Goal: Task Accomplishment & Management: Use online tool/utility

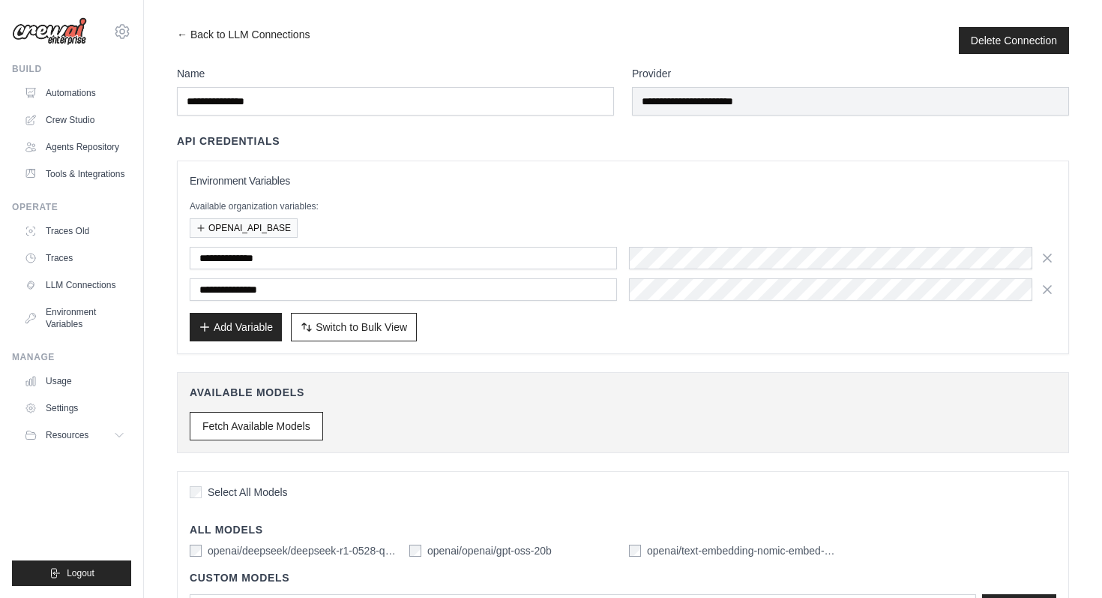
click at [463, 190] on div "**********" at bounding box center [623, 257] width 867 height 168
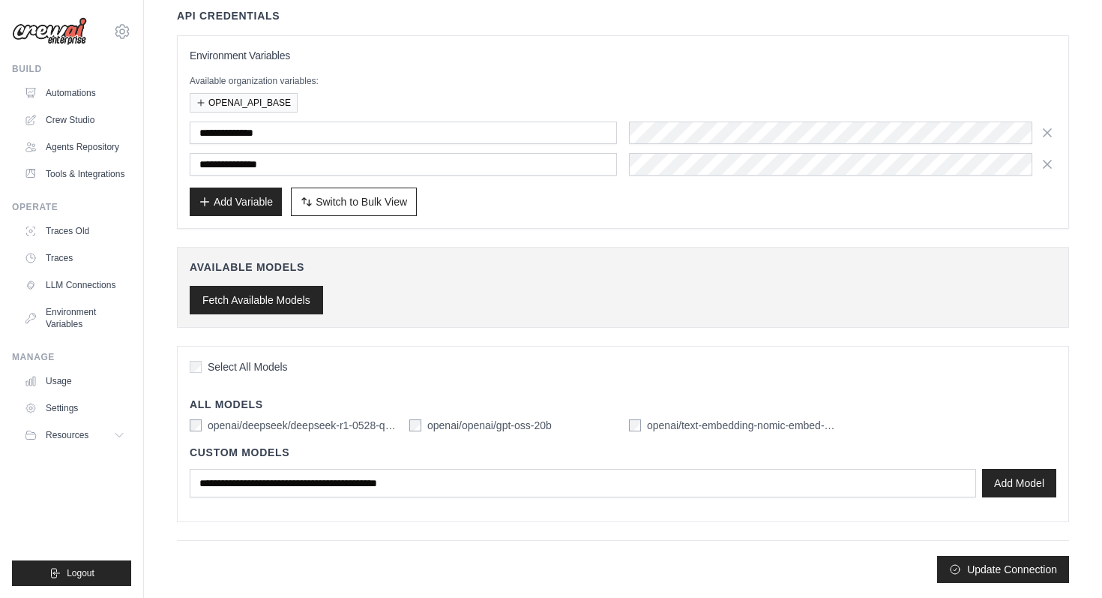
click at [282, 292] on button "Fetch Available Models" at bounding box center [256, 300] width 133 height 28
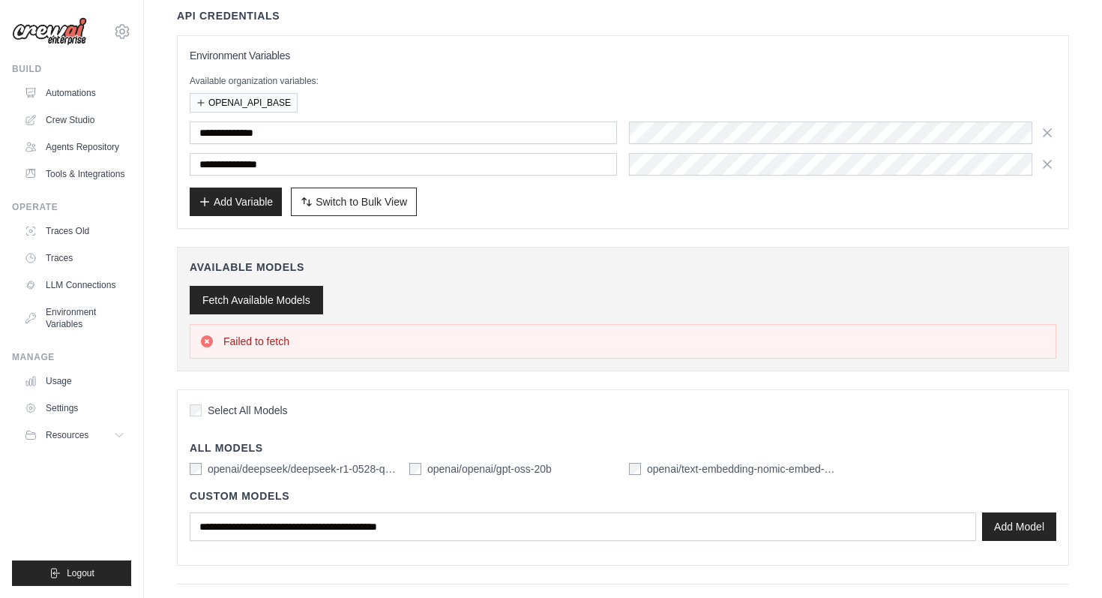
click at [286, 296] on button "Fetch Available Models" at bounding box center [256, 300] width 133 height 28
click at [743, 65] on div "**********" at bounding box center [623, 132] width 867 height 168
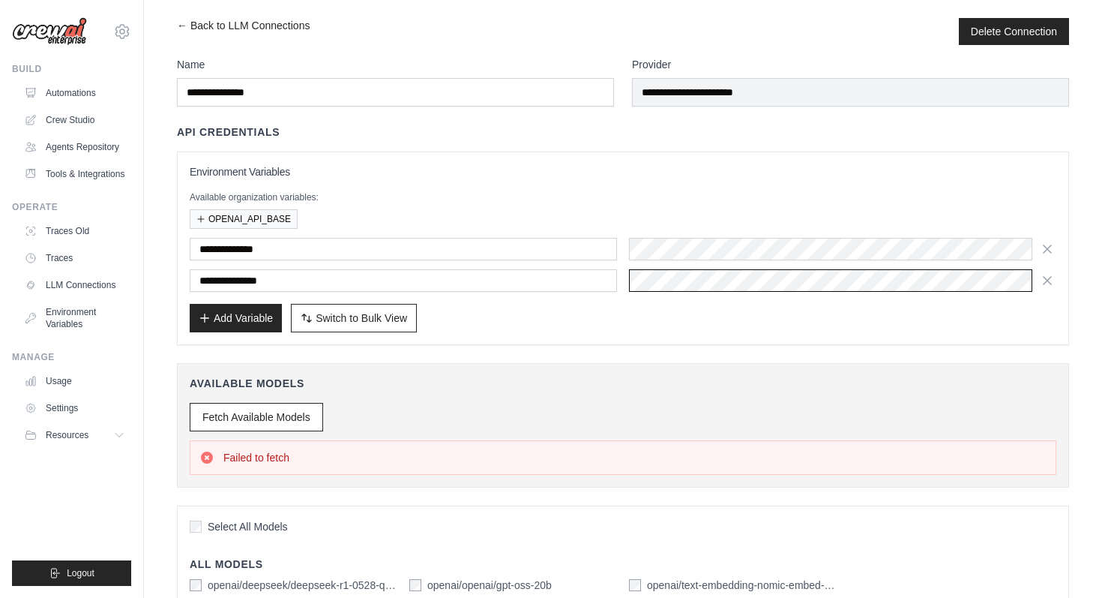
scroll to position [0, 0]
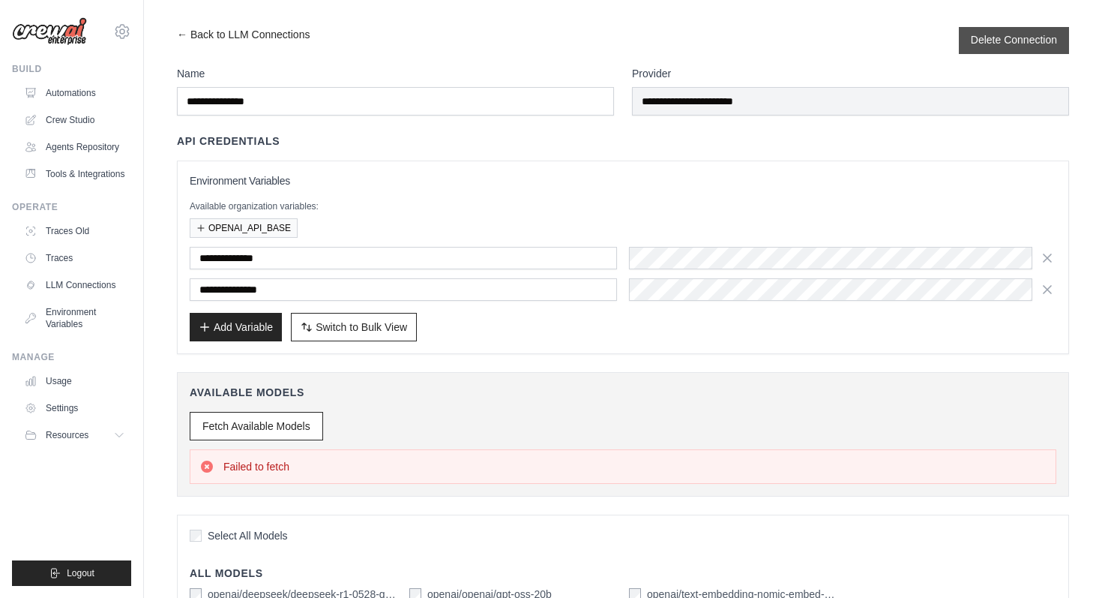
click at [1011, 43] on button "Delete Connection" at bounding box center [1014, 39] width 86 height 15
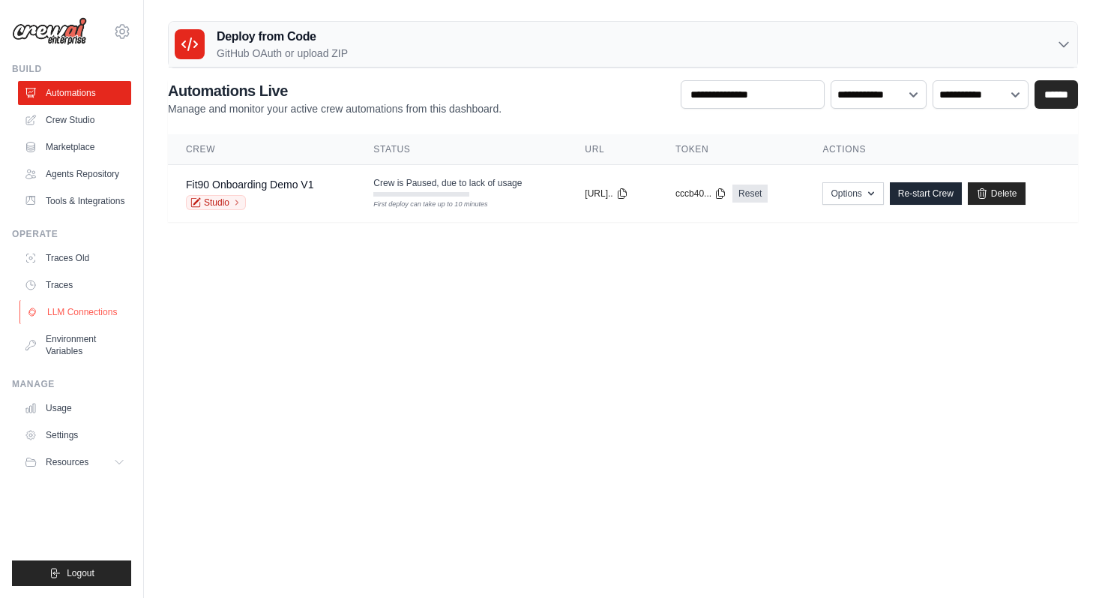
click at [78, 307] on link "LLM Connections" at bounding box center [75, 312] width 113 height 24
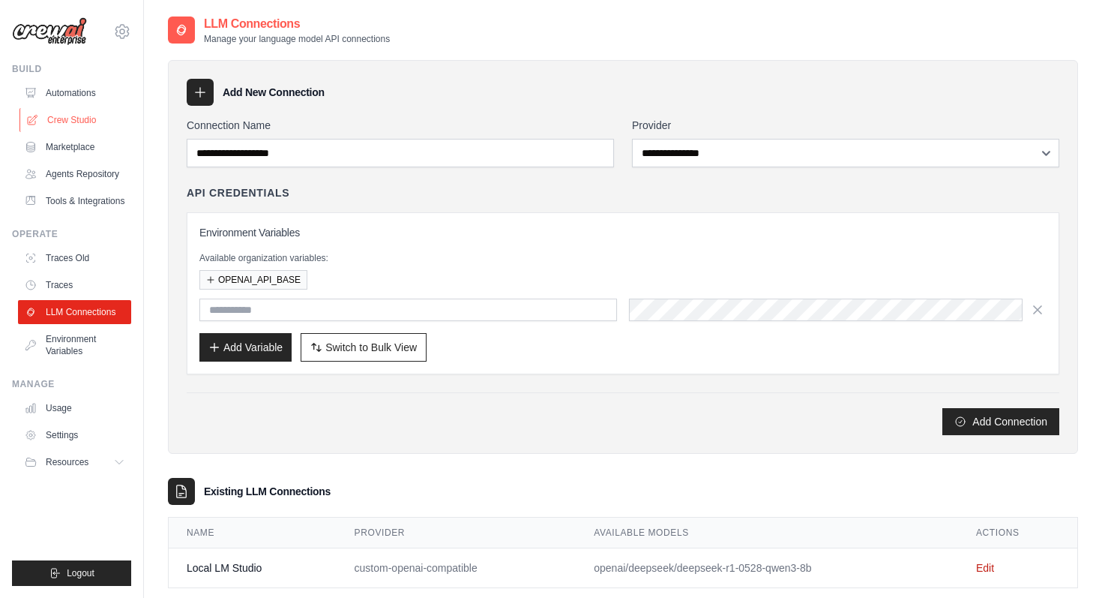
click at [93, 119] on link "Crew Studio" at bounding box center [75, 120] width 113 height 24
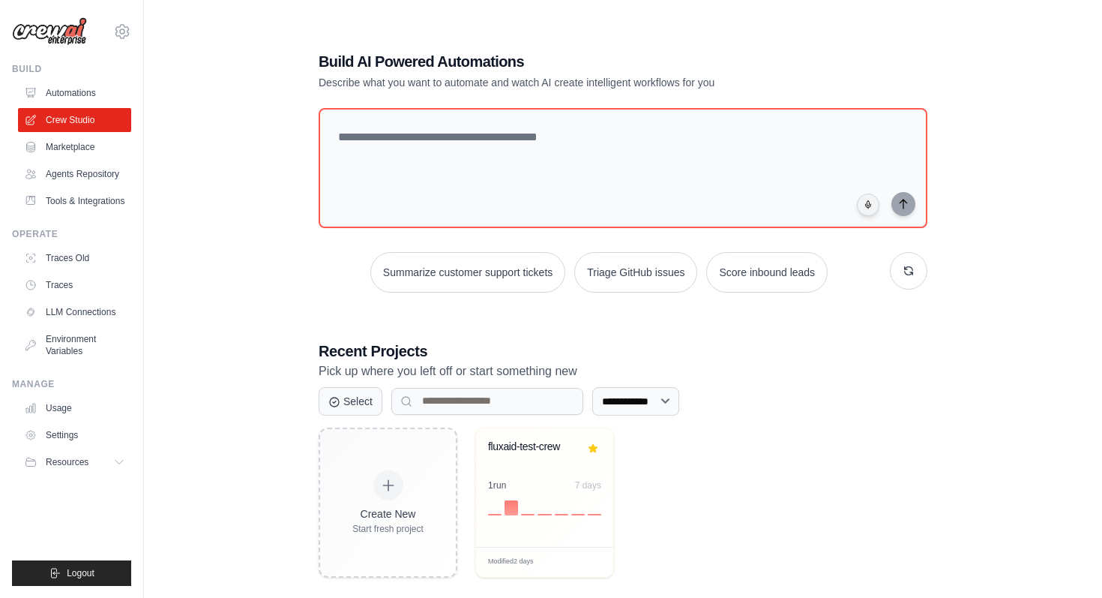
scroll to position [30, 0]
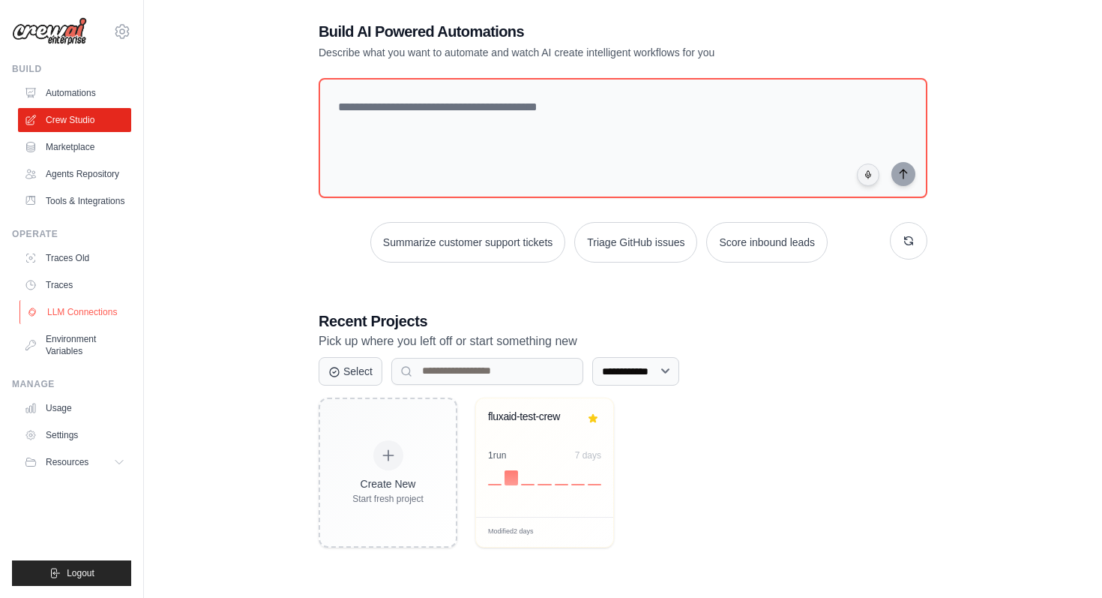
click at [87, 314] on link "LLM Connections" at bounding box center [75, 312] width 113 height 24
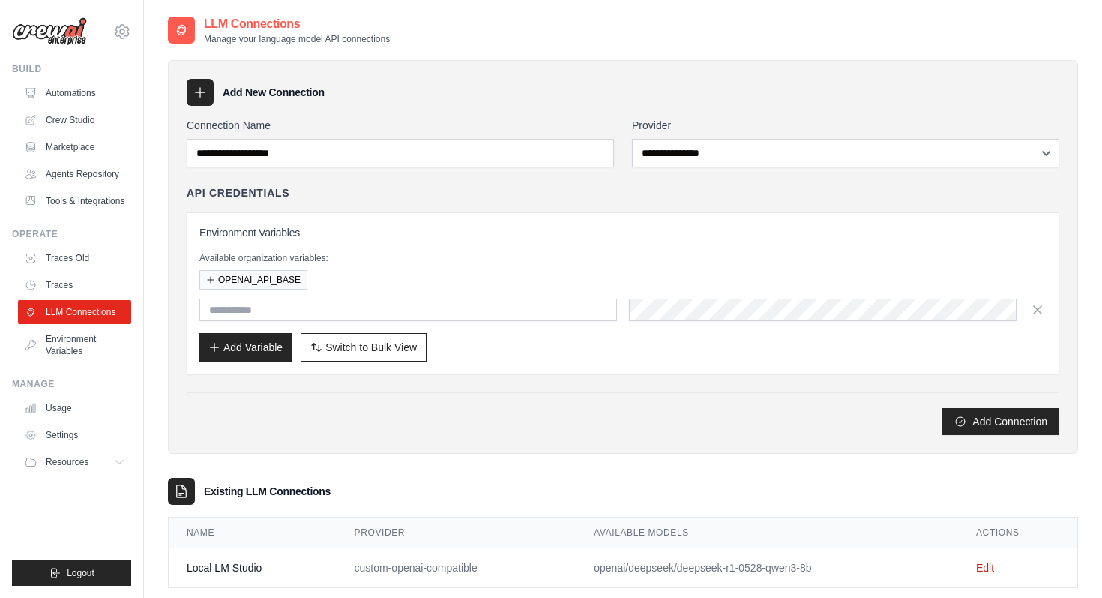
scroll to position [30, 0]
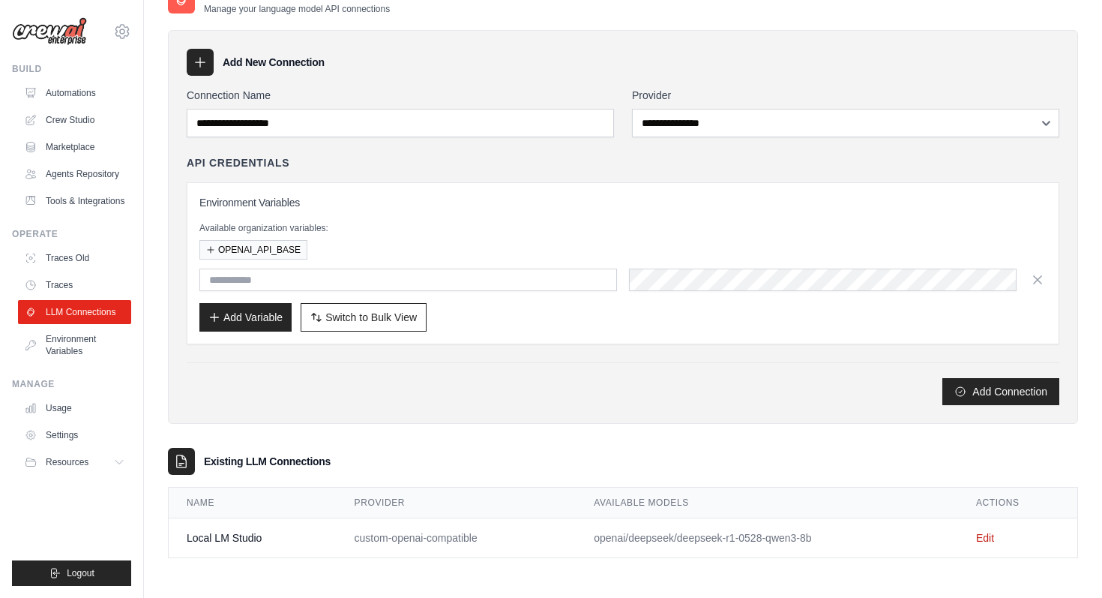
click at [986, 544] on td "Edit" at bounding box center [1017, 538] width 119 height 40
click at [984, 537] on link "Edit" at bounding box center [985, 538] width 18 height 12
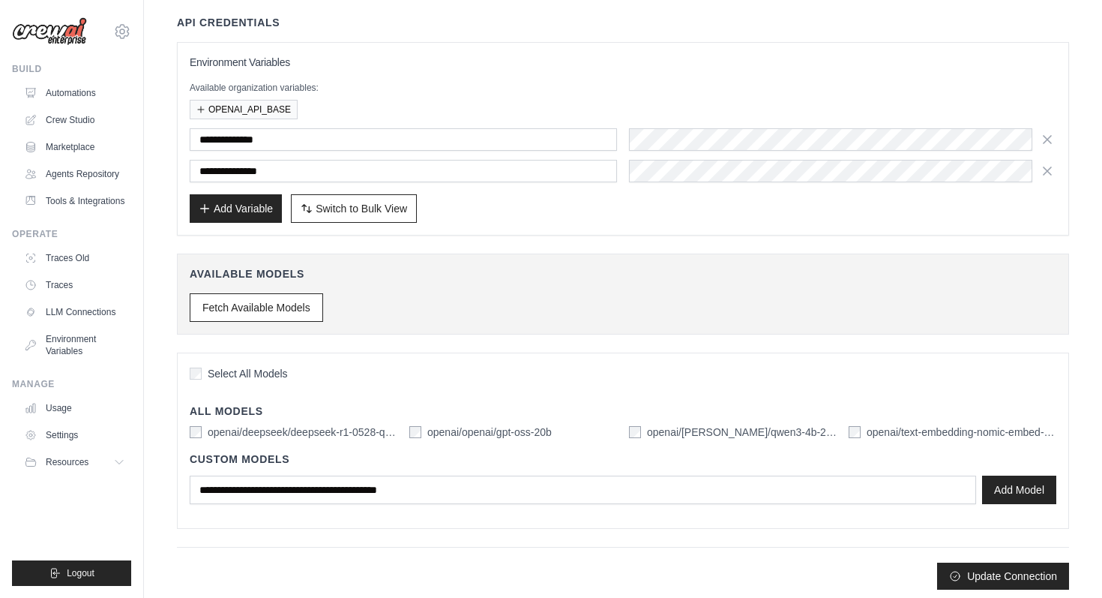
scroll to position [125, 0]
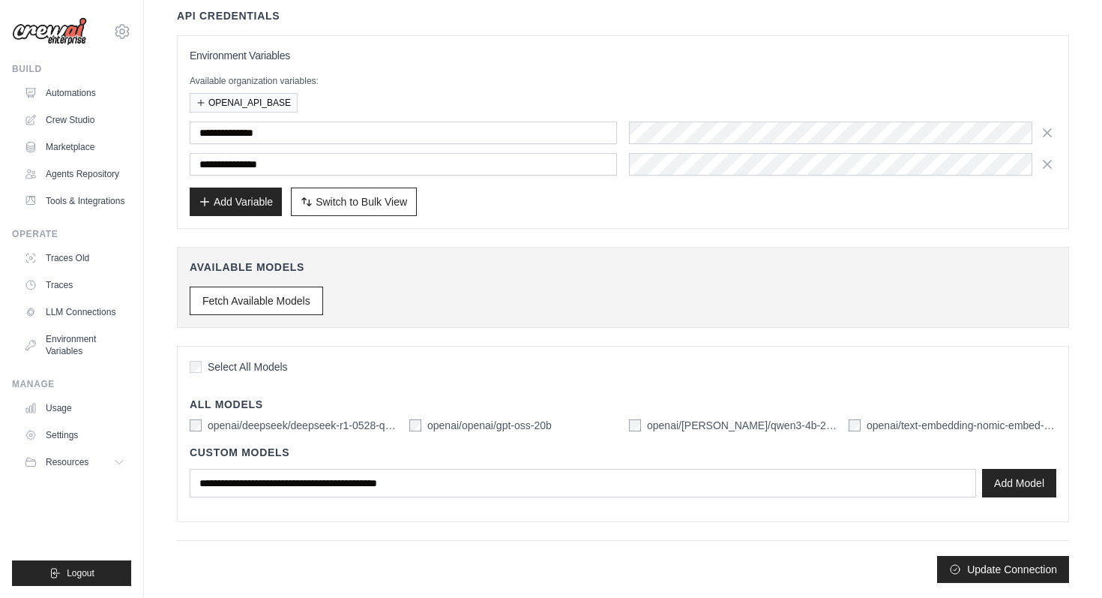
click at [628, 427] on div "openai/deepseek/deepseek-r1-0528-qwen3-8b openai/openai/gpt-oss-20b openai/qwen…" at bounding box center [623, 425] width 867 height 15
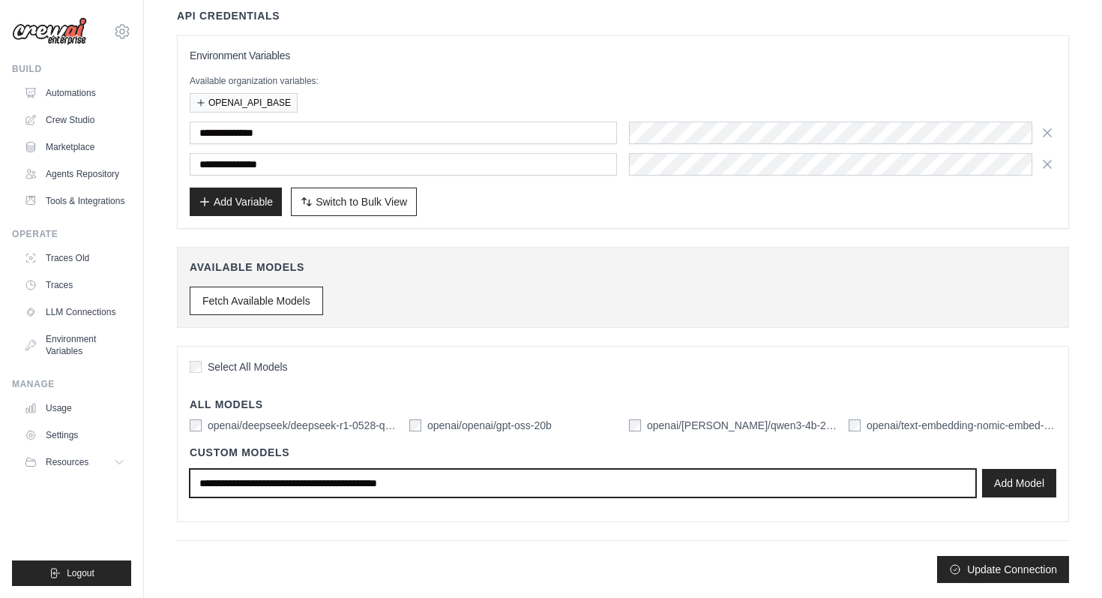
click at [924, 490] on input "text" at bounding box center [583, 483] width 787 height 28
type input "*"
type input "****"
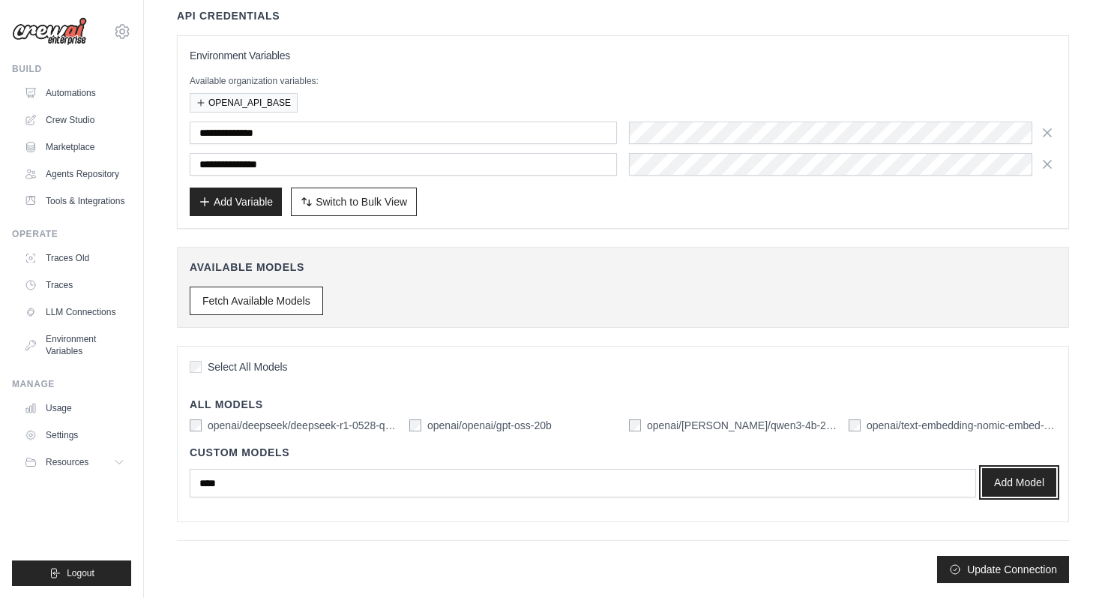
click at [1009, 484] on button "Add Model" at bounding box center [1019, 482] width 74 height 28
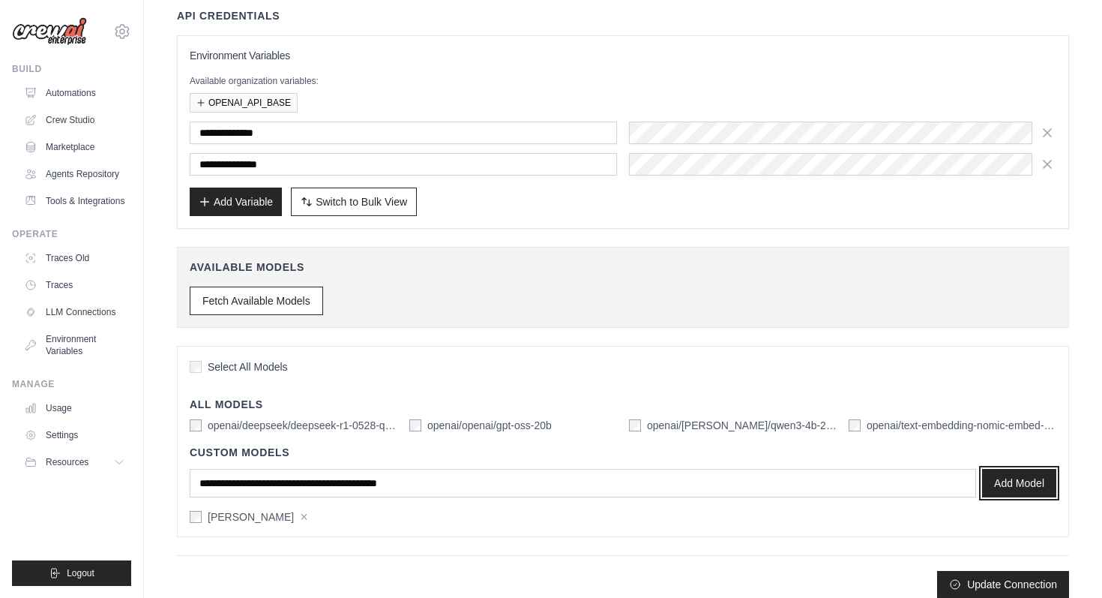
scroll to position [140, 0]
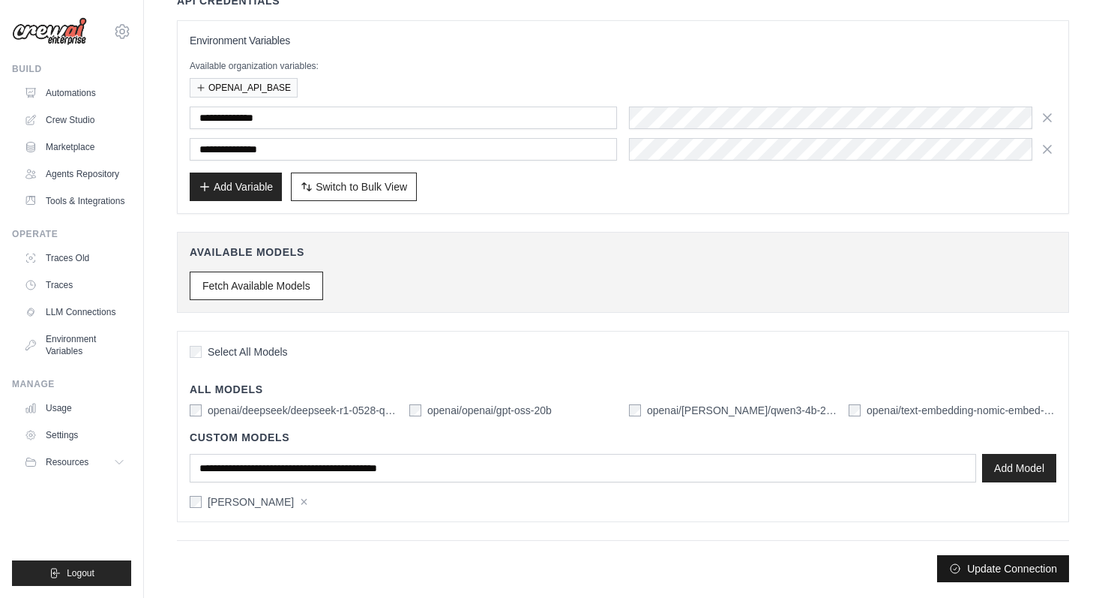
click at [954, 559] on button "Update Connection" at bounding box center [1003, 568] width 132 height 27
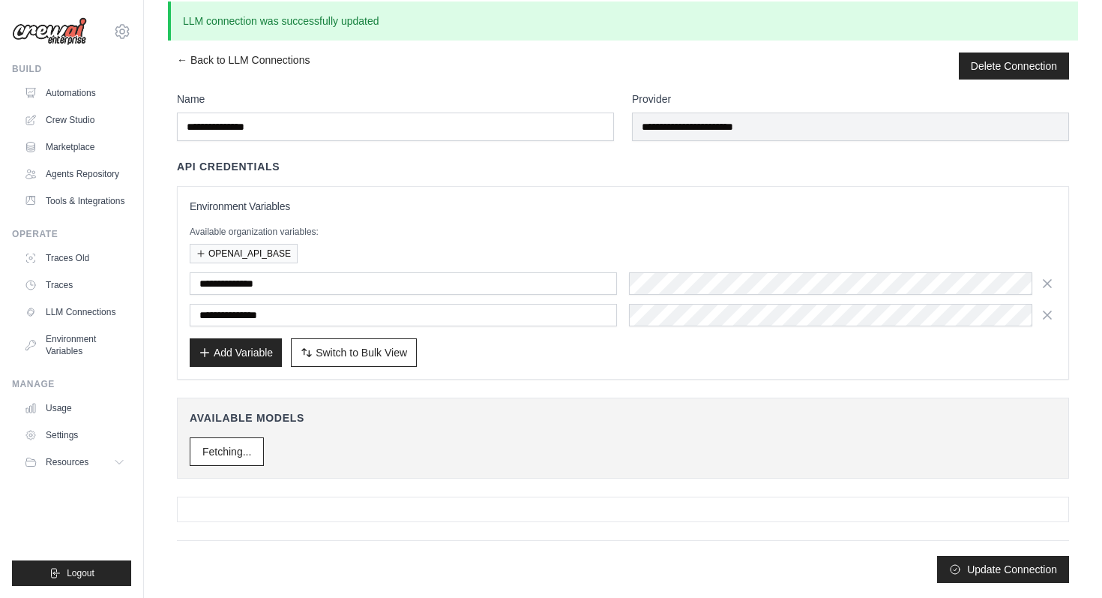
scroll to position [0, 0]
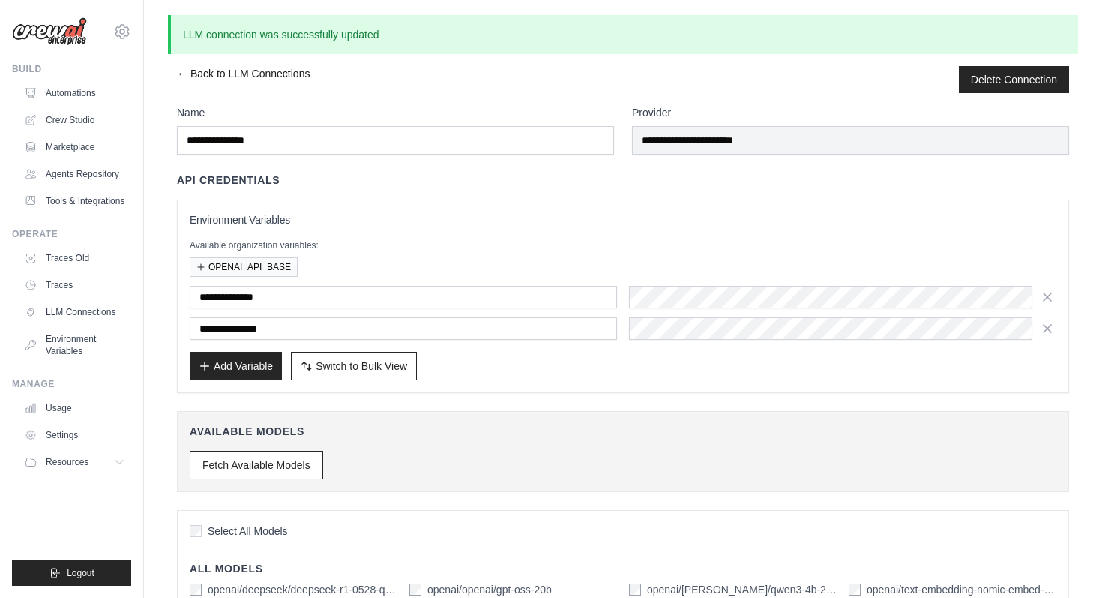
click at [206, 72] on link "← Back to LLM Connections" at bounding box center [243, 79] width 133 height 27
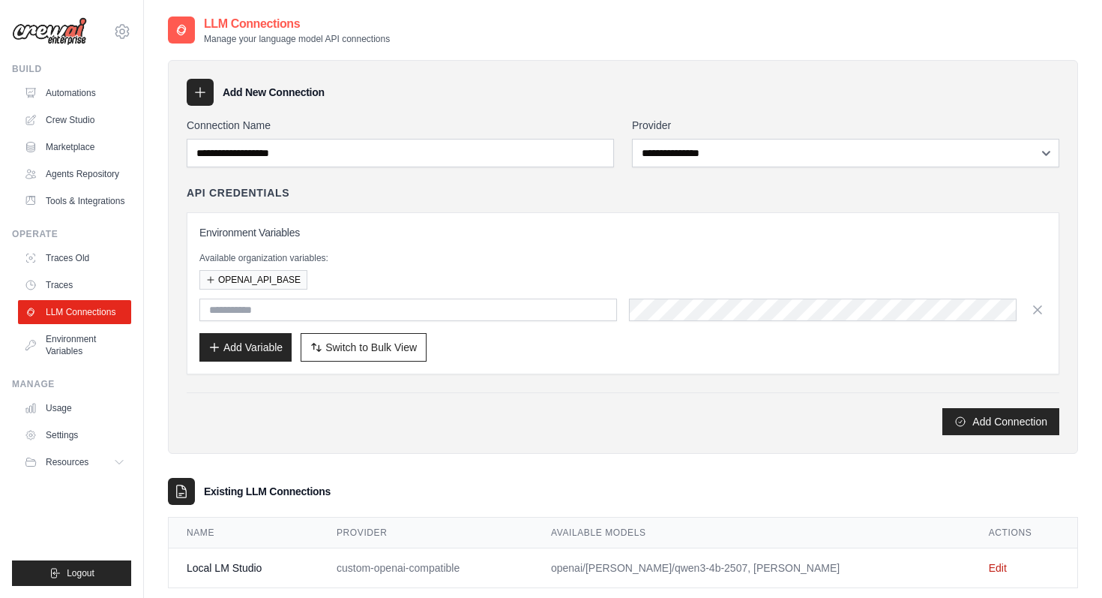
scroll to position [30, 0]
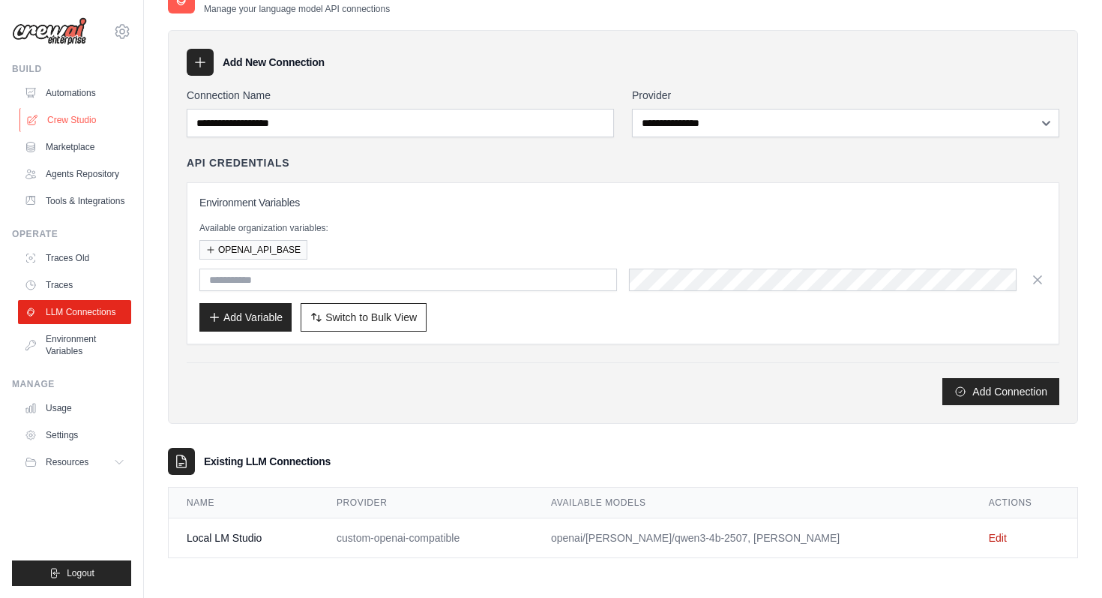
click at [79, 121] on link "Crew Studio" at bounding box center [75, 120] width 113 height 24
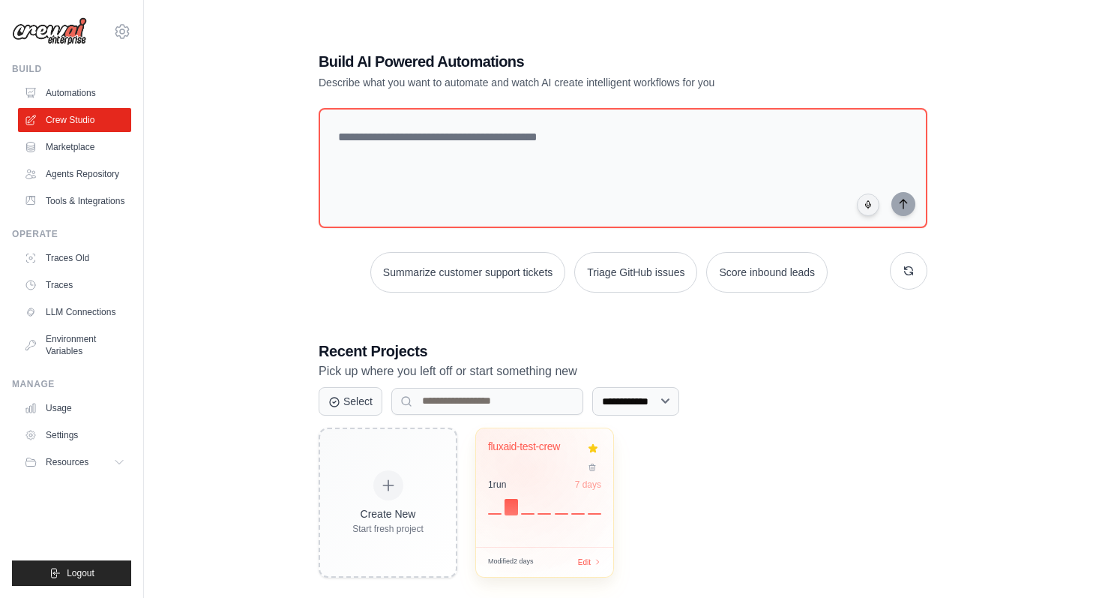
click at [532, 472] on div "fluxaid-test-crew 1 run 7 days" at bounding box center [544, 487] width 137 height 118
click at [549, 461] on div "fluxaid-test-crew" at bounding box center [544, 457] width 113 height 34
click at [518, 561] on span "Modified 2 days" at bounding box center [511, 561] width 46 height 10
click at [505, 561] on span "Modified 2 days" at bounding box center [511, 561] width 46 height 10
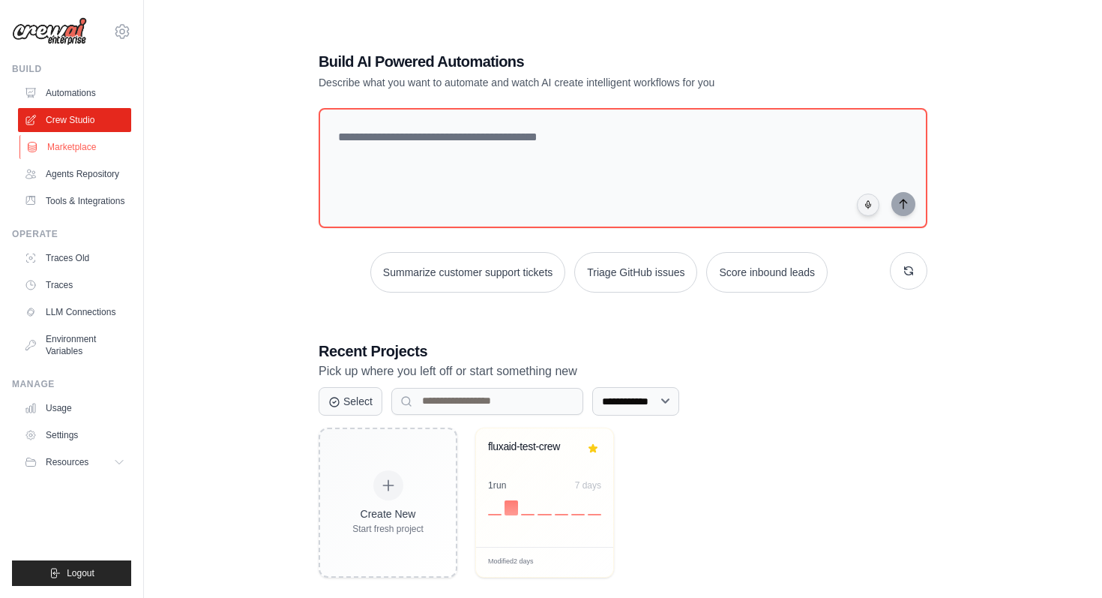
click at [78, 143] on link "Marketplace" at bounding box center [75, 147] width 113 height 24
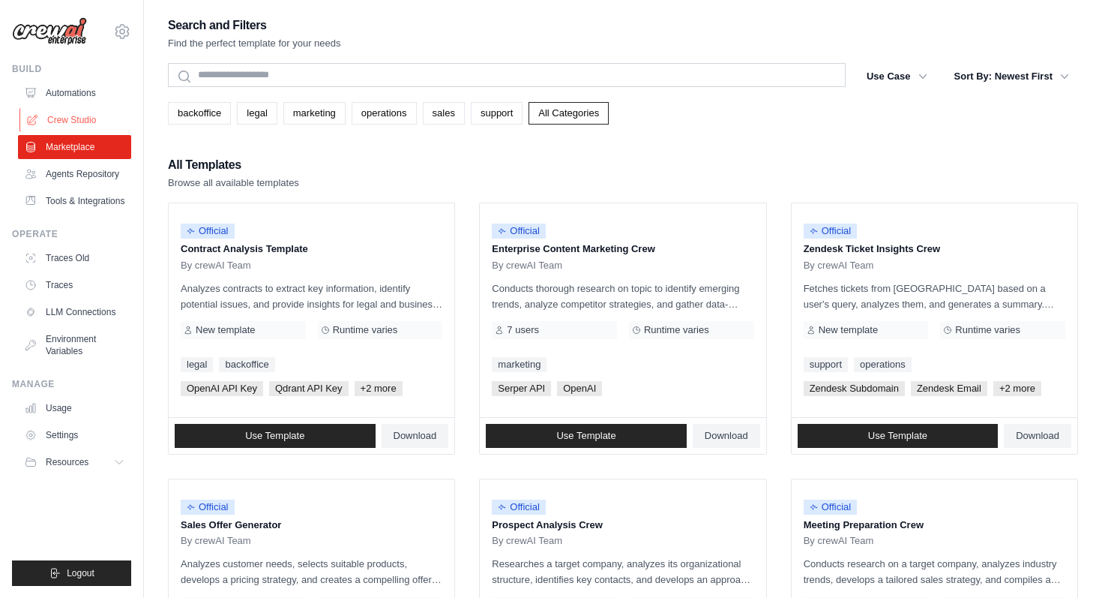
click at [84, 118] on link "Crew Studio" at bounding box center [75, 120] width 113 height 24
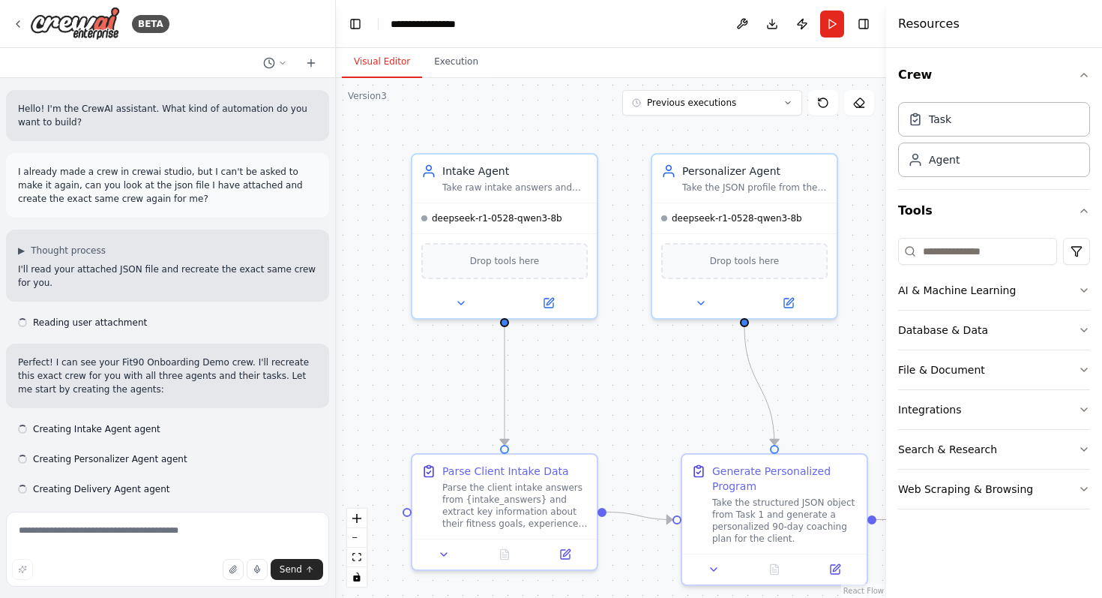
scroll to position [14054, 0]
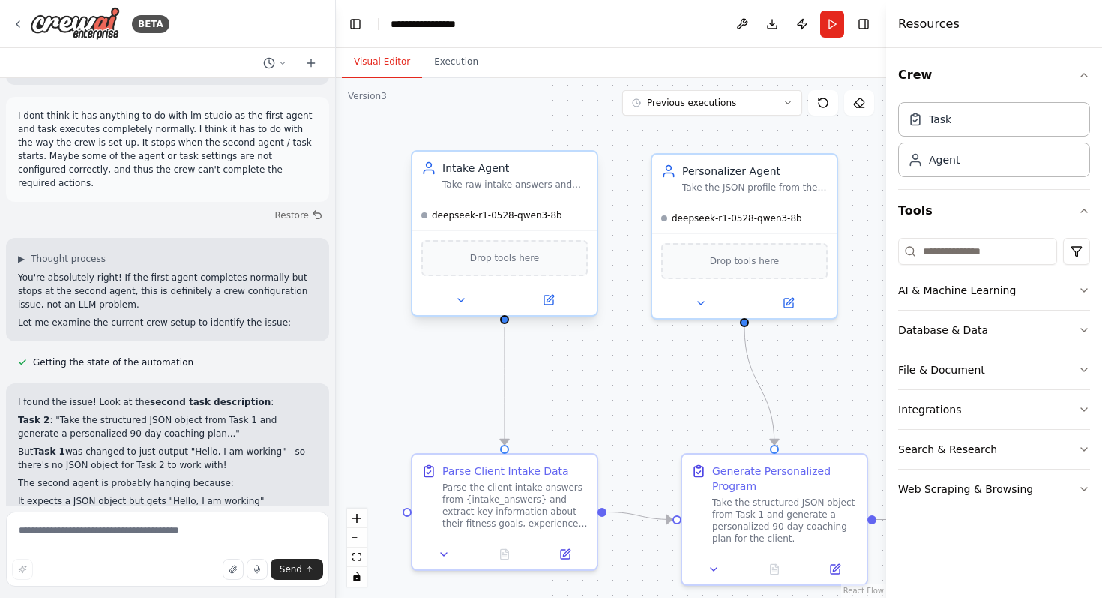
click at [555, 219] on span "deepseek-r1-0528-qwen3-8b" at bounding box center [497, 215] width 130 height 12
click at [558, 299] on button at bounding box center [548, 300] width 85 height 18
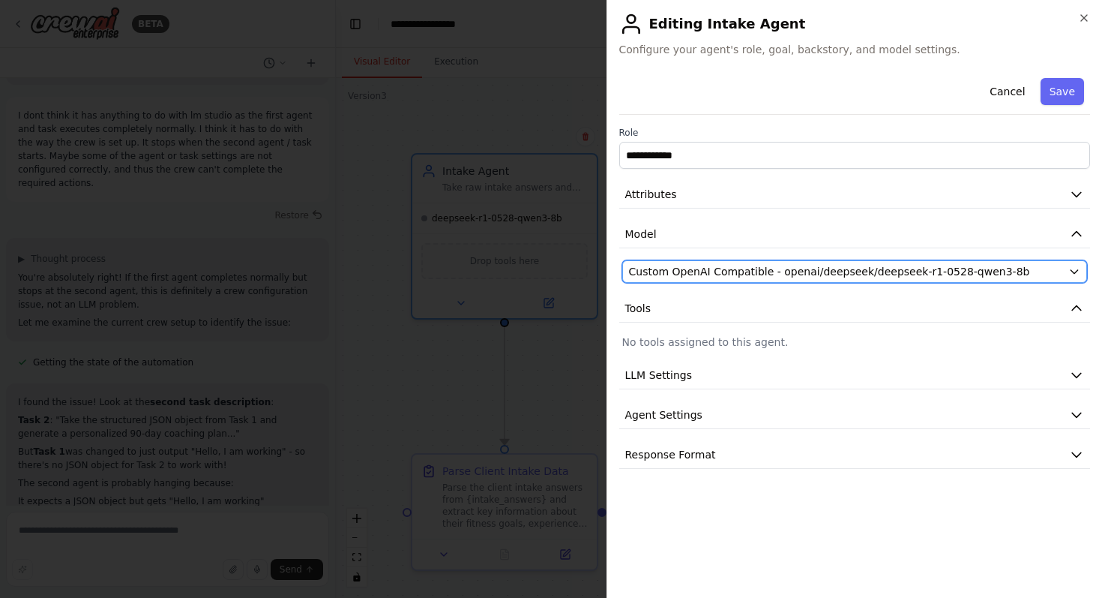
click at [941, 270] on span "Custom OpenAI Compatible - openai/deepseek/deepseek-r1-0528-qwen3-8b" at bounding box center [829, 271] width 401 height 15
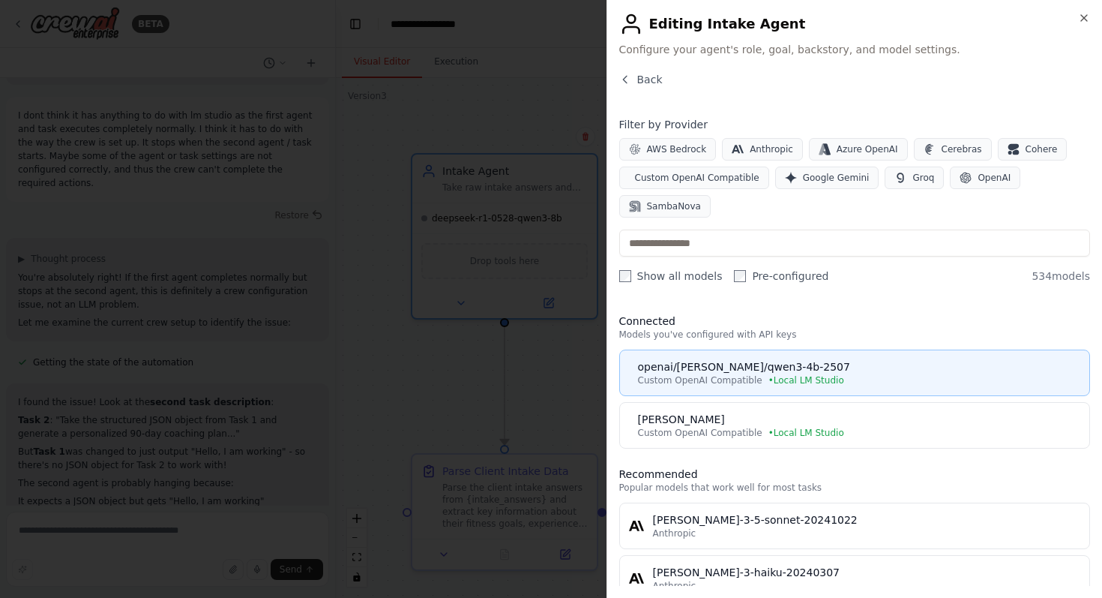
click at [859, 371] on div "openai/qwen/qwen3-4b-2507" at bounding box center [859, 366] width 443 height 15
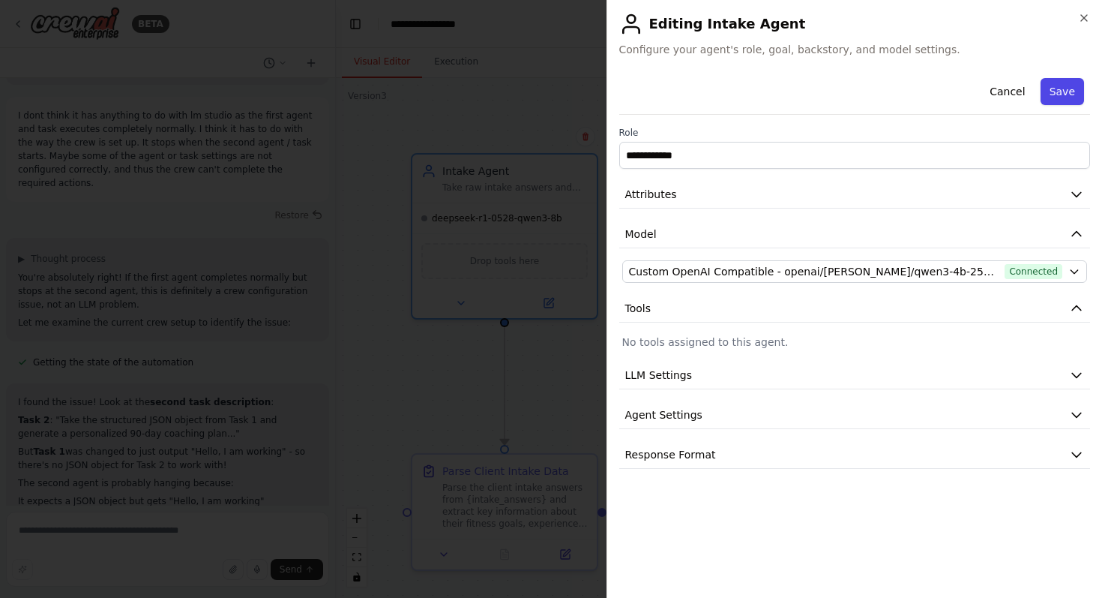
click at [1073, 85] on button "Save" at bounding box center [1062, 91] width 43 height 27
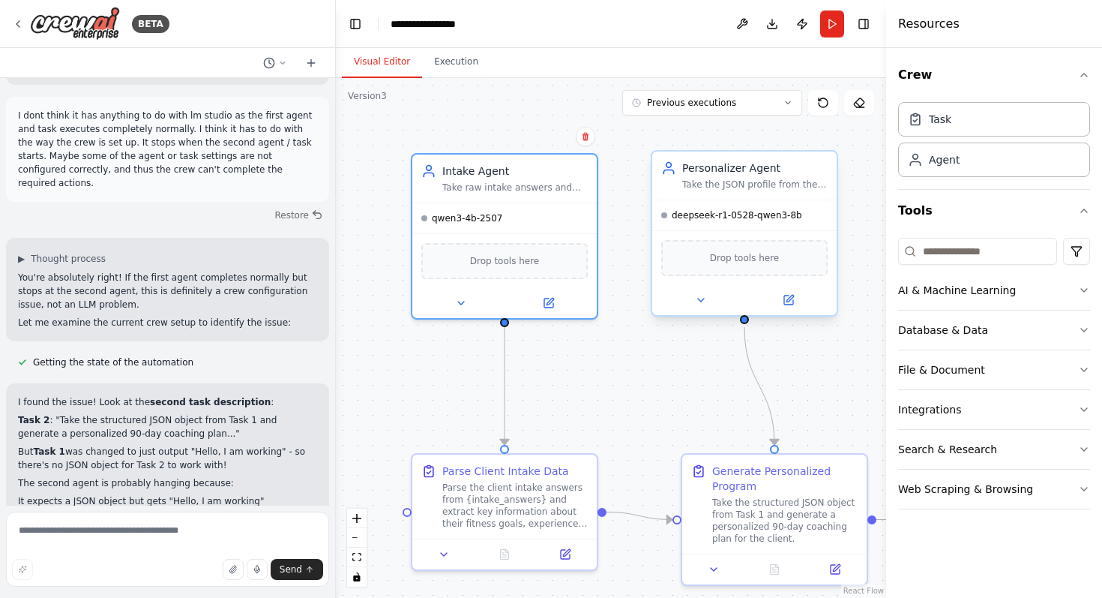
click at [761, 229] on div "deepseek-r1-0528-qwen3-8b" at bounding box center [744, 215] width 184 height 30
click at [796, 307] on button at bounding box center [788, 300] width 85 height 18
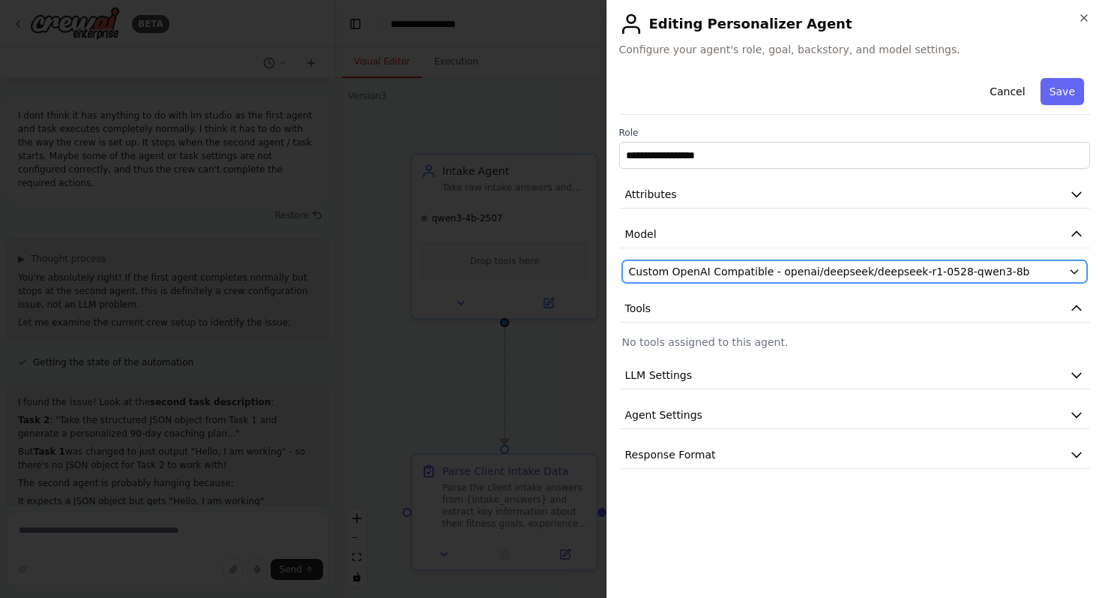
click at [892, 274] on span "Custom OpenAI Compatible - openai/deepseek/deepseek-r1-0528-qwen3-8b" at bounding box center [829, 271] width 401 height 15
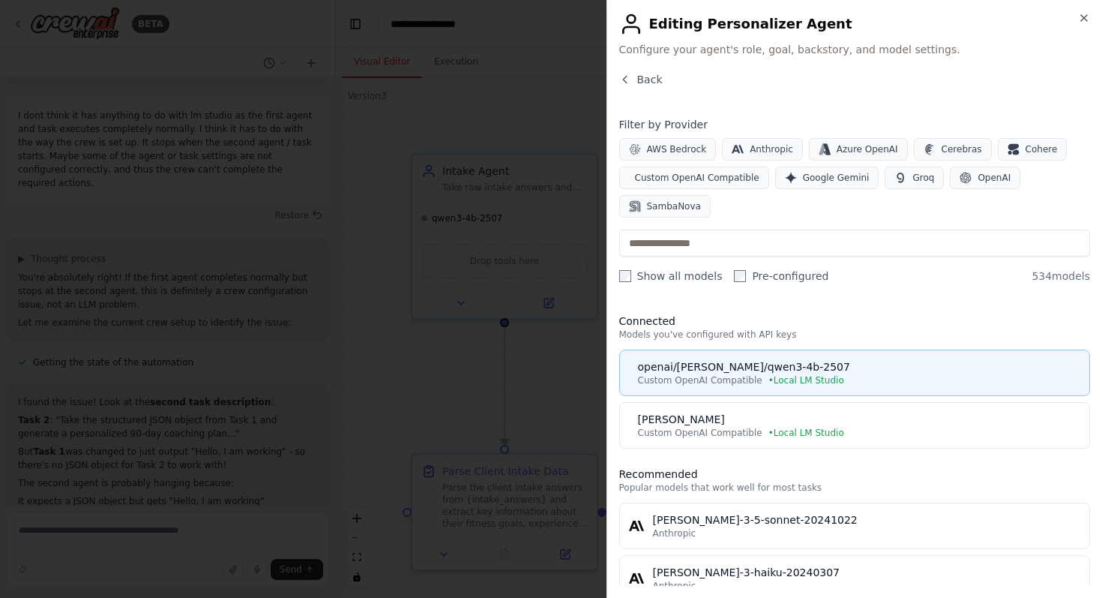
click at [783, 388] on button "openai/qwen/qwen3-4b-2507 Custom OpenAI Compatible • Local LM Studio" at bounding box center [855, 372] width 472 height 46
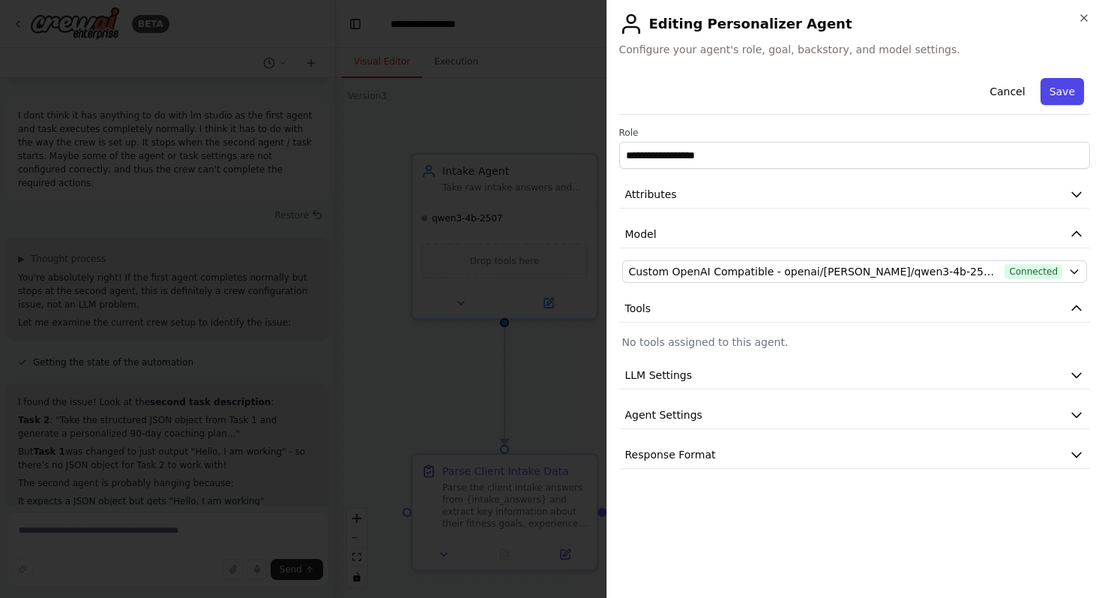
click at [1057, 88] on button "Save" at bounding box center [1062, 91] width 43 height 27
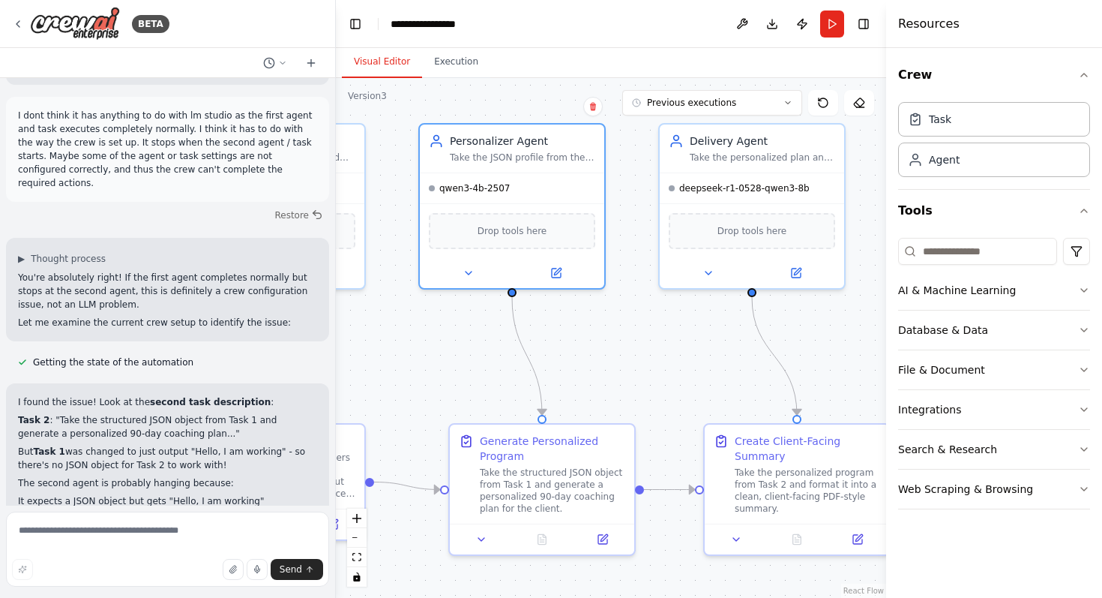
drag, startPoint x: 803, startPoint y: 347, endPoint x: 541, endPoint y: 311, distance: 264.2
click at [541, 311] on div ".deletable-edge-delete-btn { width: 20px; height: 20px; border: 0px solid #ffff…" at bounding box center [611, 338] width 550 height 520
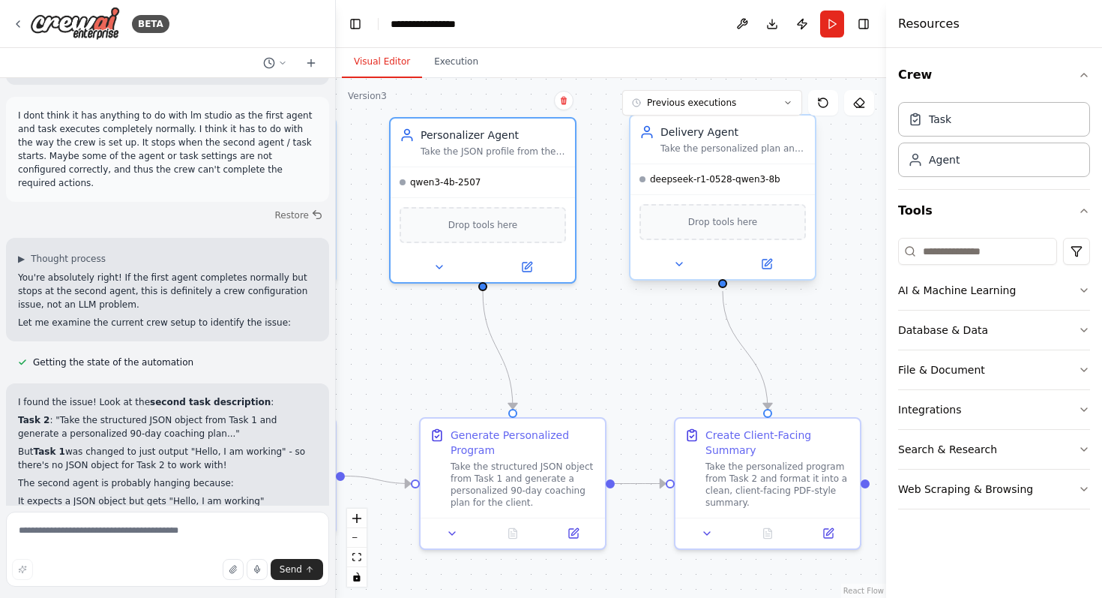
click at [708, 190] on div "deepseek-r1-0528-qwen3-8b" at bounding box center [723, 179] width 184 height 30
click at [771, 265] on icon at bounding box center [767, 263] width 9 height 9
click at [769, 271] on button at bounding box center [766, 264] width 85 height 18
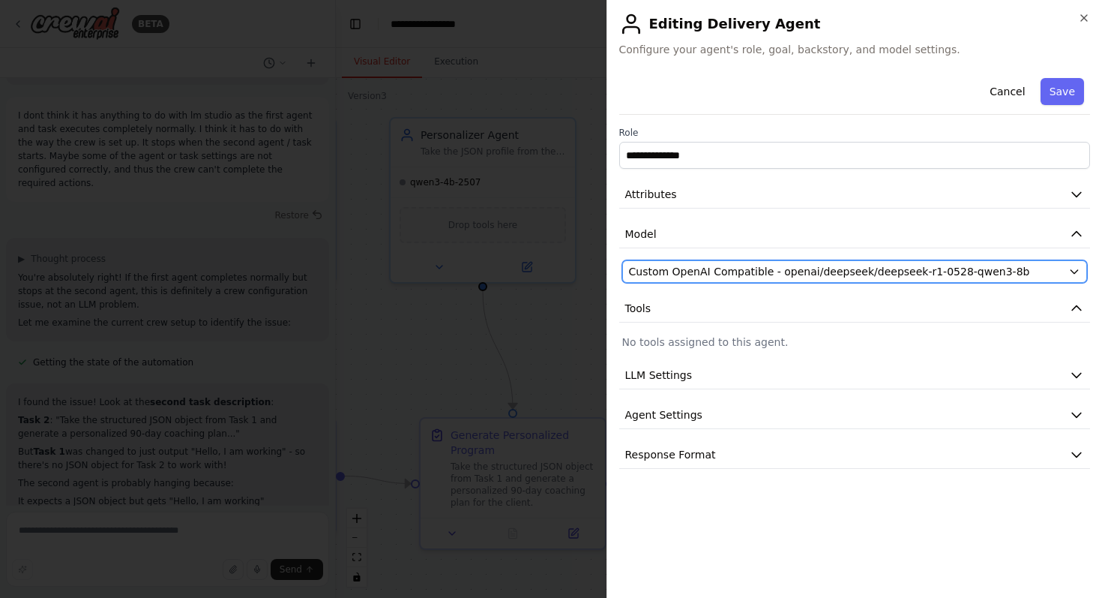
click at [875, 276] on span "Custom OpenAI Compatible - openai/deepseek/deepseek-r1-0528-qwen3-8b" at bounding box center [829, 271] width 401 height 15
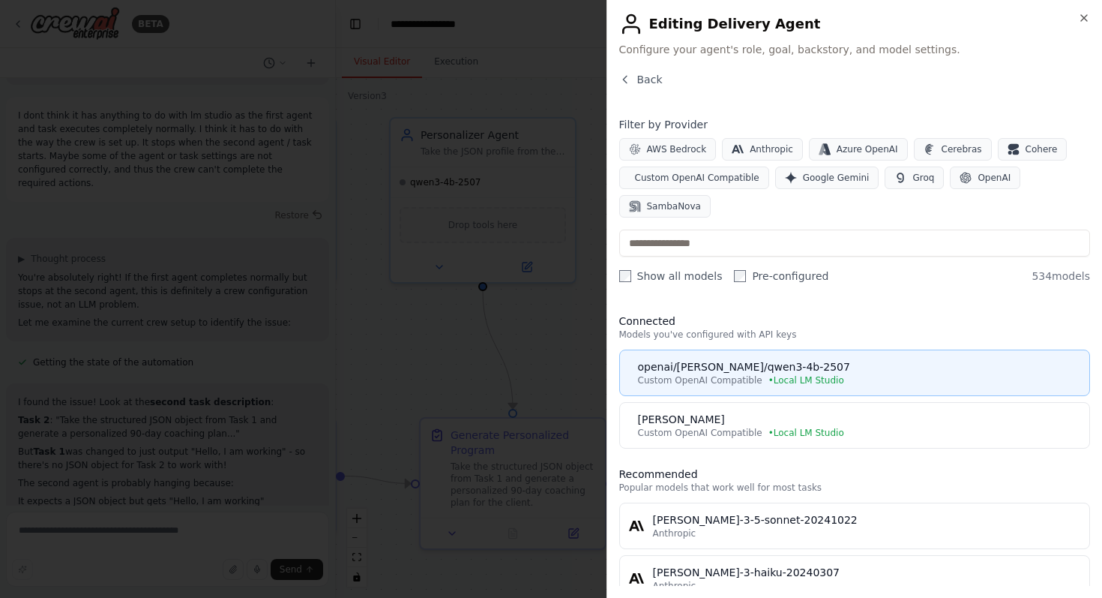
click at [823, 367] on div "openai/qwen/qwen3-4b-2507" at bounding box center [859, 366] width 443 height 15
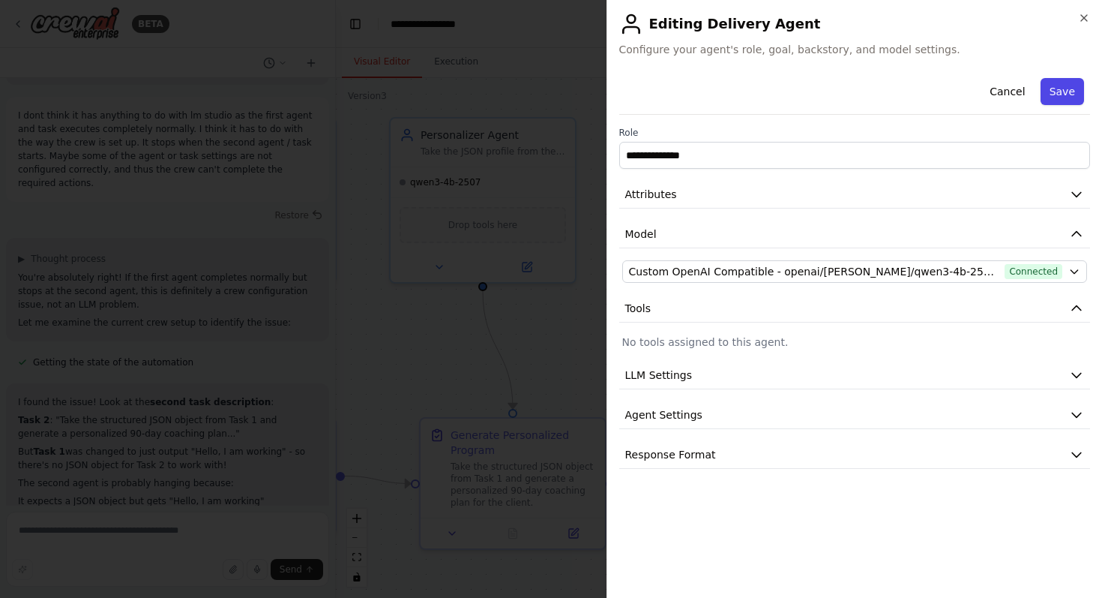
click at [1067, 97] on button "Save" at bounding box center [1062, 91] width 43 height 27
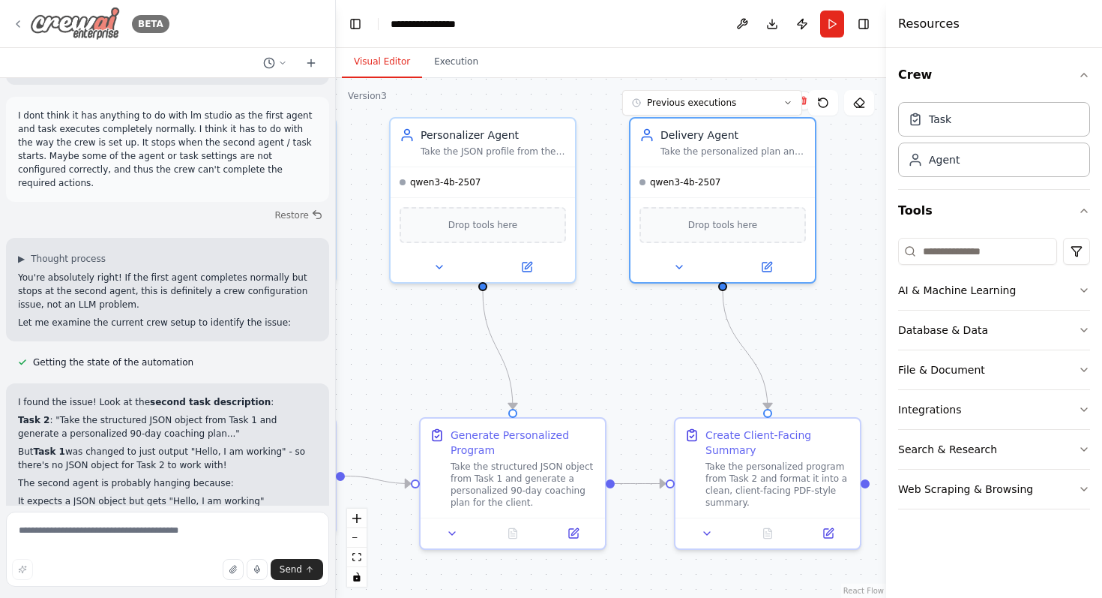
click at [12, 22] on icon at bounding box center [18, 24] width 12 height 12
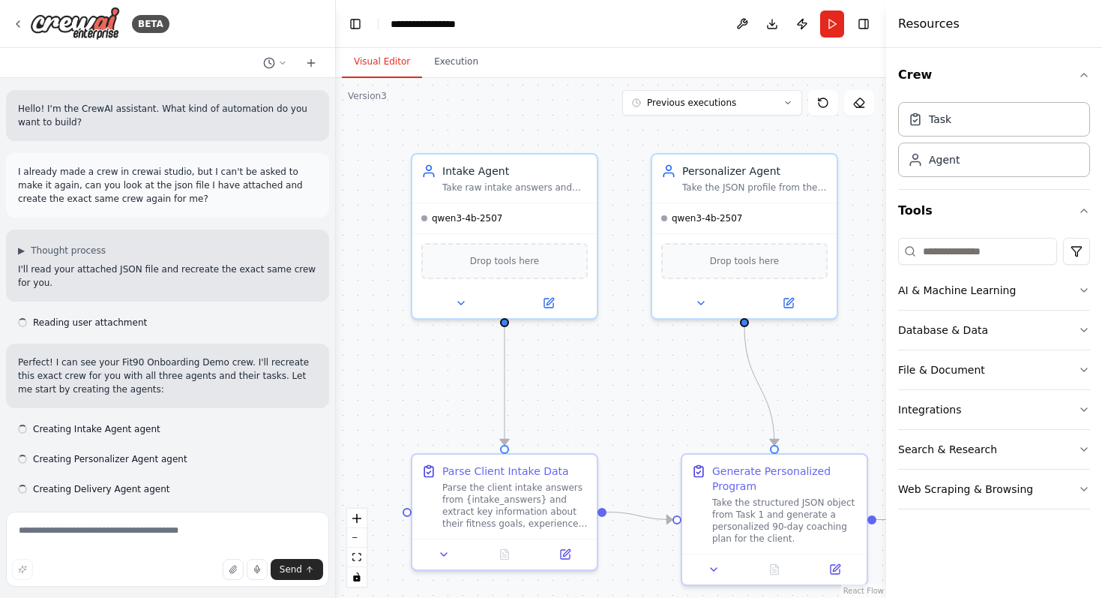
scroll to position [14054, 0]
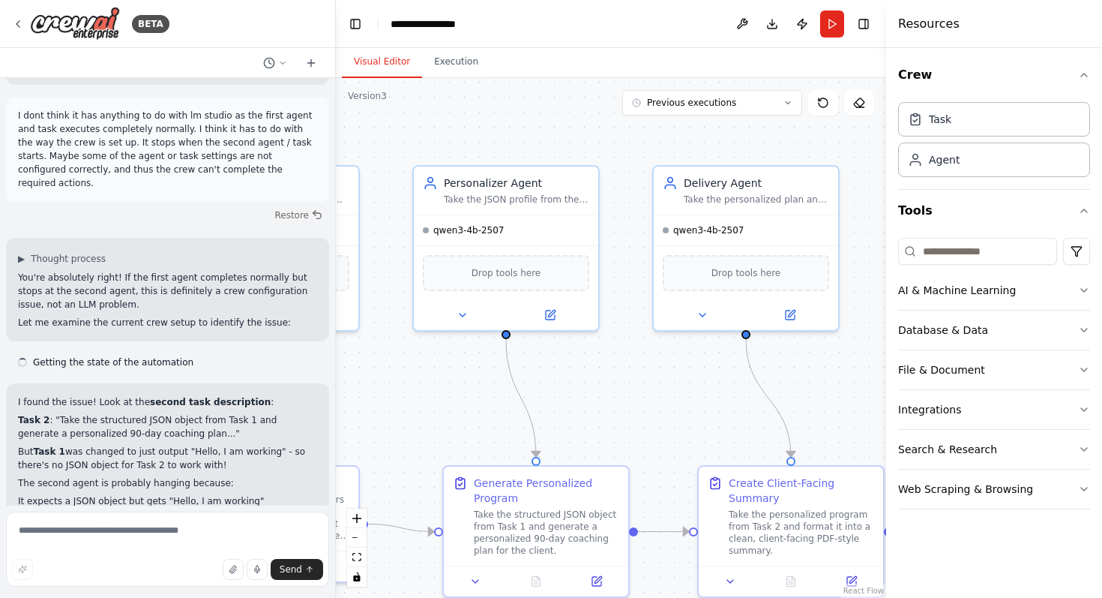
drag, startPoint x: 683, startPoint y: 409, endPoint x: 535, endPoint y: 419, distance: 148.9
click at [535, 420] on div ".deletable-edge-delete-btn { width: 20px; height: 20px; border: 0px solid #ffff…" at bounding box center [611, 338] width 550 height 520
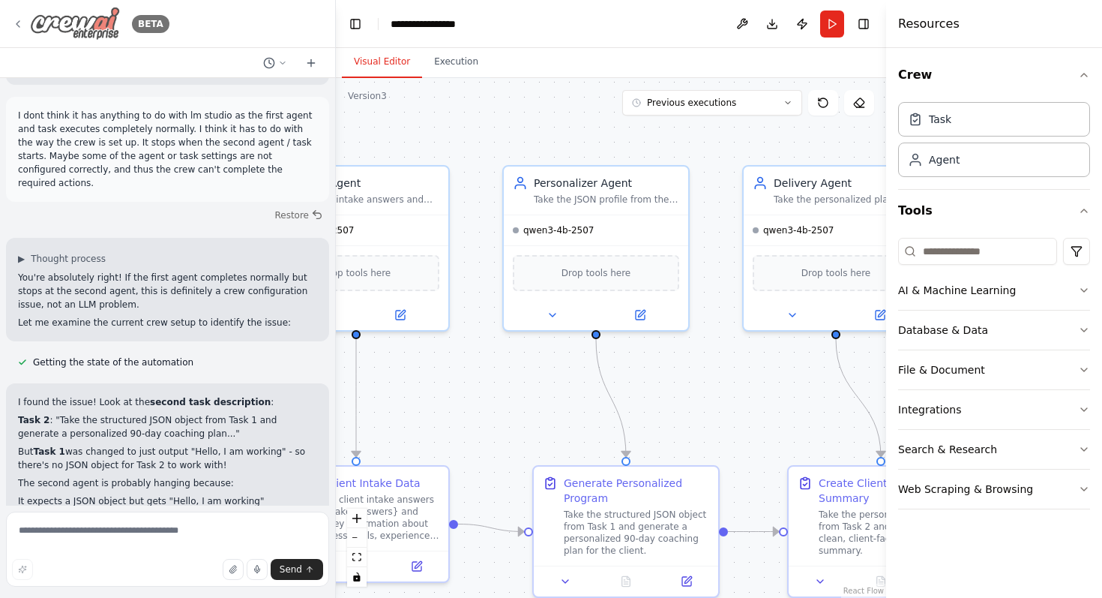
click at [16, 22] on icon at bounding box center [17, 24] width 3 height 6
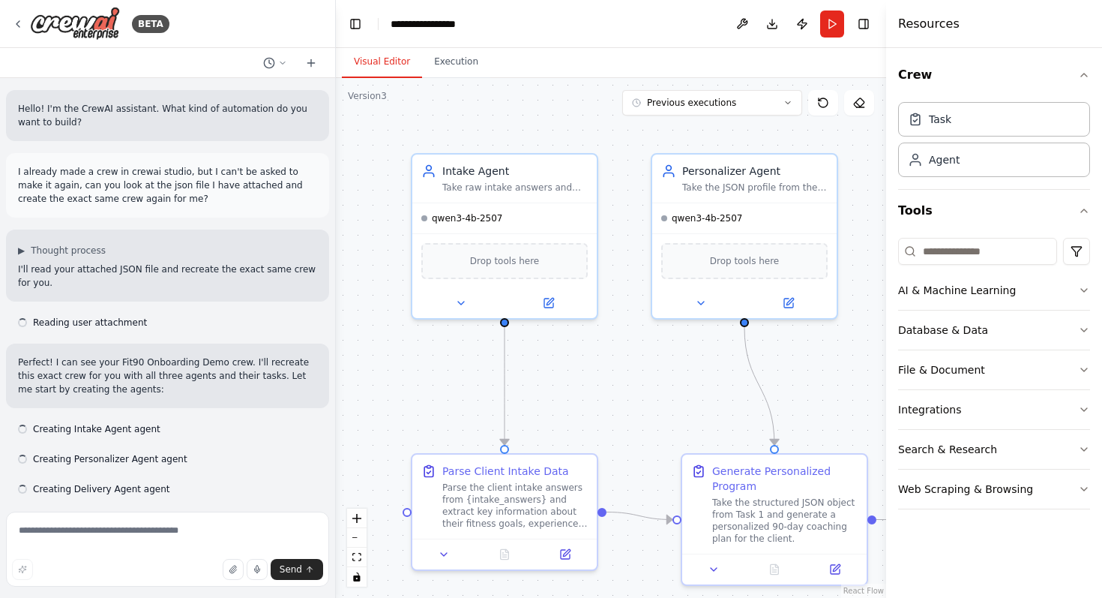
scroll to position [14054, 0]
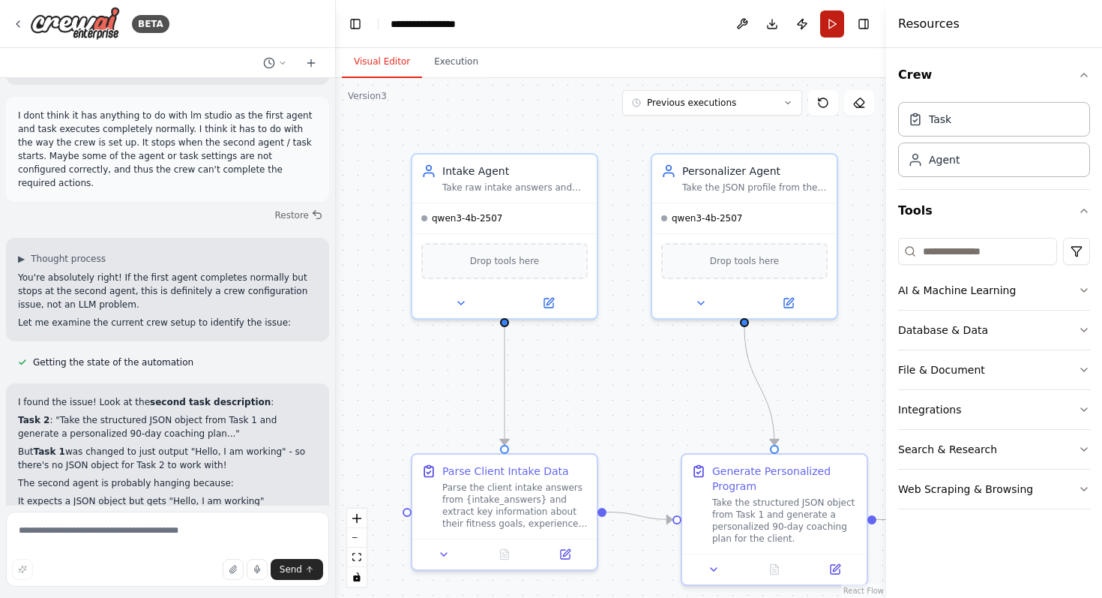
click at [834, 23] on button "Run" at bounding box center [832, 23] width 24 height 27
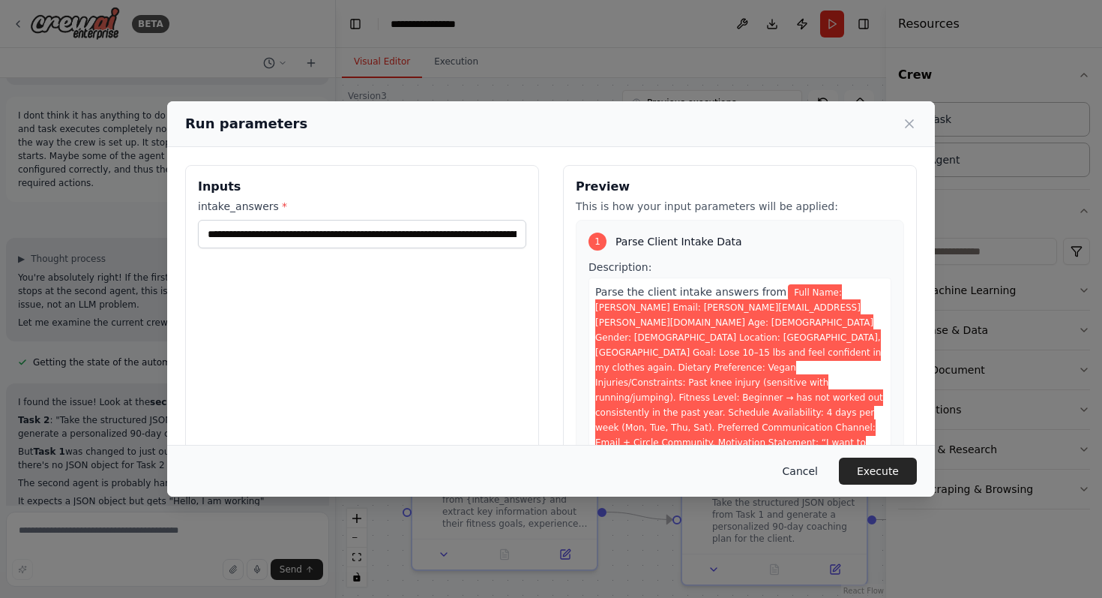
click at [803, 470] on button "Cancel" at bounding box center [800, 470] width 59 height 27
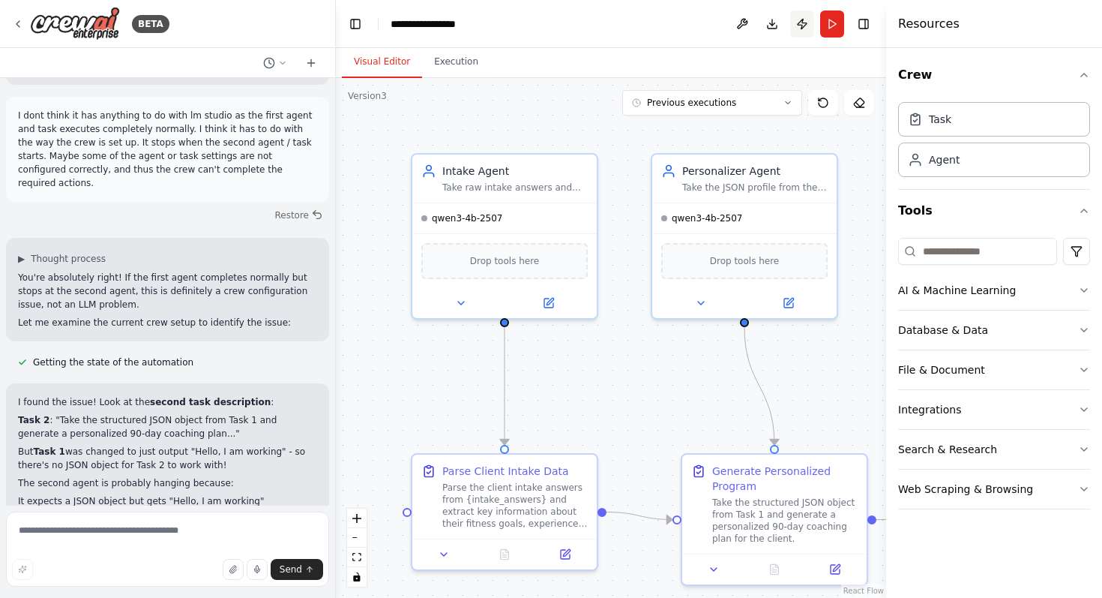
click at [799, 25] on button "Publish" at bounding box center [802, 23] width 24 height 27
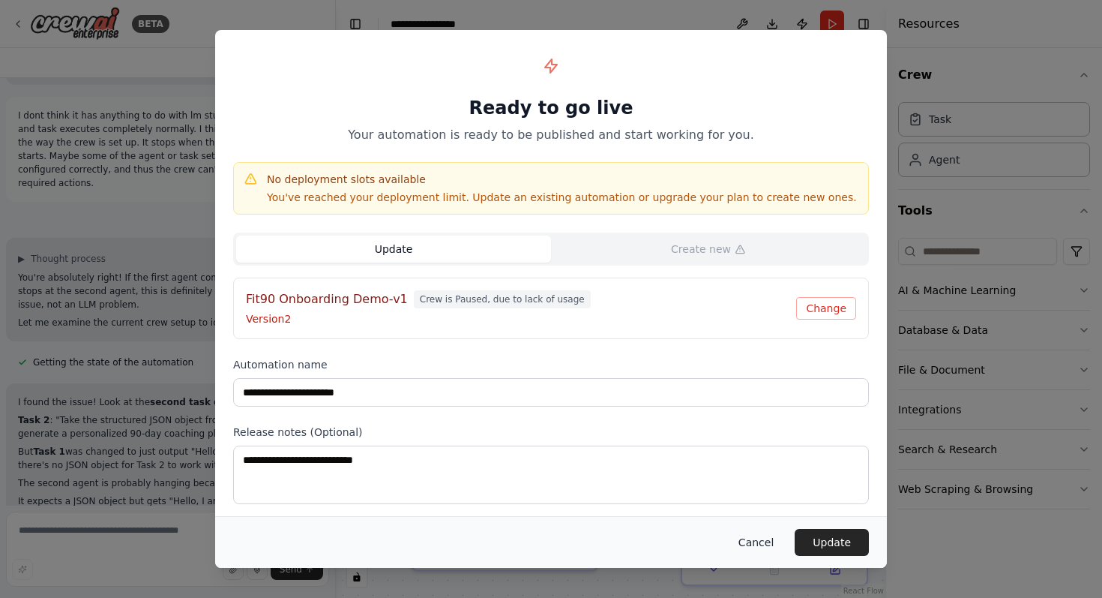
click at [768, 531] on button "Cancel" at bounding box center [756, 542] width 59 height 27
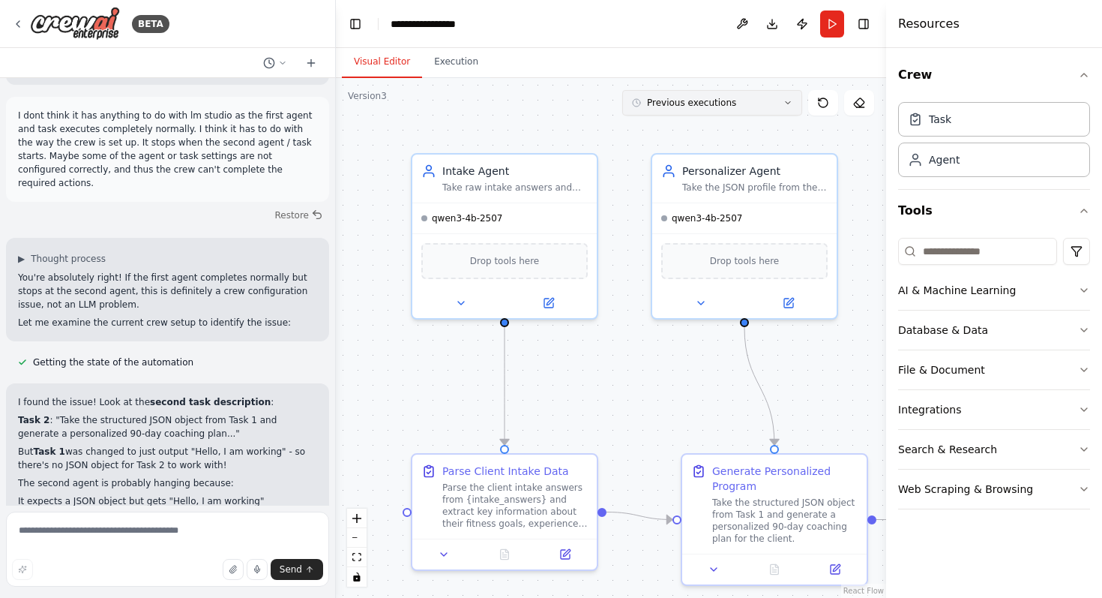
click at [777, 106] on button "Previous executions" at bounding box center [712, 102] width 180 height 25
click at [814, 96] on button at bounding box center [823, 102] width 30 height 25
click at [826, 106] on icon at bounding box center [823, 103] width 12 height 12
click at [781, 104] on button "Previous executions" at bounding box center [712, 102] width 180 height 25
click at [802, 82] on div ".deletable-edge-delete-btn { width: 20px; height: 20px; border: 0px solid #ffff…" at bounding box center [611, 338] width 550 height 520
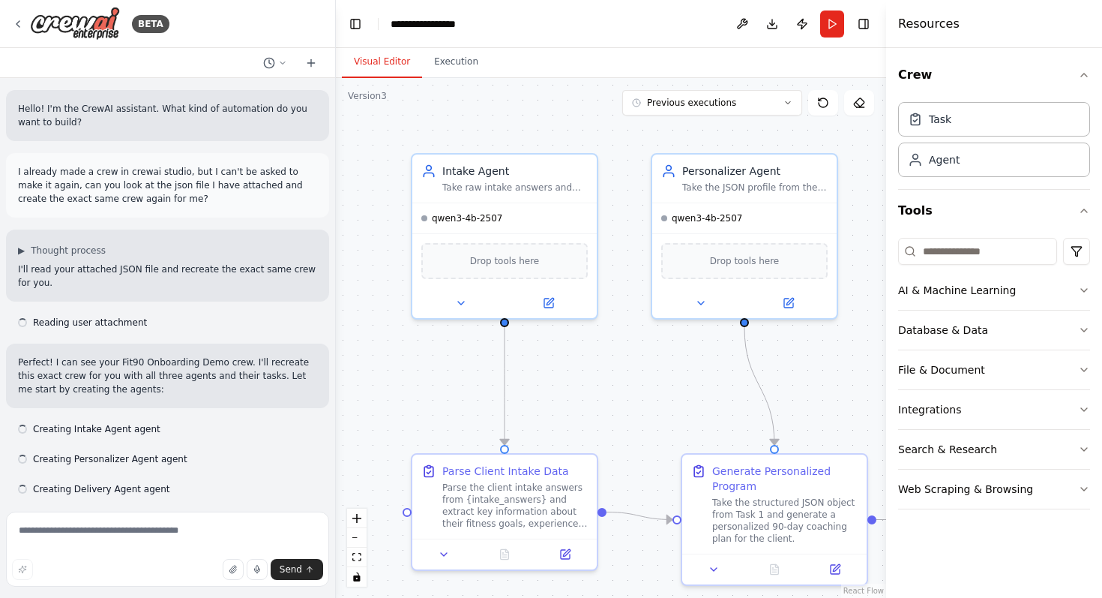
scroll to position [14054, 0]
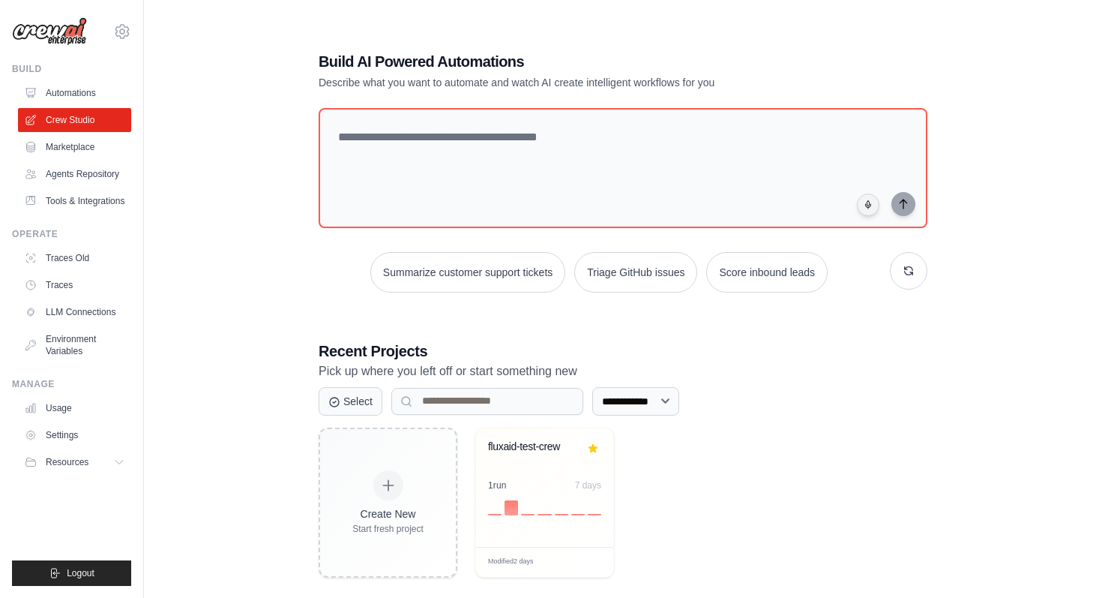
click at [89, 134] on ul "Automations Crew Studio Marketplace Agents Repository Tools & Integrations" at bounding box center [74, 147] width 113 height 132
click at [89, 149] on link "Marketplace" at bounding box center [75, 147] width 113 height 24
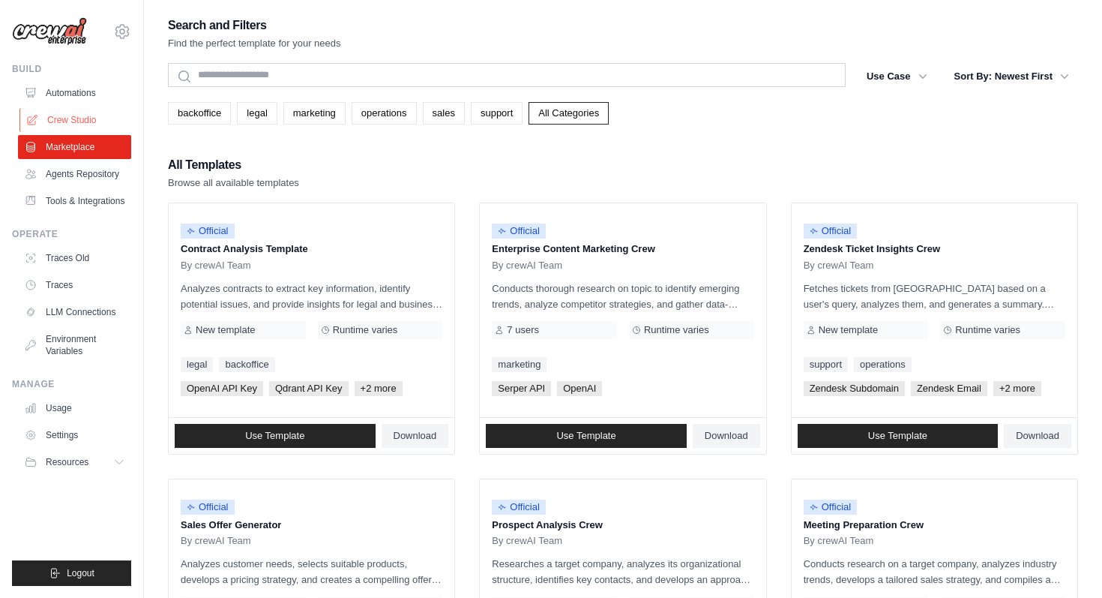
click at [86, 117] on link "Crew Studio" at bounding box center [75, 120] width 113 height 24
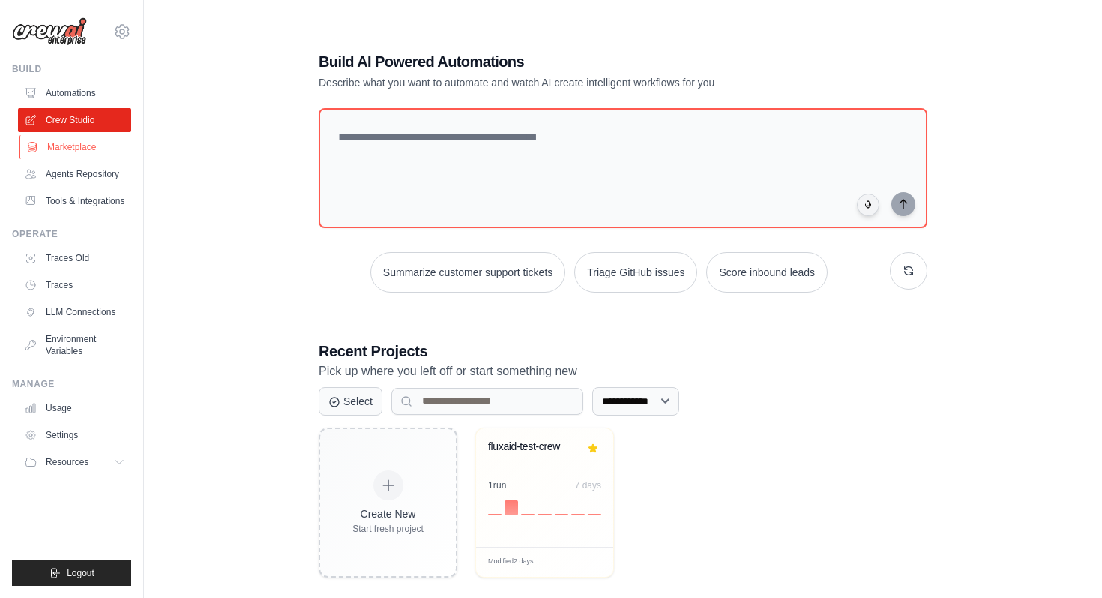
click at [91, 145] on link "Marketplace" at bounding box center [75, 147] width 113 height 24
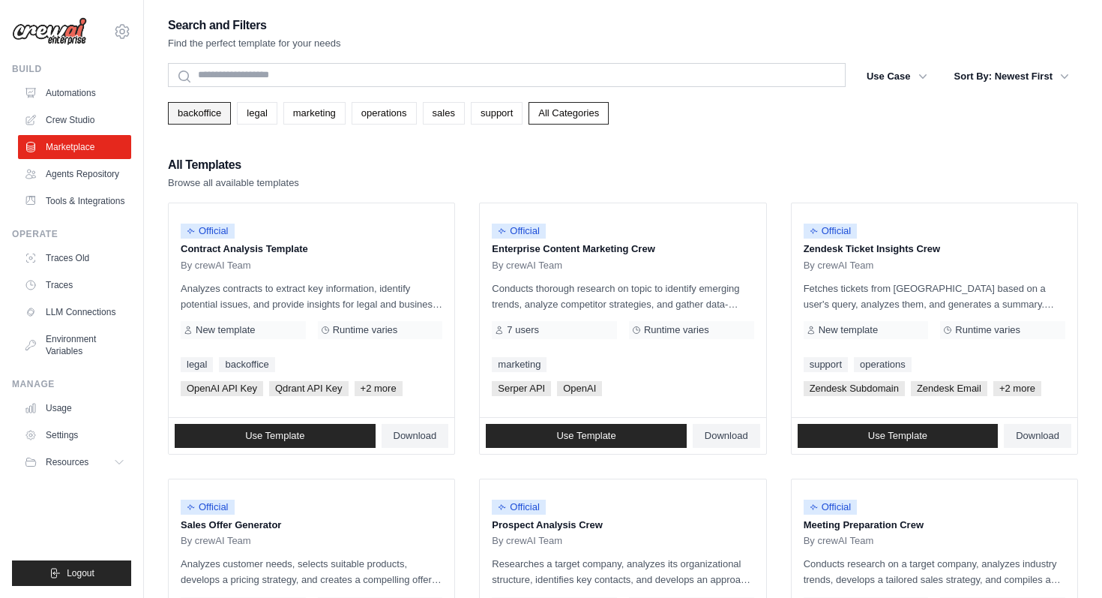
click at [192, 116] on link "backoffice" at bounding box center [199, 113] width 63 height 22
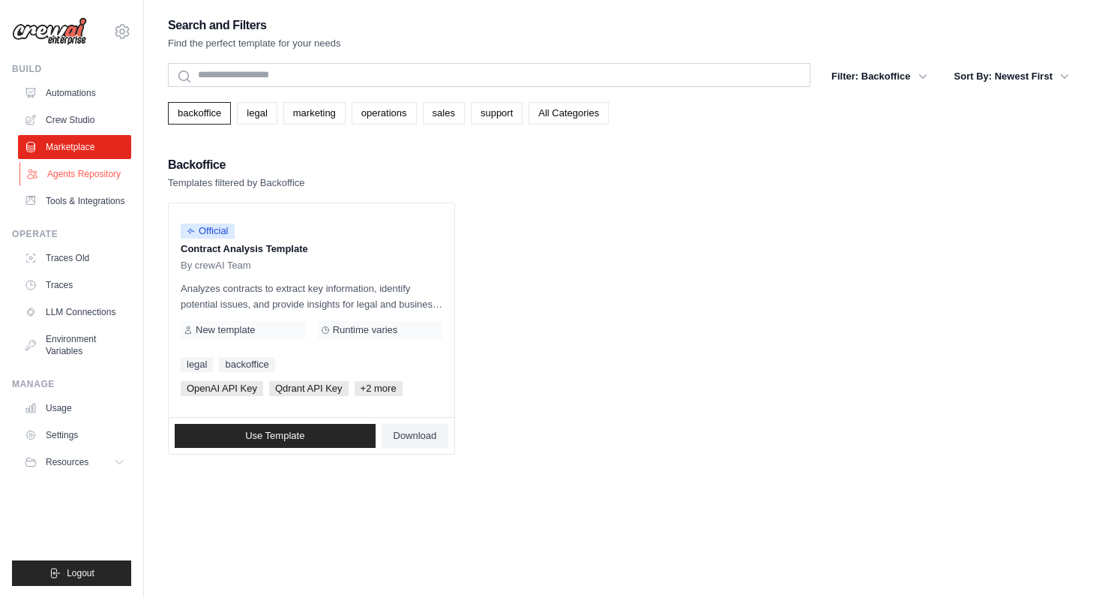
click at [83, 178] on link "Agents Repository" at bounding box center [75, 174] width 113 height 24
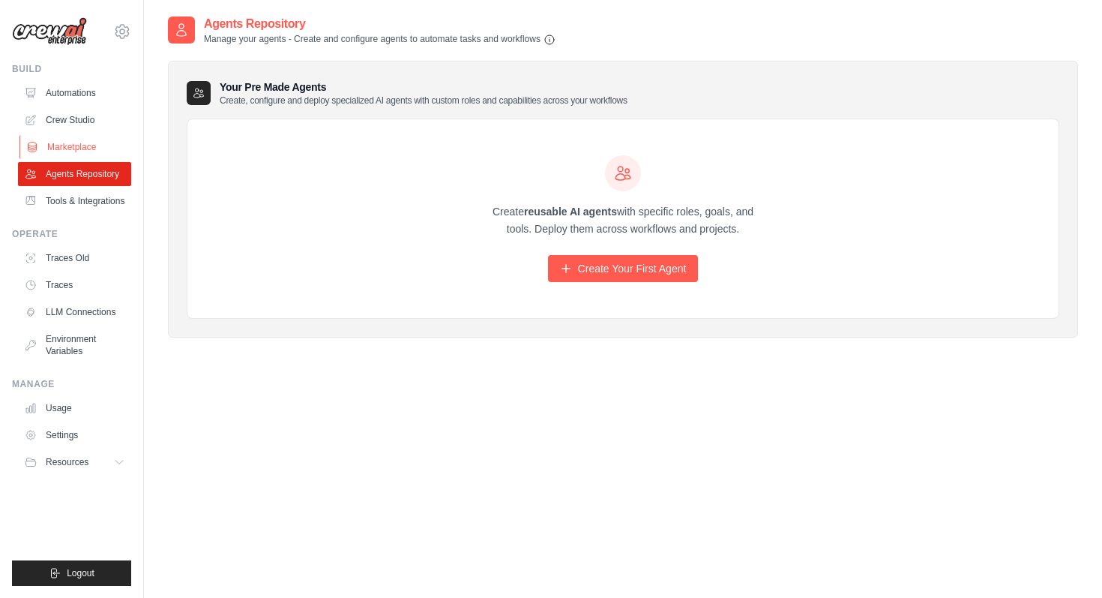
click at [79, 151] on link "Marketplace" at bounding box center [75, 147] width 113 height 24
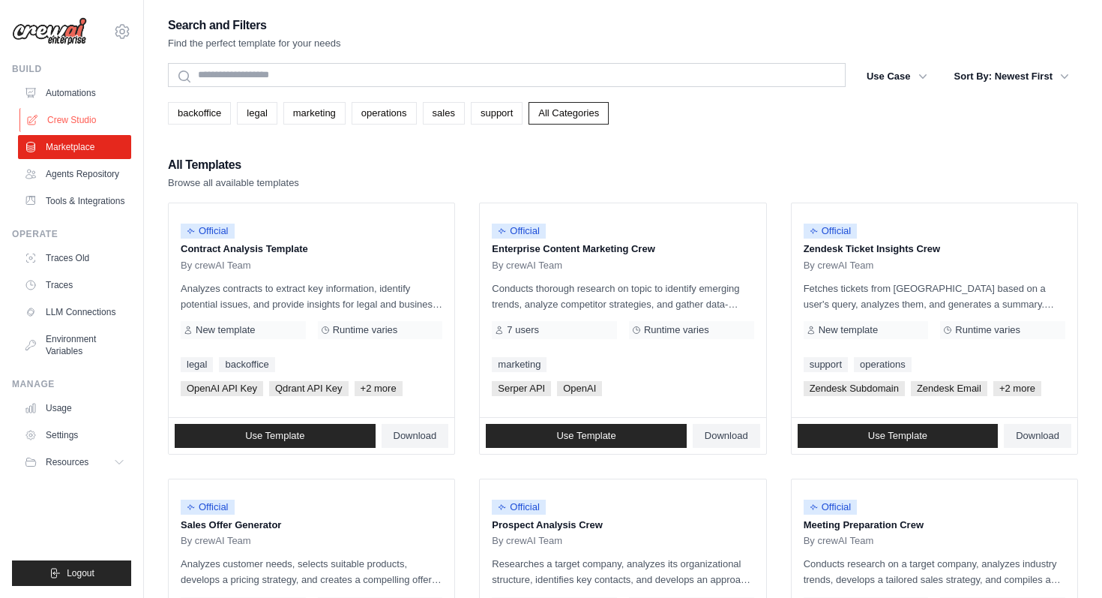
click at [94, 124] on link "Crew Studio" at bounding box center [75, 120] width 113 height 24
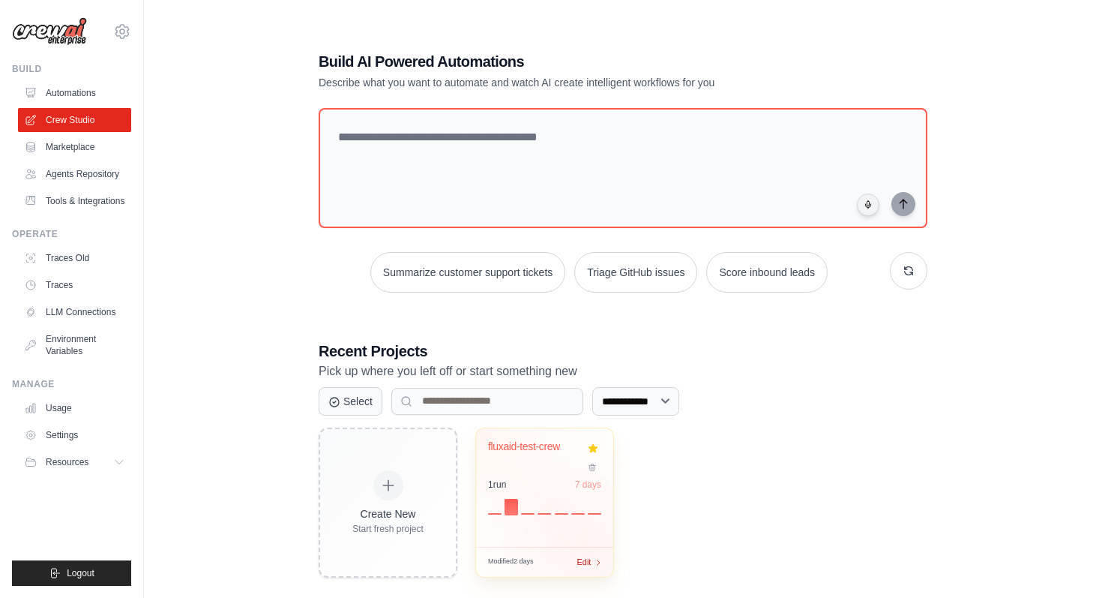
click at [591, 559] on div "Edit" at bounding box center [589, 562] width 25 height 13
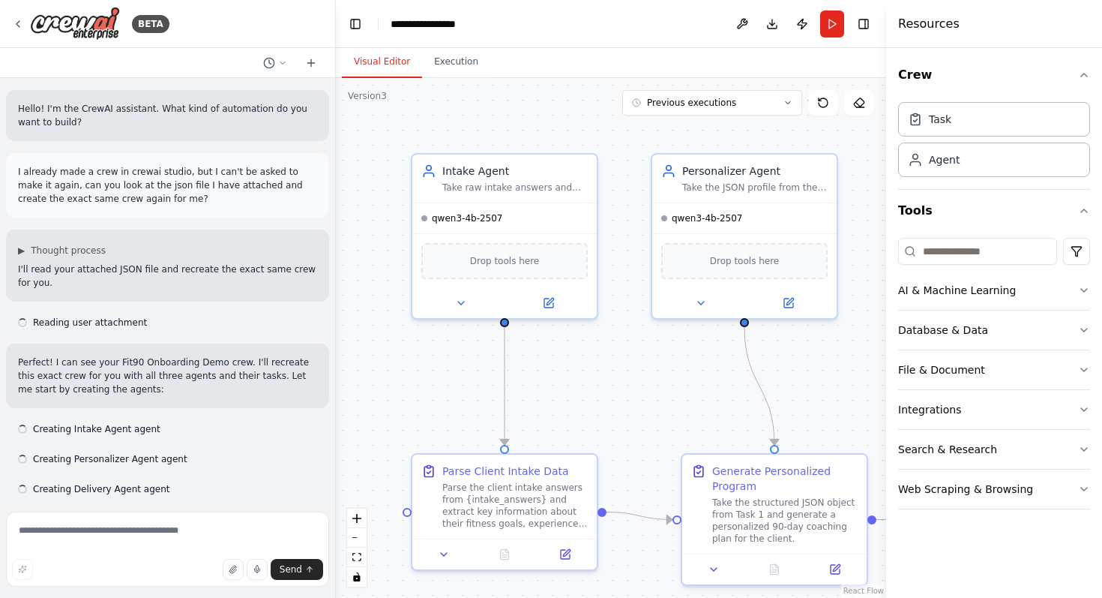
scroll to position [14054, 0]
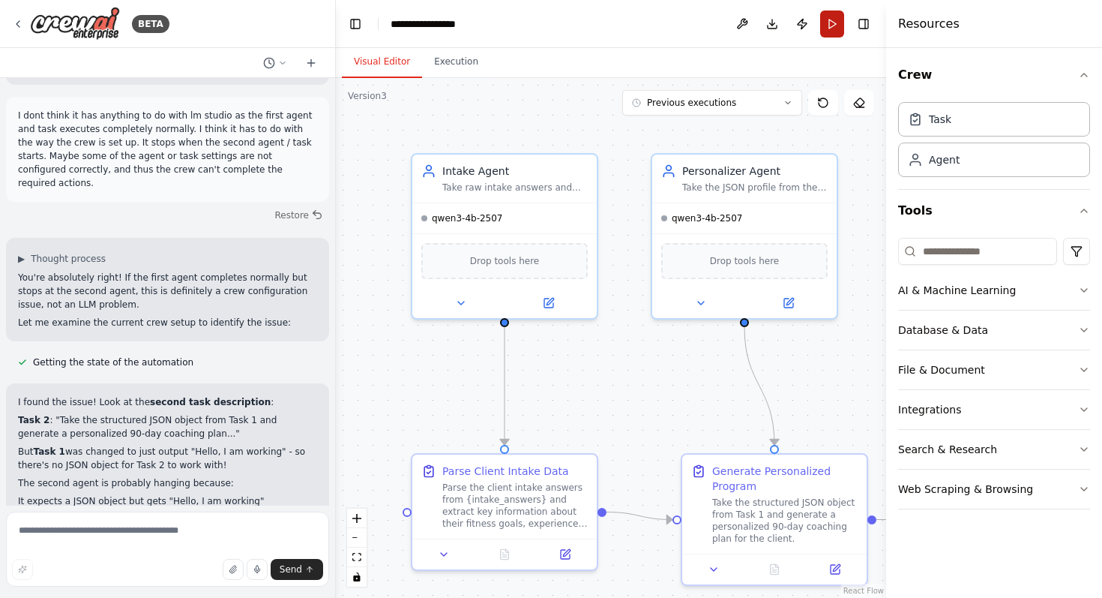
click at [833, 26] on button "Run" at bounding box center [832, 23] width 24 height 27
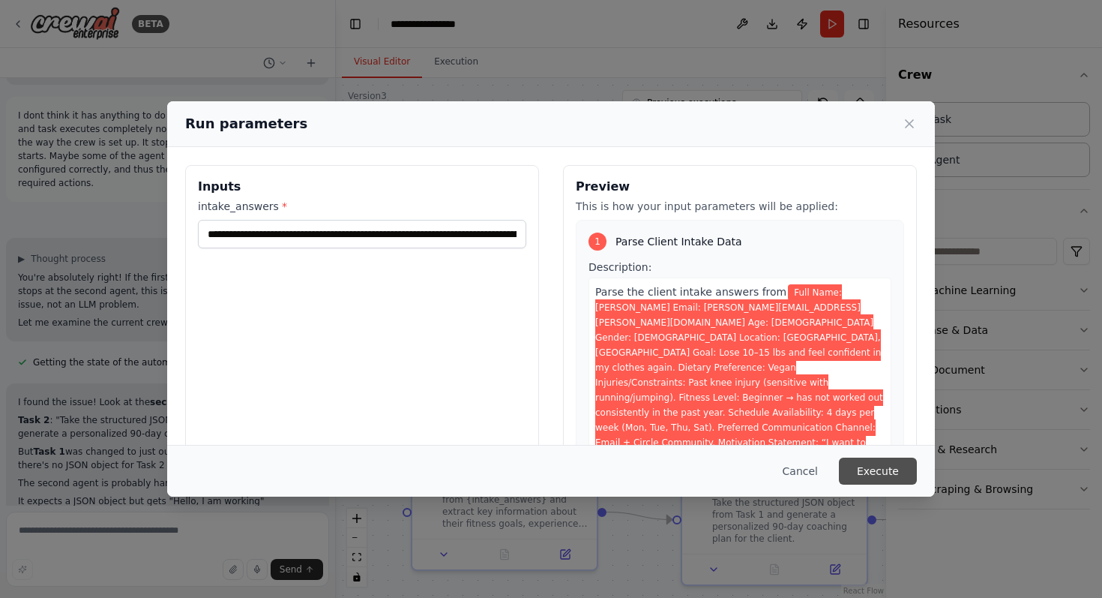
click at [889, 473] on button "Execute" at bounding box center [878, 470] width 78 height 27
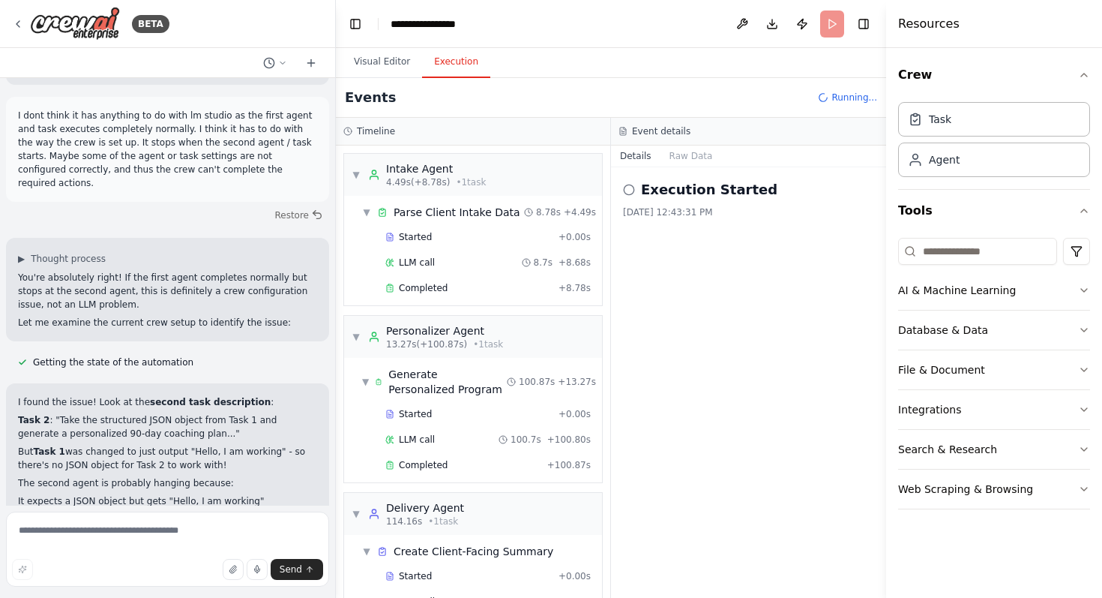
scroll to position [38, 0]
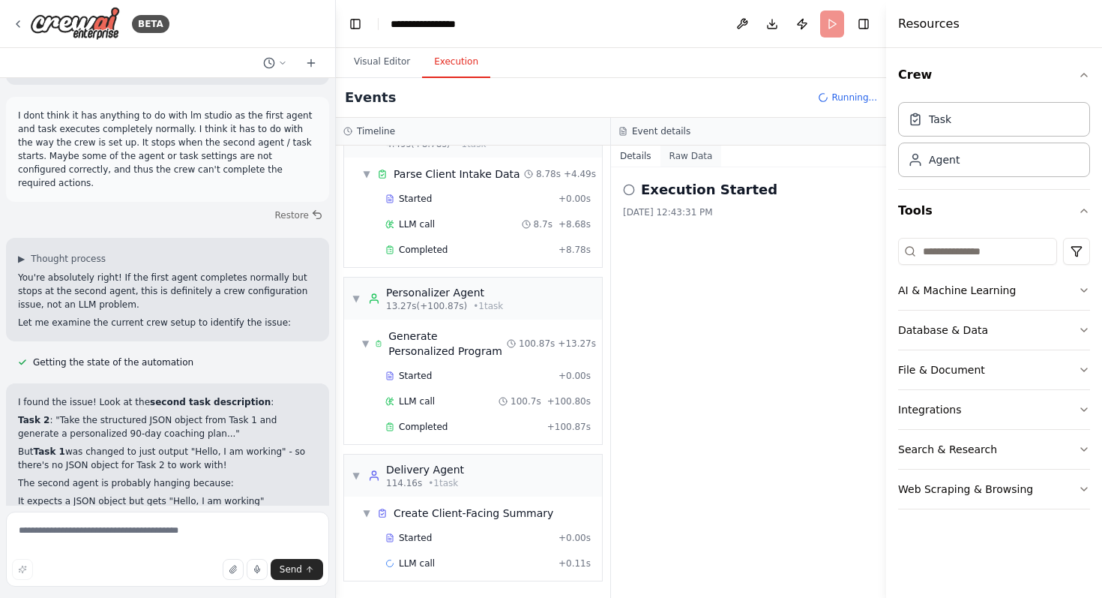
click at [694, 157] on button "Raw Data" at bounding box center [691, 155] width 61 height 21
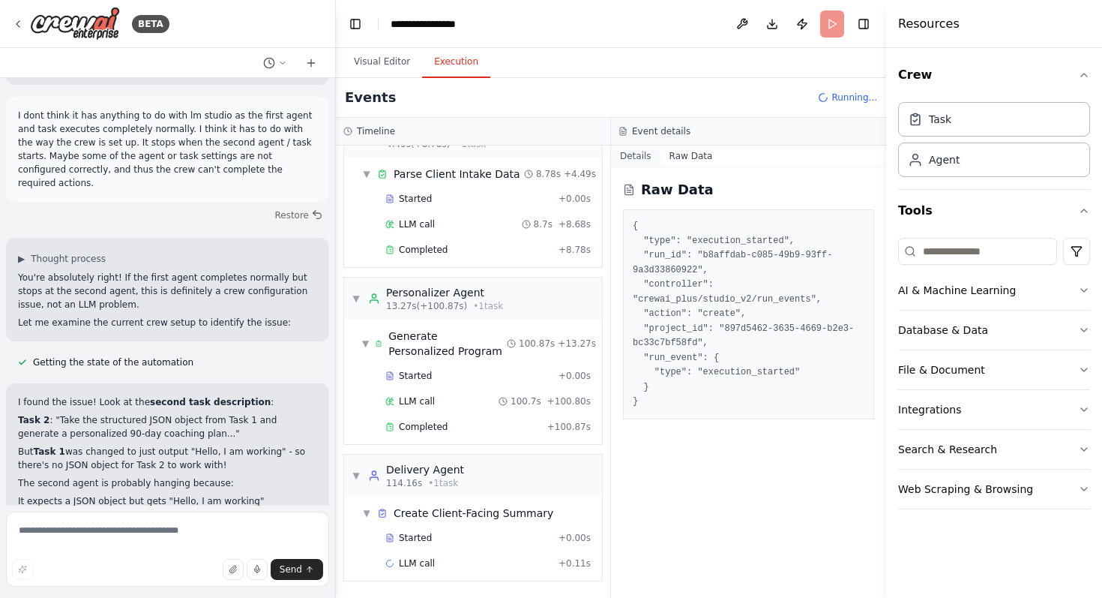
click at [640, 158] on button "Details" at bounding box center [635, 155] width 49 height 21
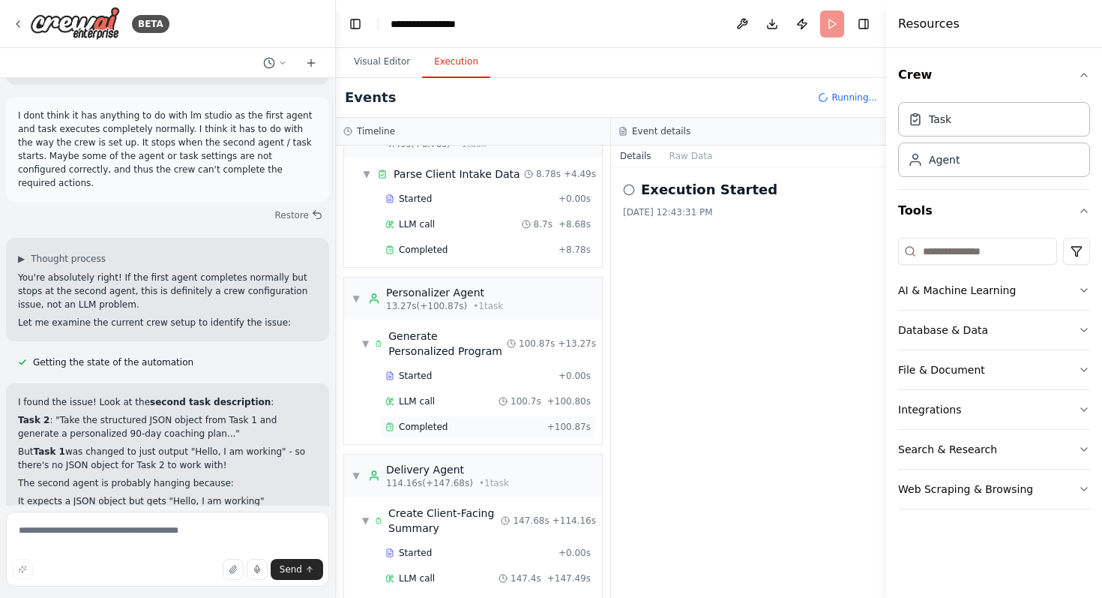
scroll to position [79, 0]
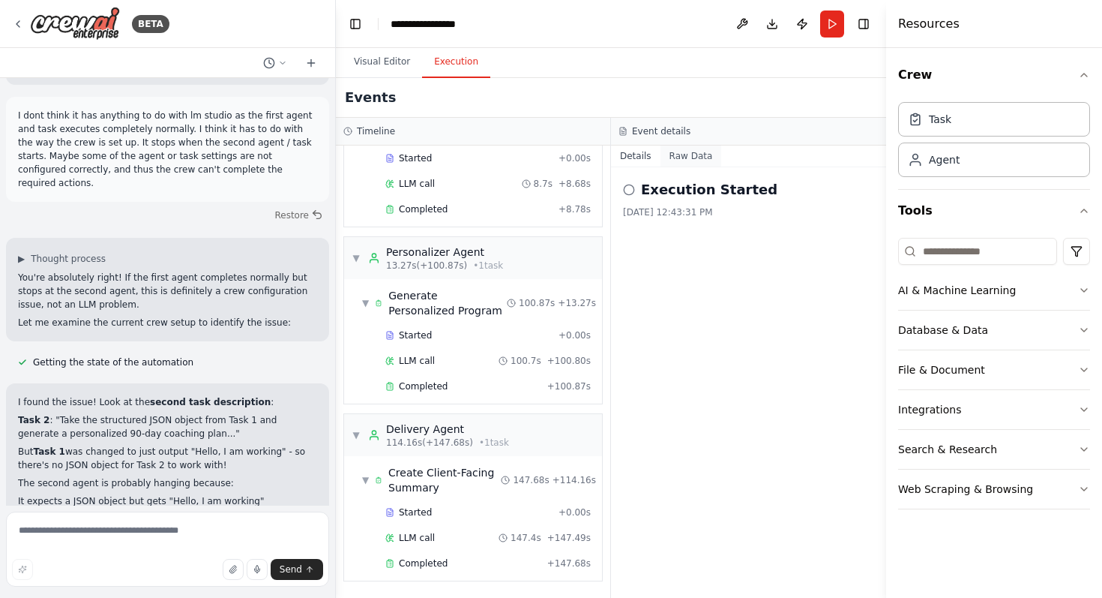
click at [683, 155] on button "Raw Data" at bounding box center [691, 155] width 61 height 21
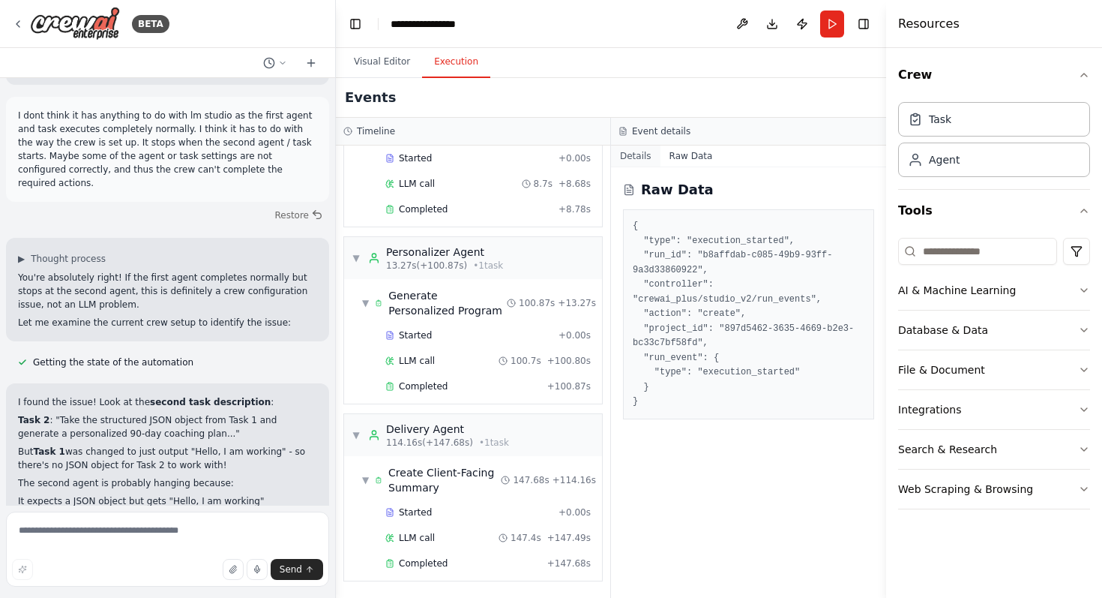
click at [640, 160] on button "Details" at bounding box center [635, 155] width 49 height 21
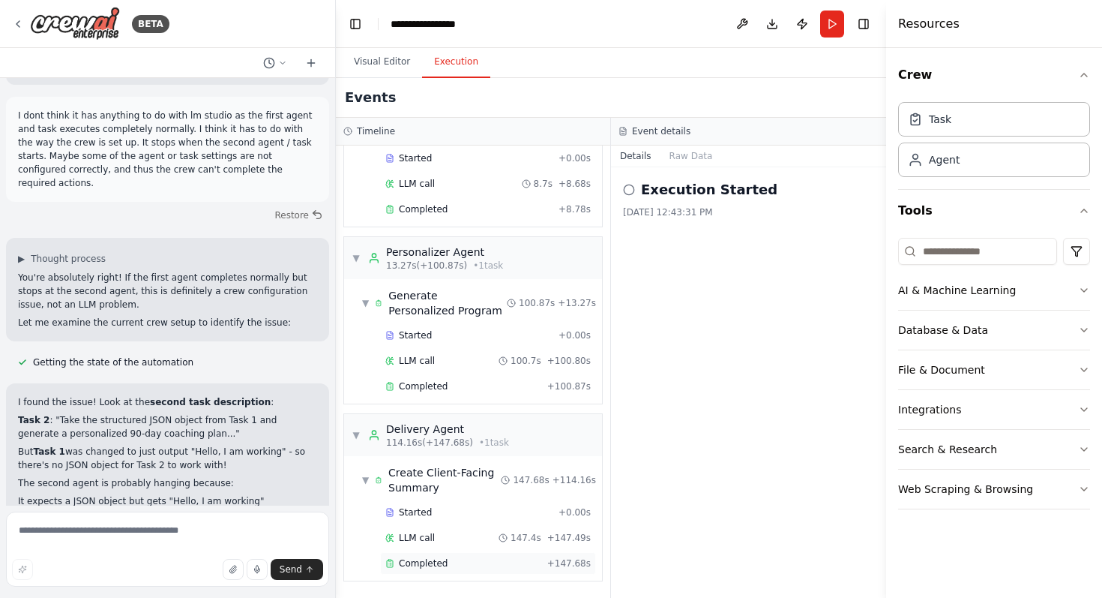
click at [463, 567] on div "Completed" at bounding box center [463, 563] width 156 height 12
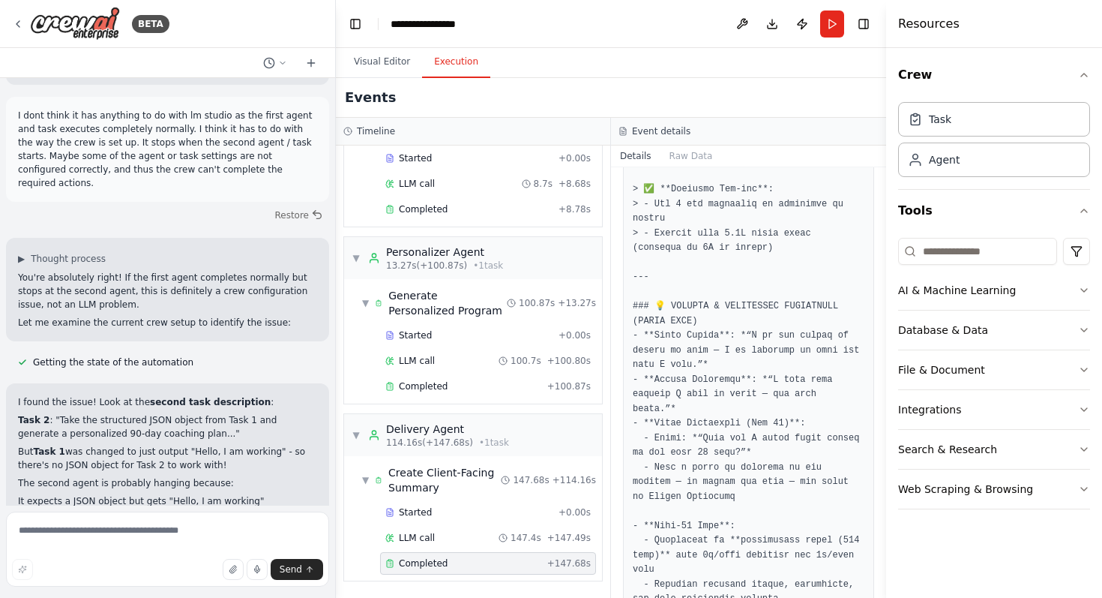
scroll to position [14176, 0]
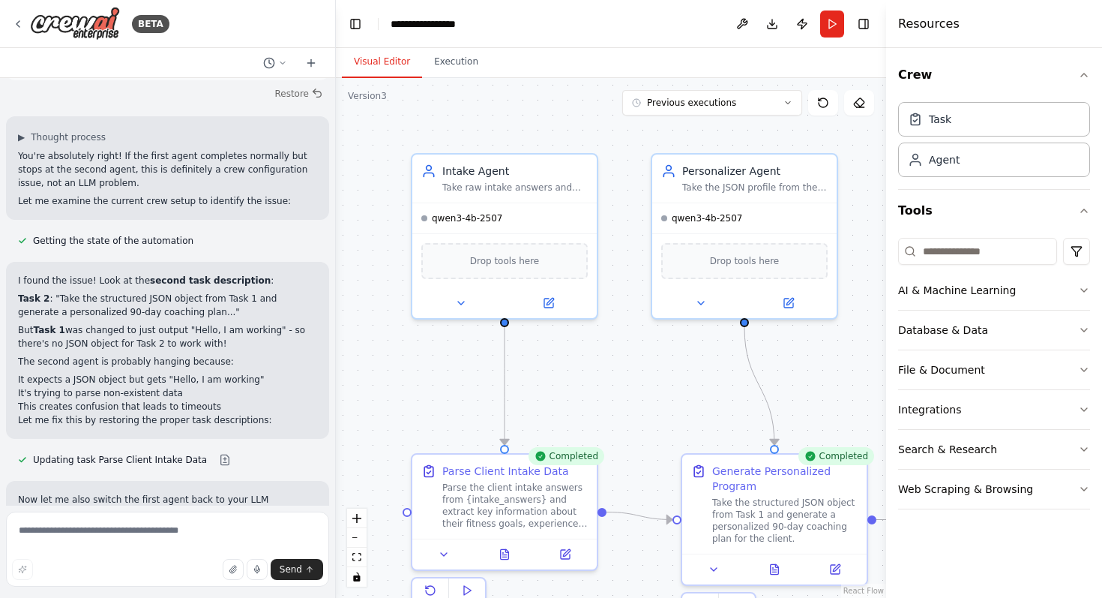
click at [384, 67] on button "Visual Editor" at bounding box center [382, 61] width 80 height 31
click at [802, 22] on button "Publish" at bounding box center [802, 23] width 24 height 27
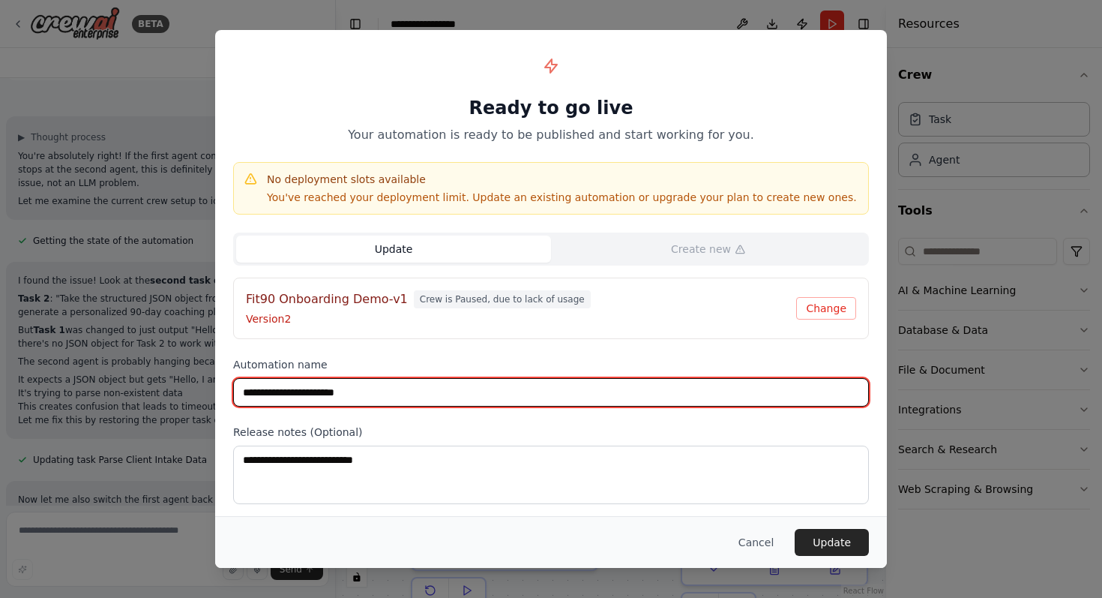
click at [424, 396] on input "**********" at bounding box center [551, 392] width 636 height 28
type input "**********"
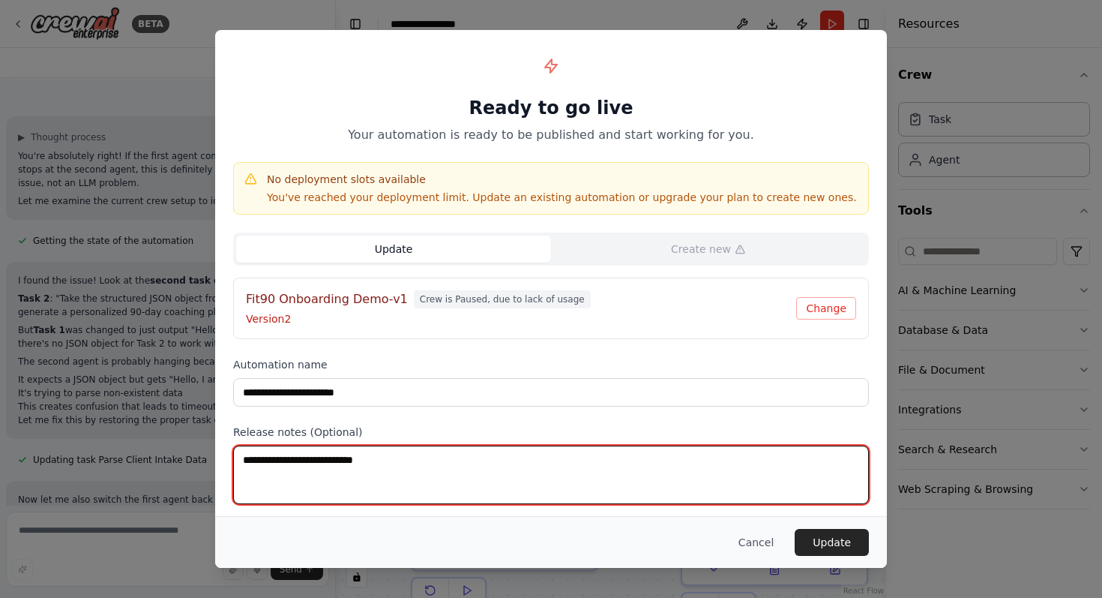
click at [449, 455] on textarea at bounding box center [551, 474] width 636 height 58
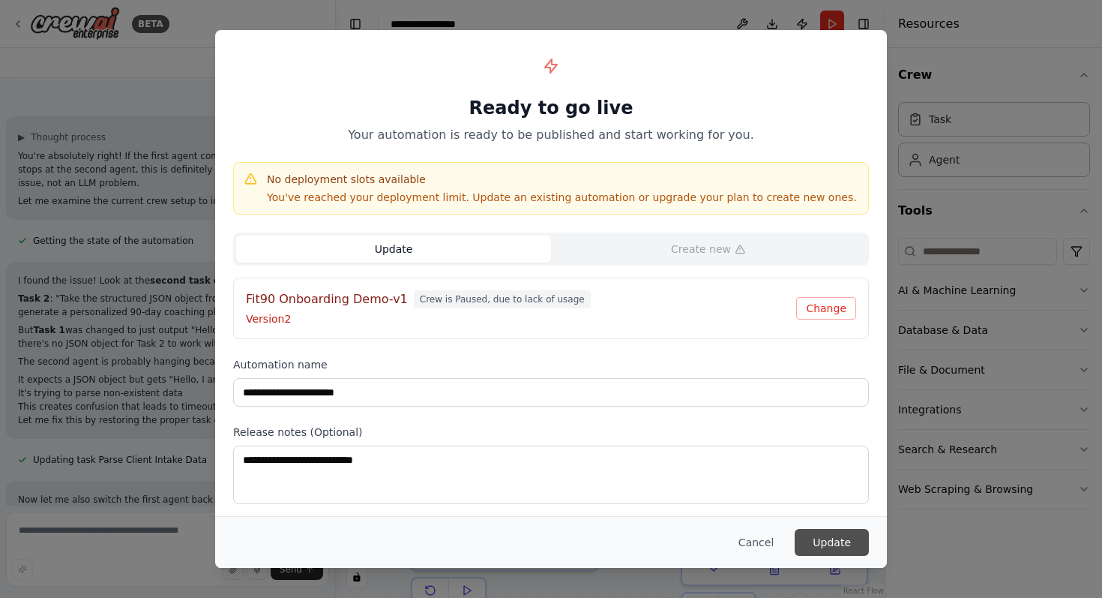
click at [838, 544] on button "Update" at bounding box center [832, 542] width 74 height 27
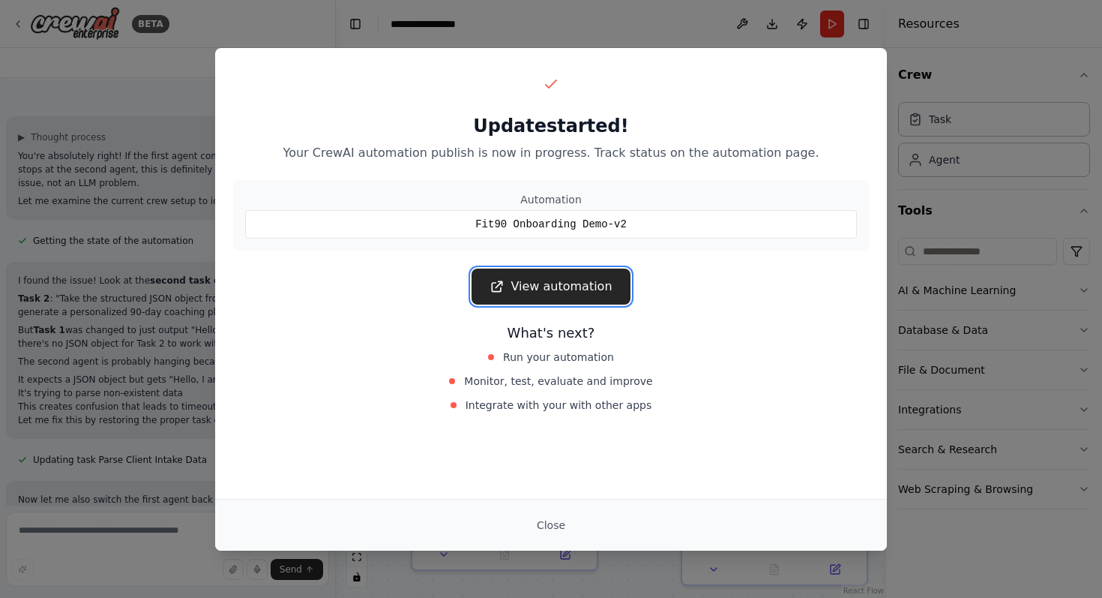
click at [565, 290] on link "View automation" at bounding box center [551, 286] width 158 height 36
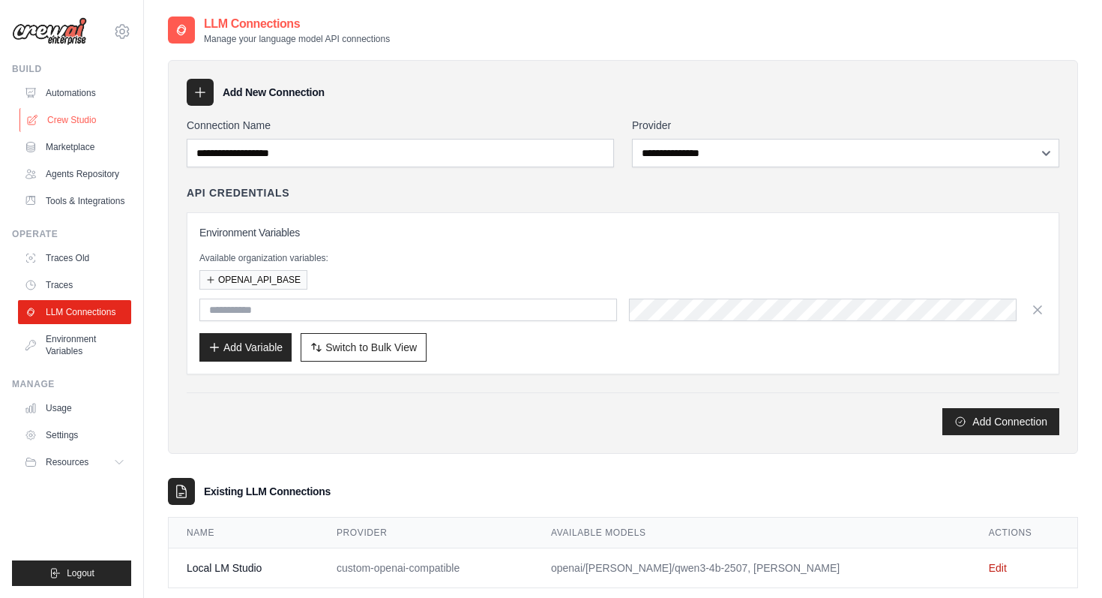
click at [40, 117] on link "Crew Studio" at bounding box center [75, 120] width 113 height 24
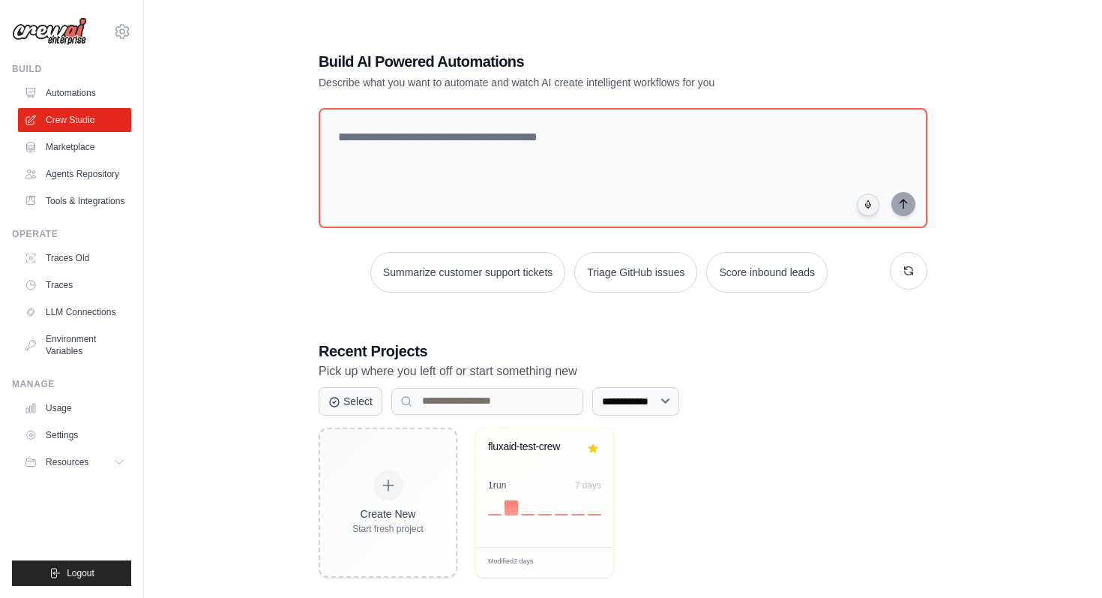
scroll to position [30, 0]
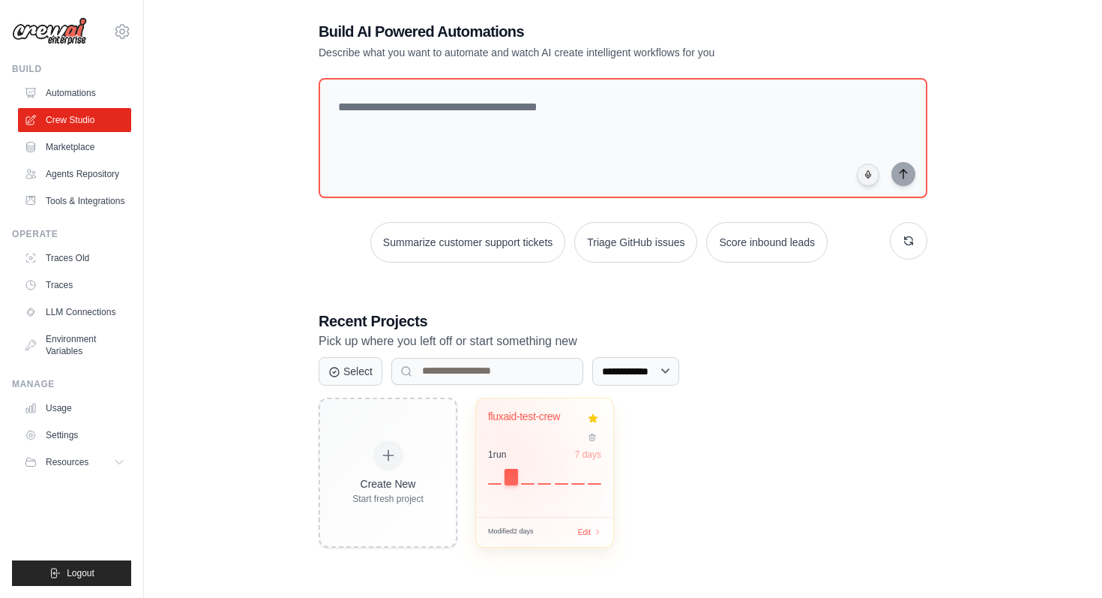
click at [513, 474] on div at bounding box center [511, 477] width 13 height 16
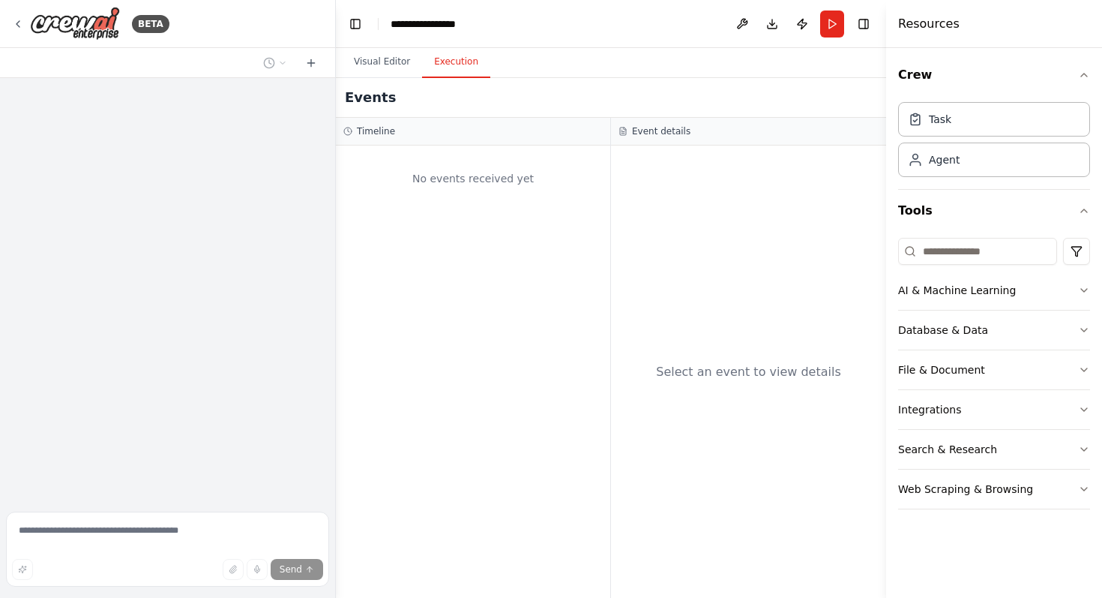
click at [456, 63] on button "Execution" at bounding box center [456, 61] width 68 height 31
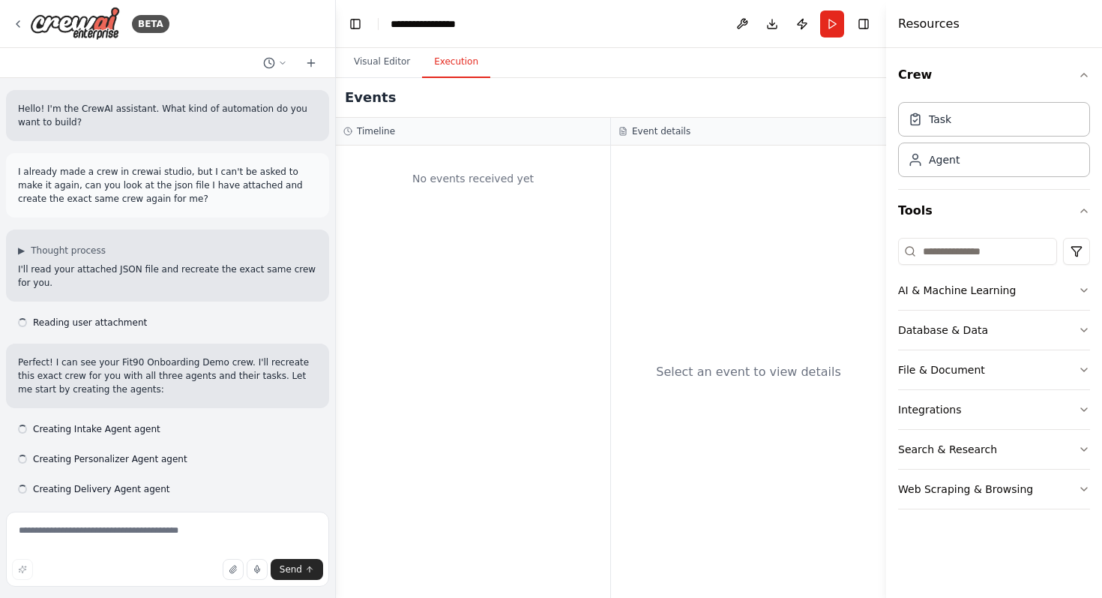
scroll to position [14054, 0]
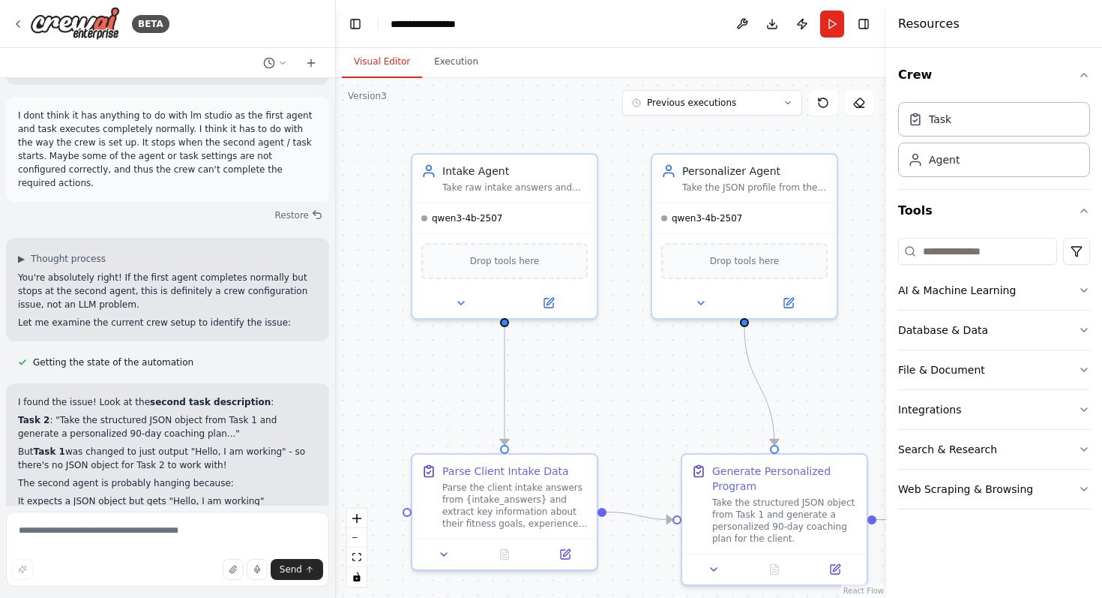
click at [376, 61] on button "Visual Editor" at bounding box center [382, 61] width 80 height 31
click at [439, 57] on button "Execution" at bounding box center [456, 61] width 68 height 31
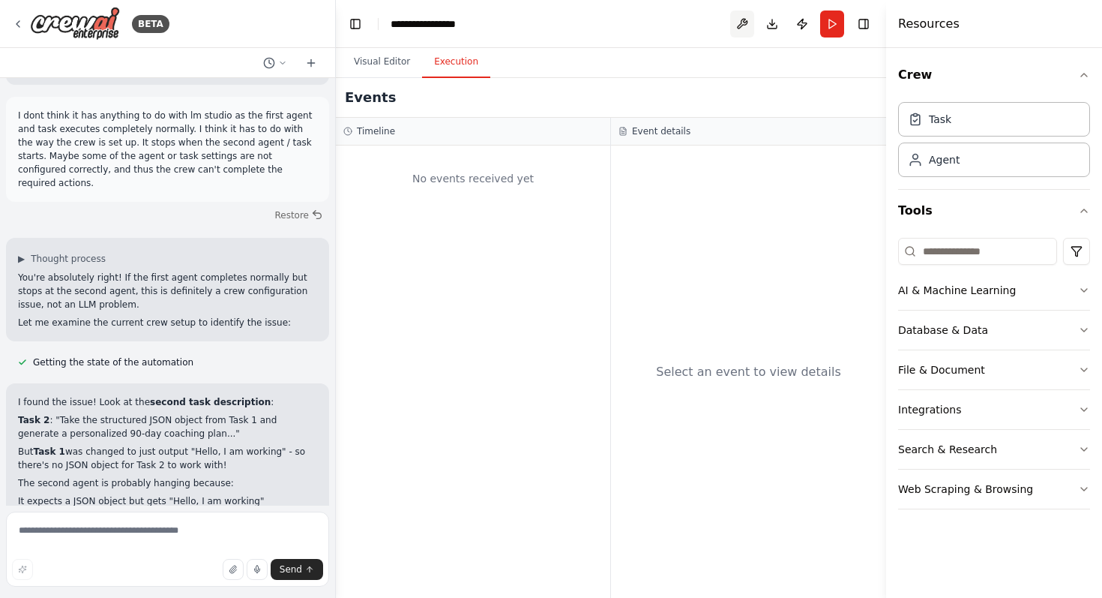
click at [748, 31] on button at bounding box center [742, 23] width 24 height 27
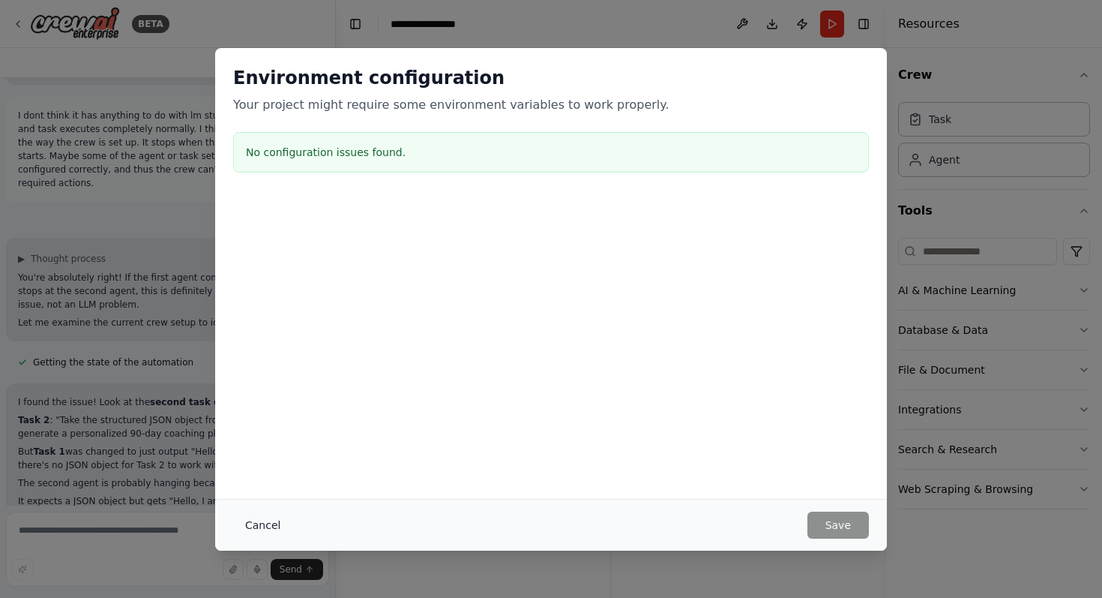
click at [267, 535] on button "Cancel" at bounding box center [262, 524] width 59 height 27
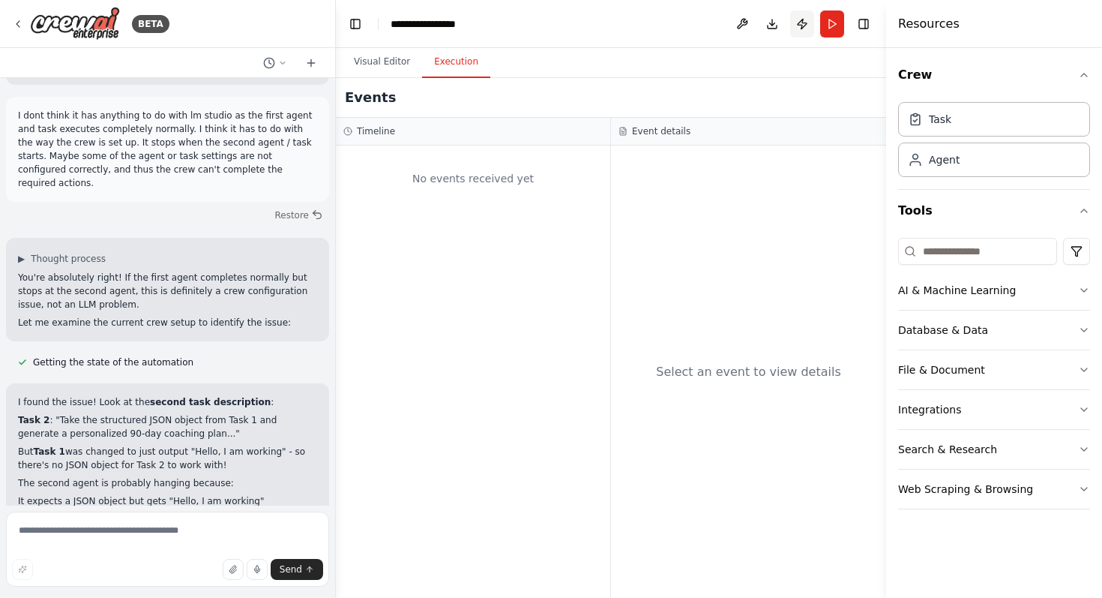
click at [802, 22] on button "Publish" at bounding box center [802, 23] width 24 height 27
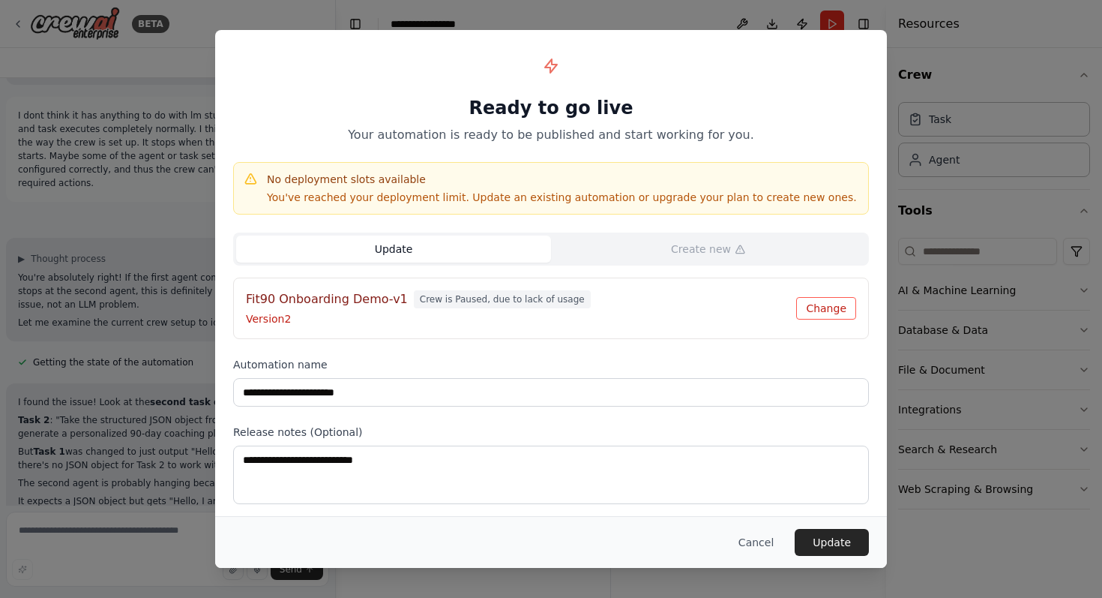
click at [815, 317] on button "Change" at bounding box center [826, 308] width 60 height 22
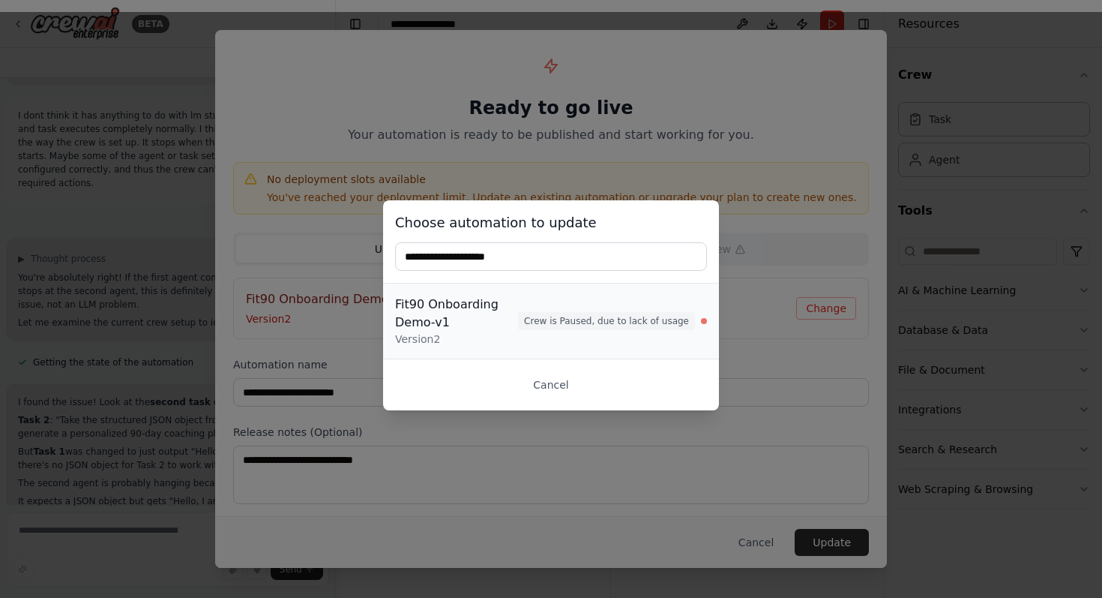
click at [648, 320] on span "Crew is Paused, due to lack of usage" at bounding box center [606, 321] width 177 height 18
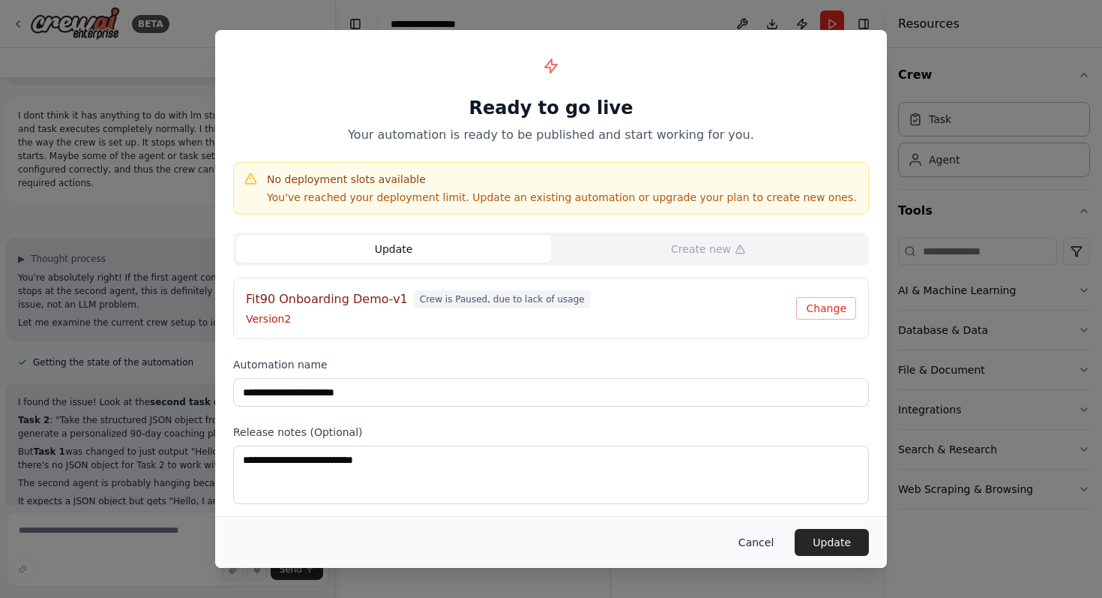
click at [761, 549] on button "Cancel" at bounding box center [756, 542] width 59 height 27
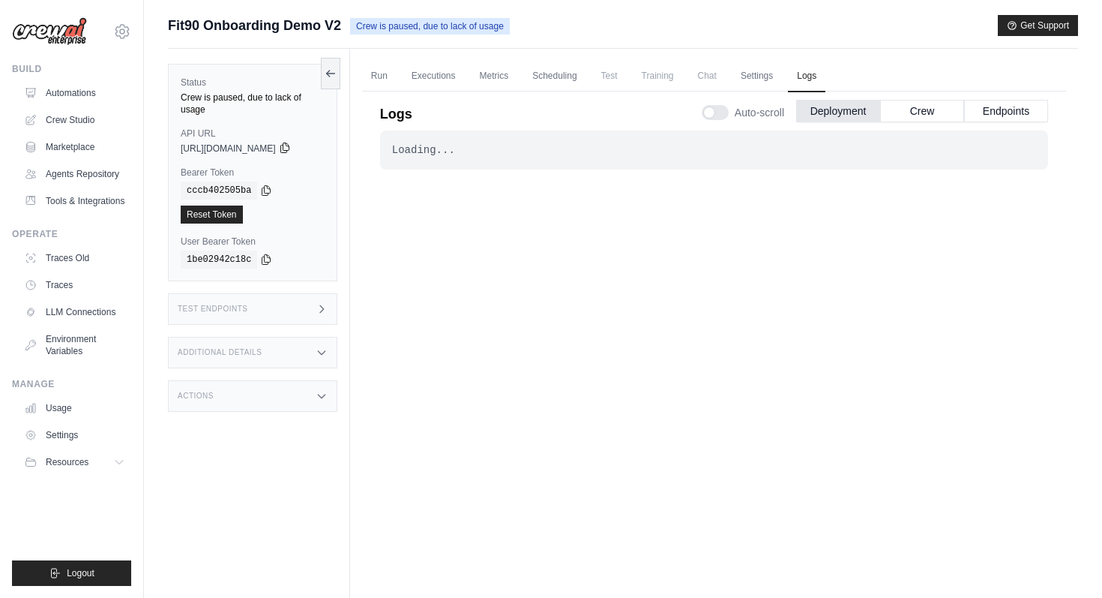
click at [291, 142] on icon at bounding box center [285, 148] width 12 height 12
click at [270, 185] on icon at bounding box center [266, 190] width 8 height 10
click at [291, 142] on icon at bounding box center [285, 148] width 12 height 12
click at [382, 78] on link "Run" at bounding box center [379, 76] width 34 height 31
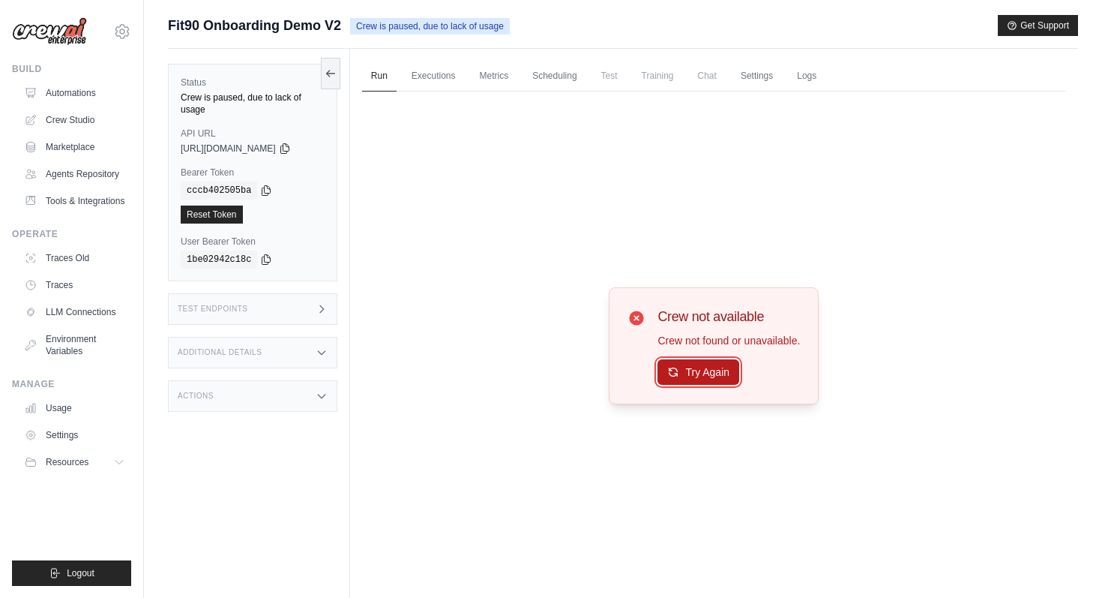
click at [709, 376] on button "Try Again" at bounding box center [699, 371] width 82 height 25
click at [688, 369] on button "Try Again" at bounding box center [699, 371] width 82 height 25
click at [423, 75] on link "Executions" at bounding box center [434, 76] width 62 height 31
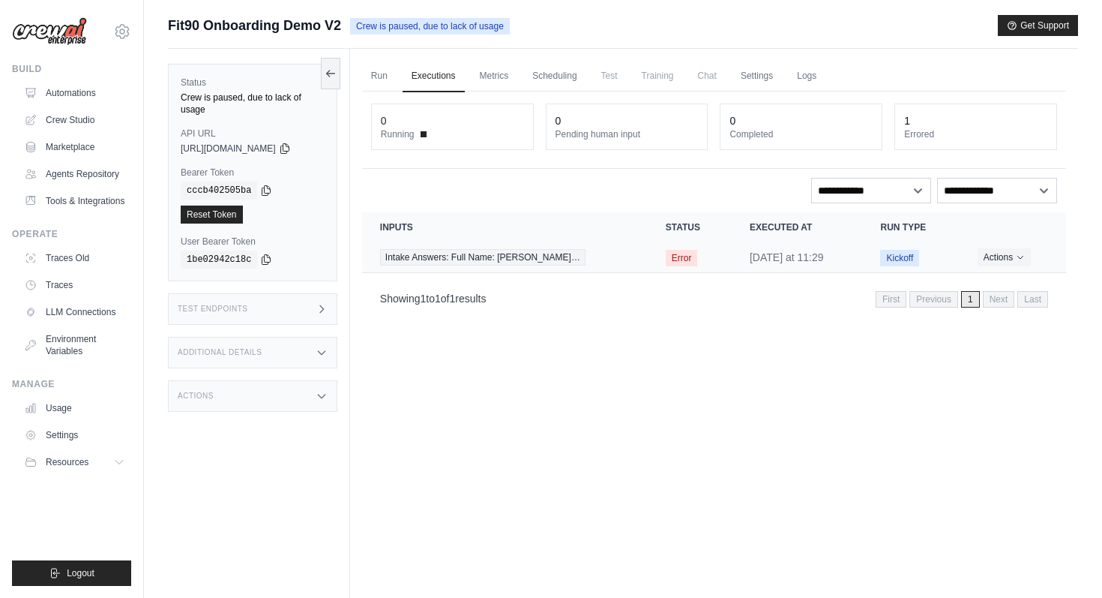
click at [679, 259] on span "Error" at bounding box center [682, 258] width 32 height 16
click at [505, 87] on link "Metrics" at bounding box center [494, 76] width 47 height 31
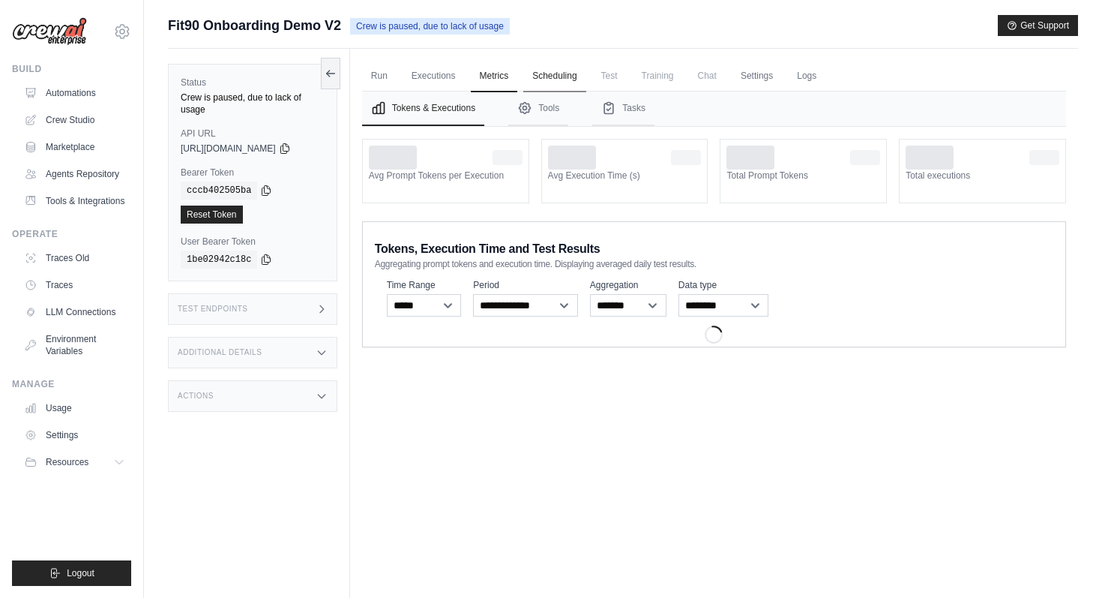
click at [561, 82] on link "Scheduling" at bounding box center [554, 76] width 62 height 31
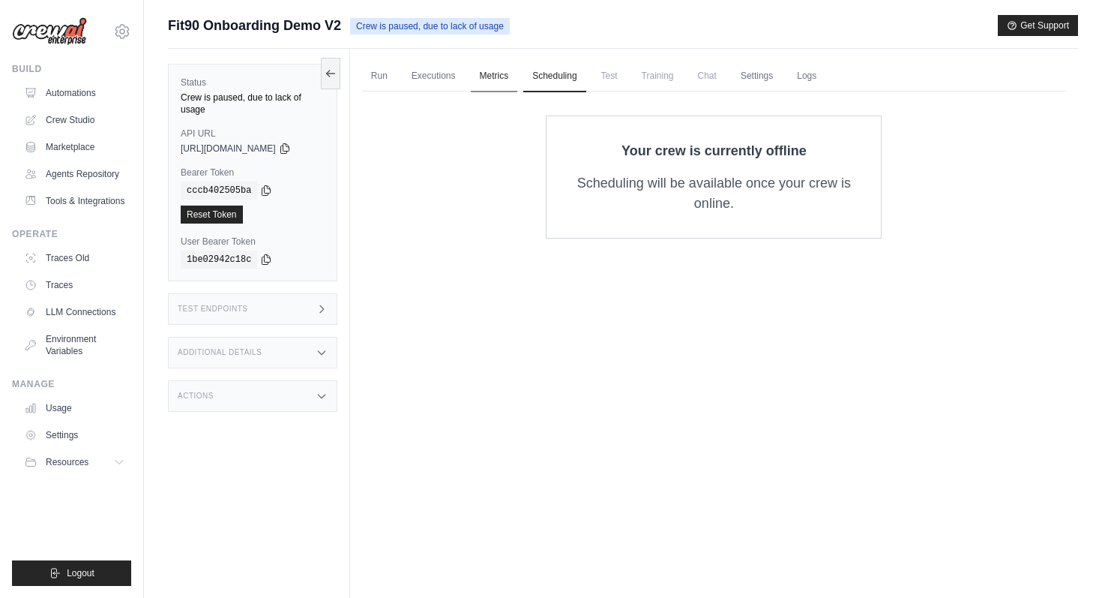
click at [492, 86] on link "Metrics" at bounding box center [494, 76] width 47 height 31
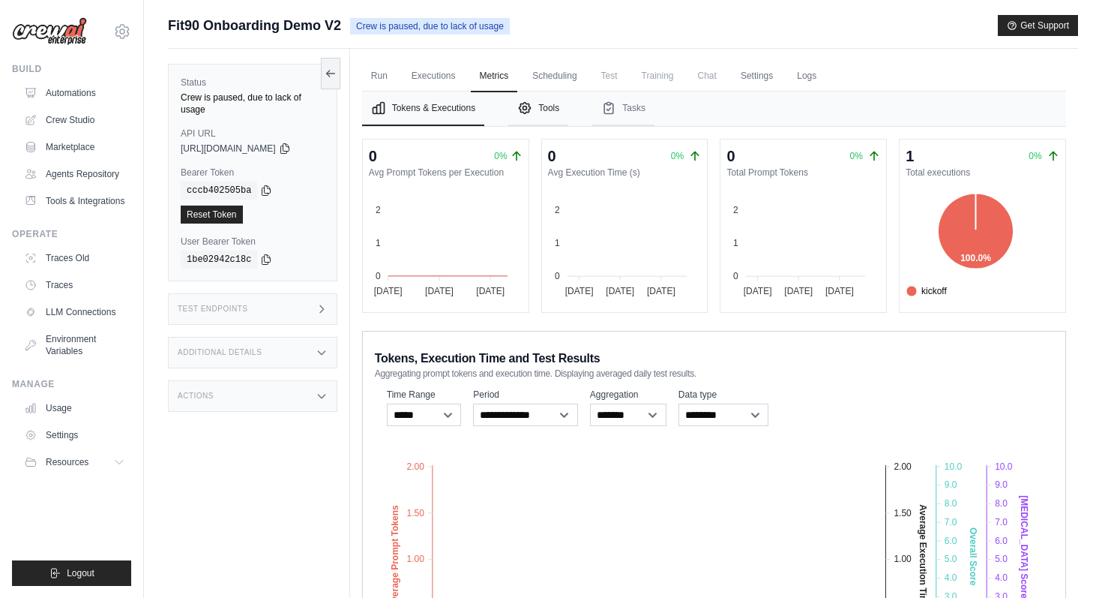
click at [551, 112] on button "Tools" at bounding box center [538, 108] width 60 height 34
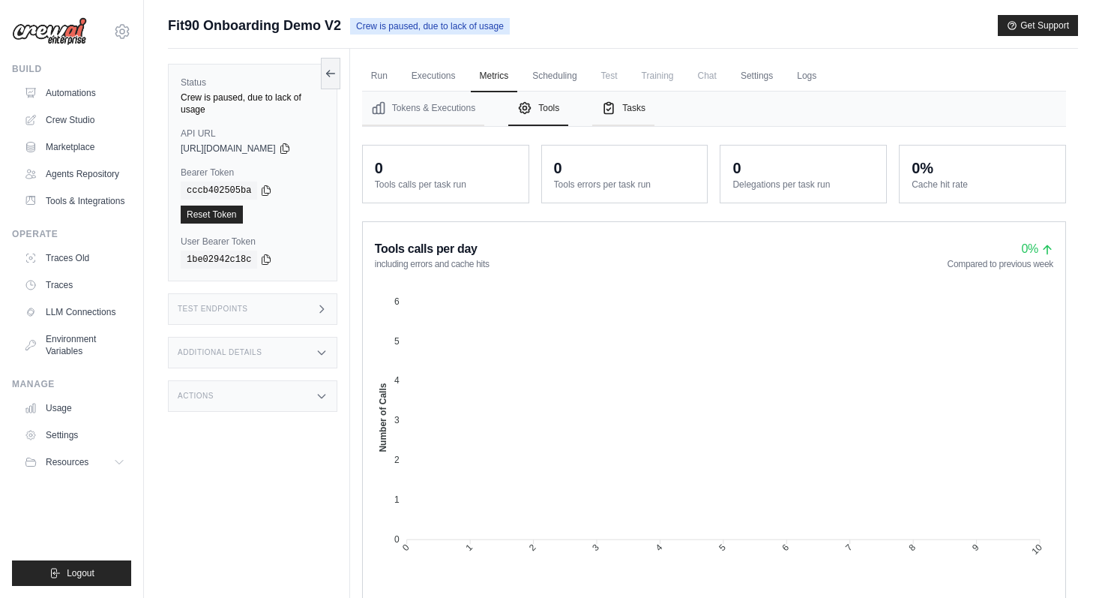
click at [619, 120] on button "Tasks" at bounding box center [623, 108] width 62 height 34
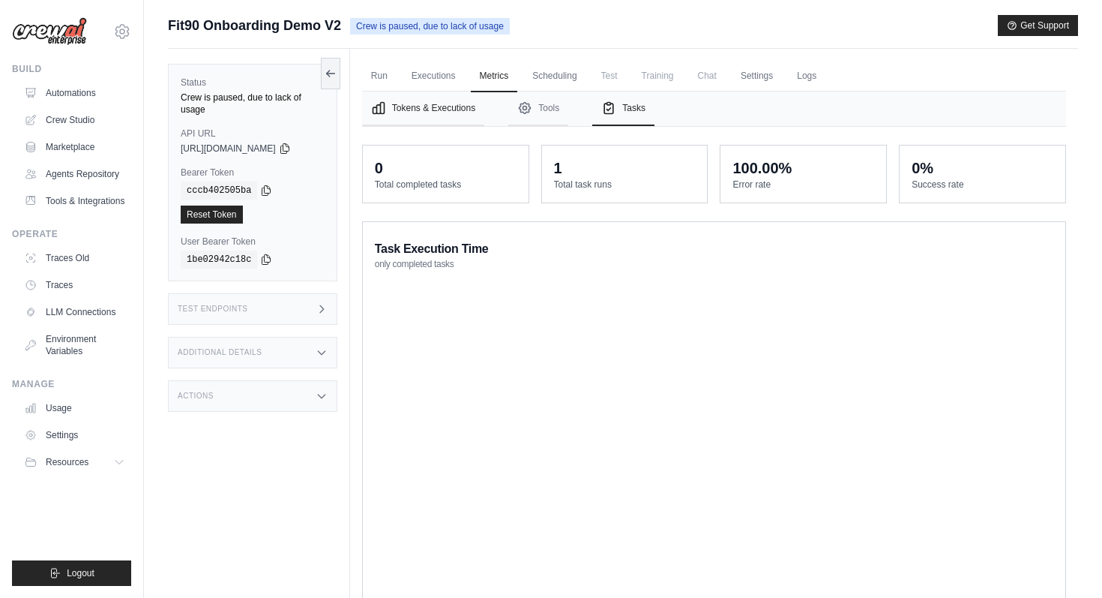
click at [475, 113] on button "Tokens & Executions" at bounding box center [423, 108] width 122 height 34
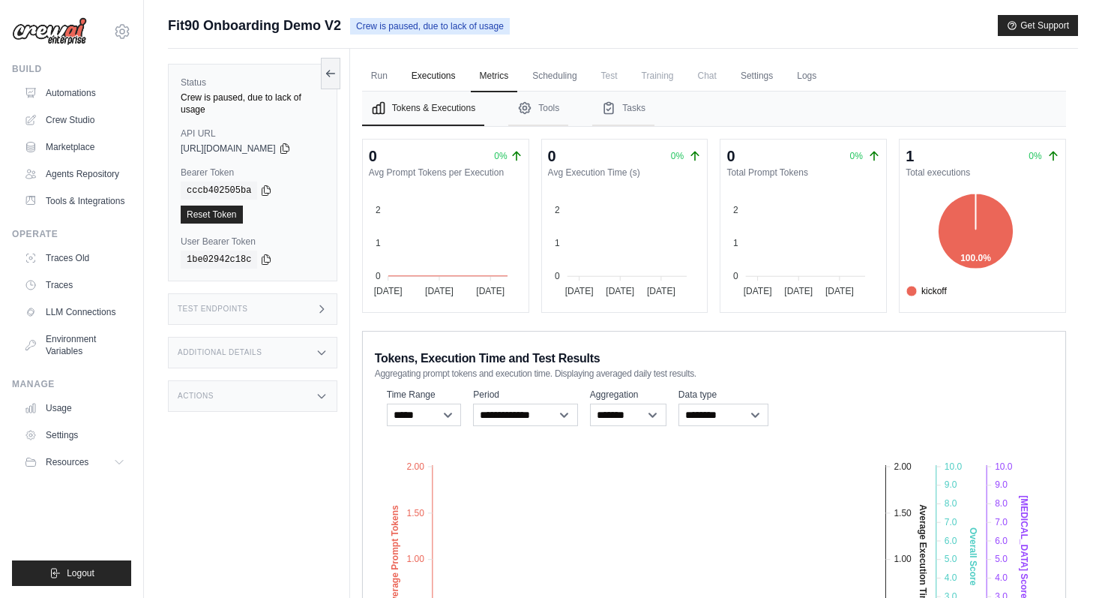
click at [442, 80] on link "Executions" at bounding box center [434, 76] width 62 height 31
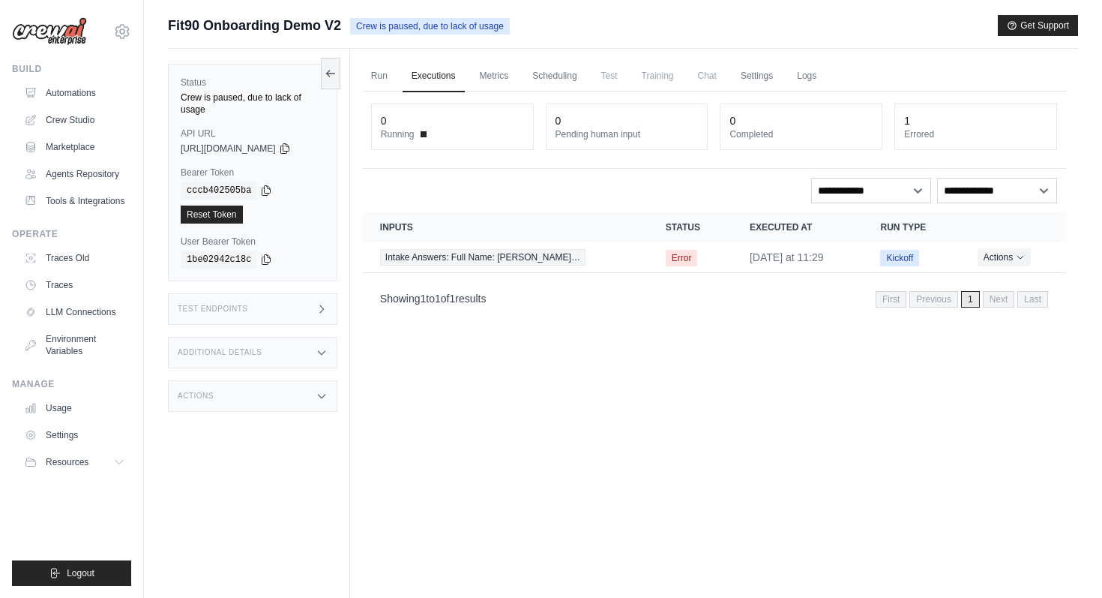
click at [366, 73] on div "Run Executions Metrics Scheduling Test Training Chat Settings Logs 0 Running 0 …" at bounding box center [714, 348] width 728 height 598
click at [384, 76] on link "Run" at bounding box center [379, 76] width 34 height 31
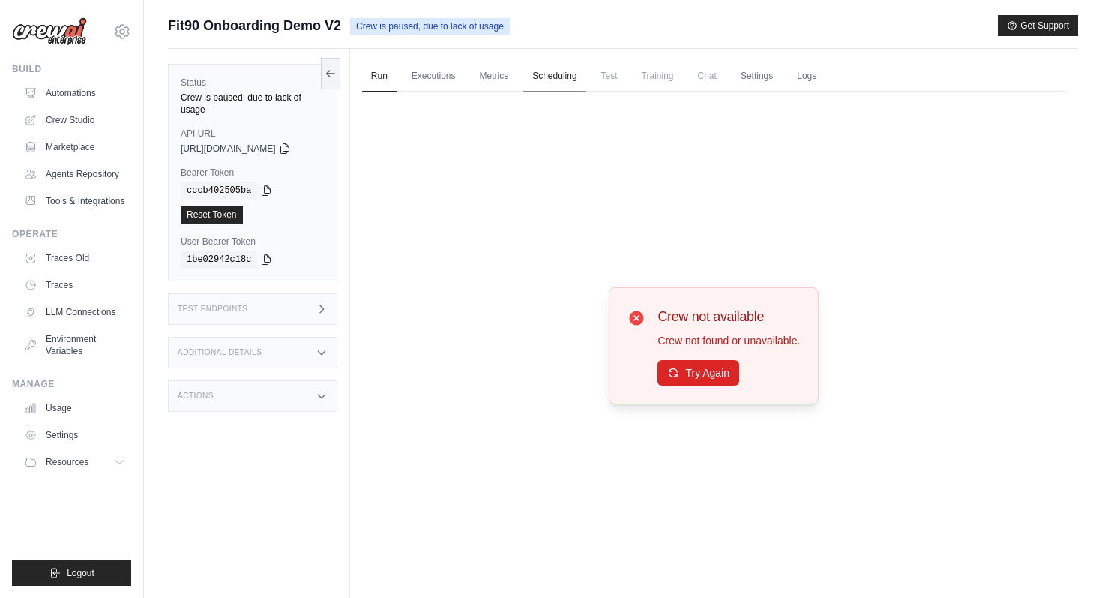
click at [543, 76] on link "Scheduling" at bounding box center [554, 76] width 62 height 31
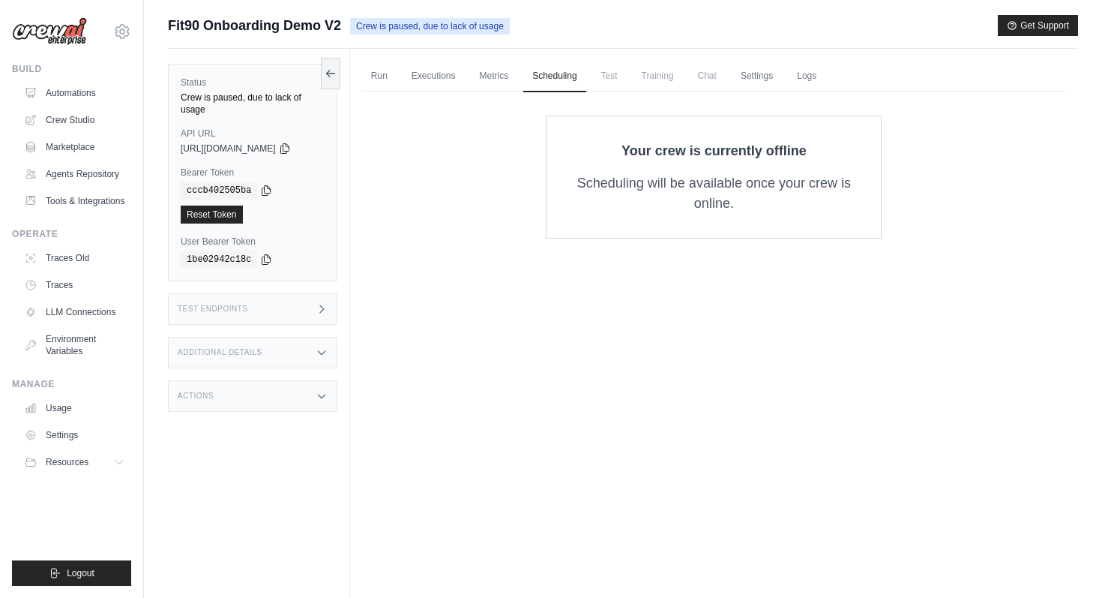
click at [615, 78] on span "Test" at bounding box center [609, 76] width 34 height 30
click at [727, 158] on p "Your crew is currently offline" at bounding box center [714, 150] width 286 height 21
click at [337, 67] on icon at bounding box center [331, 73] width 12 height 12
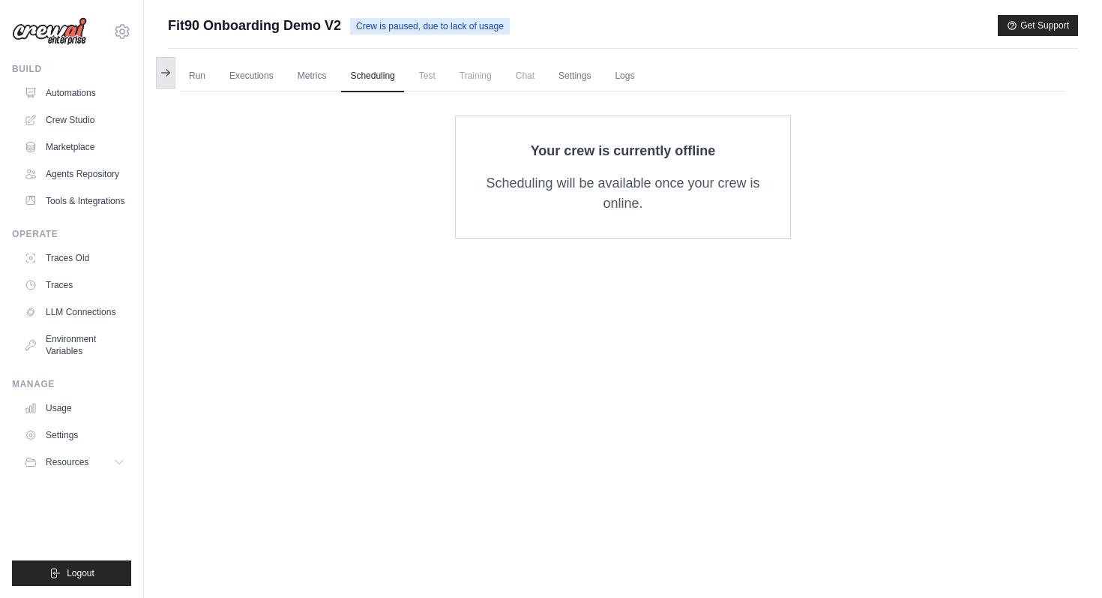
click at [169, 67] on icon at bounding box center [166, 73] width 12 height 12
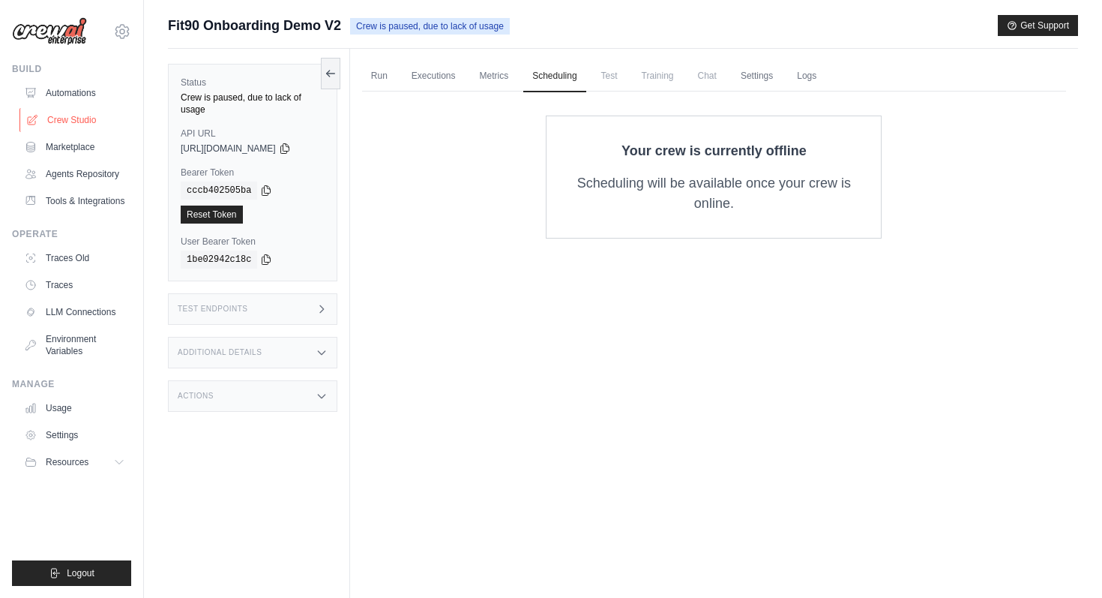
click at [89, 124] on link "Crew Studio" at bounding box center [75, 120] width 113 height 24
click at [475, 67] on ul "Run Executions Metrics Scheduling Test Training Chat Settings Logs" at bounding box center [714, 76] width 704 height 31
click at [486, 71] on link "Metrics" at bounding box center [494, 76] width 47 height 31
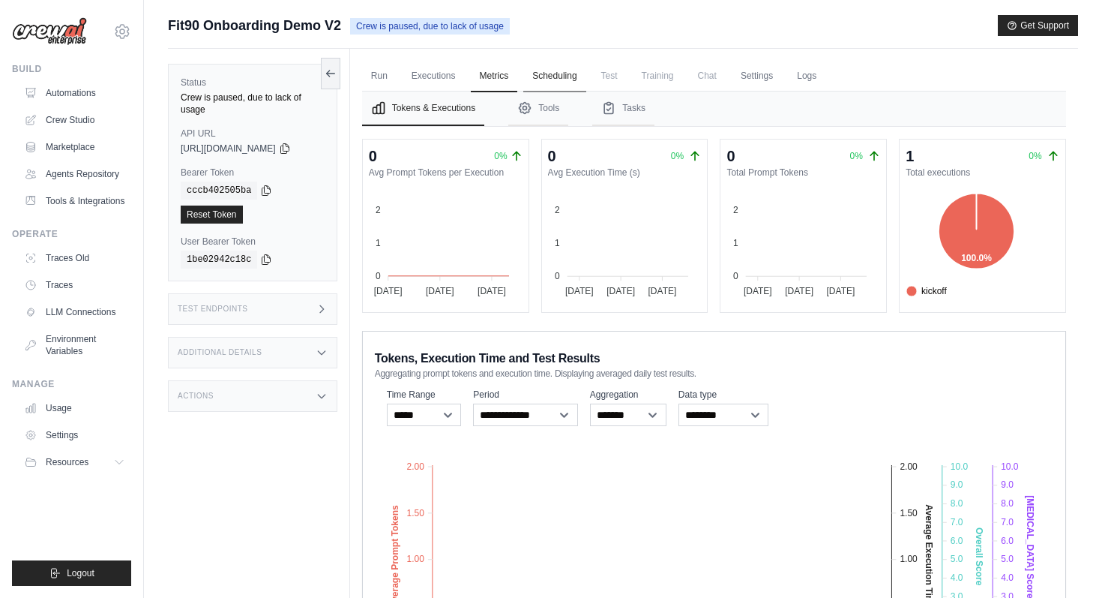
click at [543, 75] on link "Scheduling" at bounding box center [554, 76] width 62 height 31
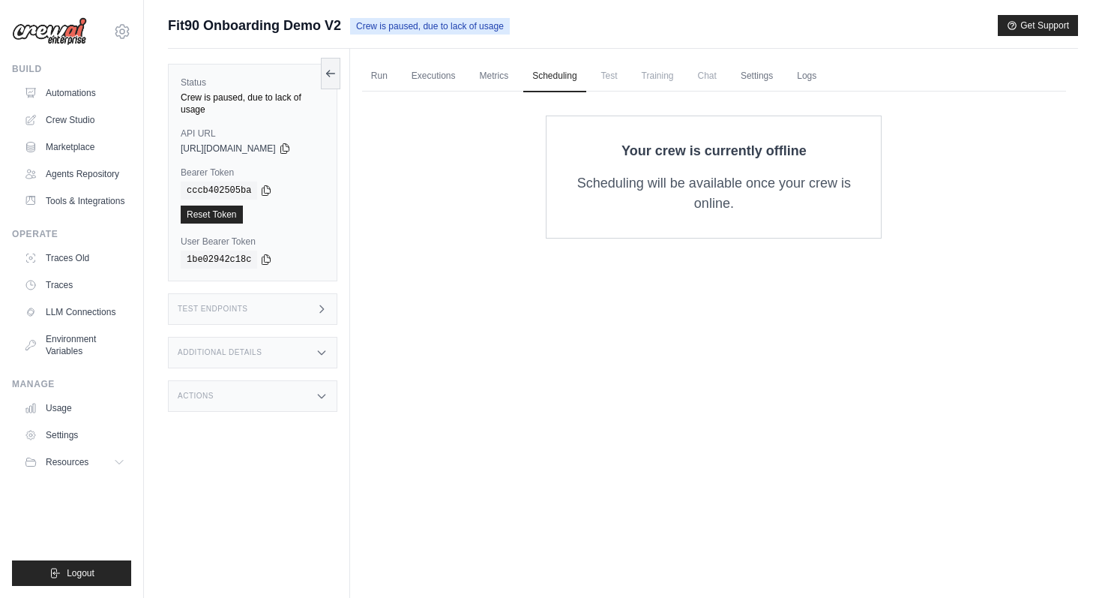
click at [609, 85] on span "Test" at bounding box center [609, 76] width 34 height 30
click at [499, 73] on link "Metrics" at bounding box center [494, 76] width 47 height 31
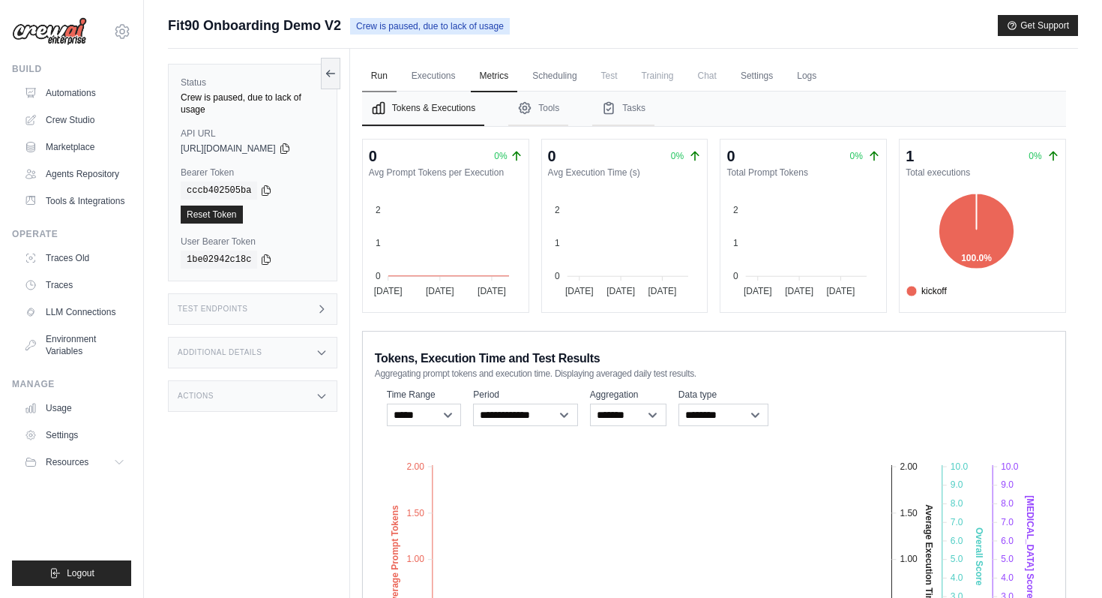
click at [381, 76] on link "Run" at bounding box center [379, 76] width 34 height 31
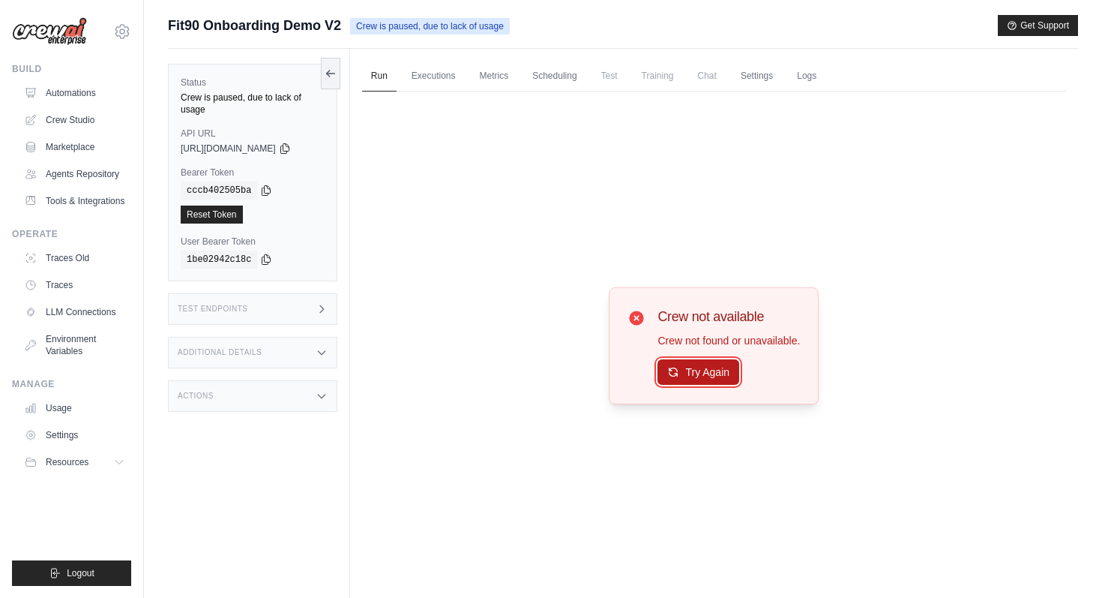
click at [693, 374] on button "Try Again" at bounding box center [699, 371] width 82 height 25
click at [693, 374] on button "Try Again" at bounding box center [699, 372] width 82 height 25
click at [687, 379] on button "Try Again" at bounding box center [699, 371] width 82 height 25
click at [291, 142] on icon at bounding box center [285, 148] width 12 height 12
click at [261, 184] on icon at bounding box center [266, 190] width 12 height 12
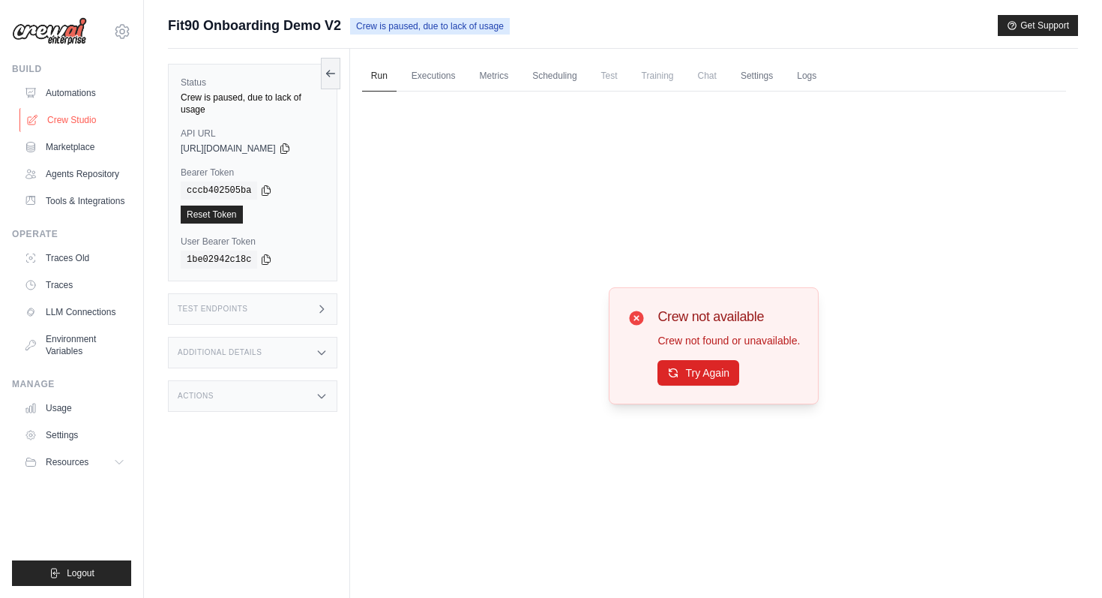
click at [97, 120] on link "Crew Studio" at bounding box center [75, 120] width 113 height 24
click at [697, 376] on button "Try Again" at bounding box center [699, 371] width 82 height 25
click at [697, 376] on button "Try Again" at bounding box center [699, 372] width 82 height 25
click at [59, 117] on link "Crew Studio" at bounding box center [75, 120] width 113 height 24
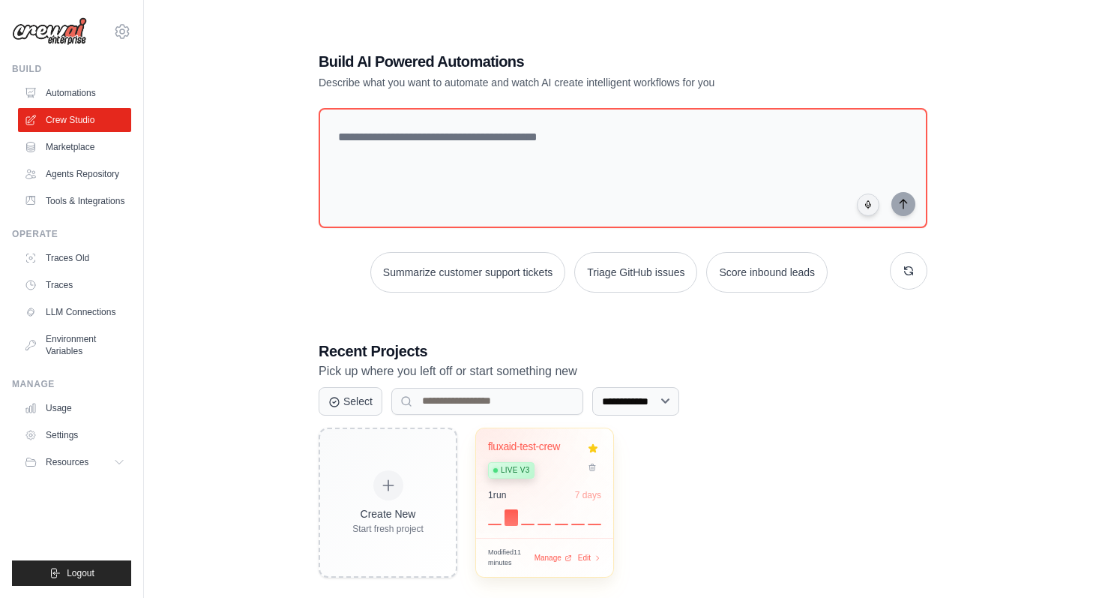
scroll to position [30, 0]
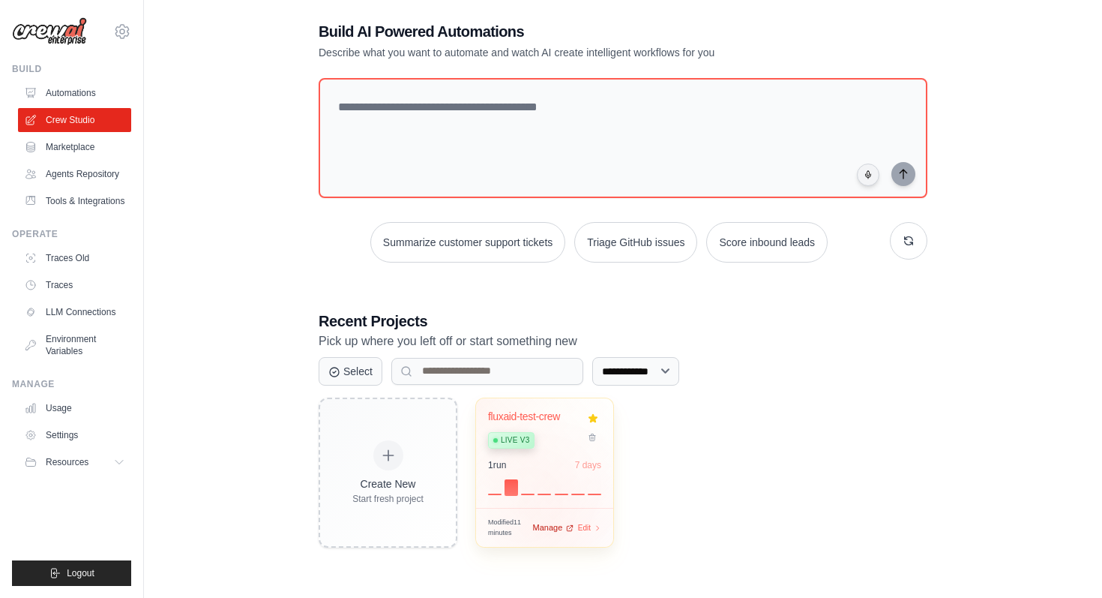
click at [550, 527] on span "Manage" at bounding box center [547, 527] width 30 height 13
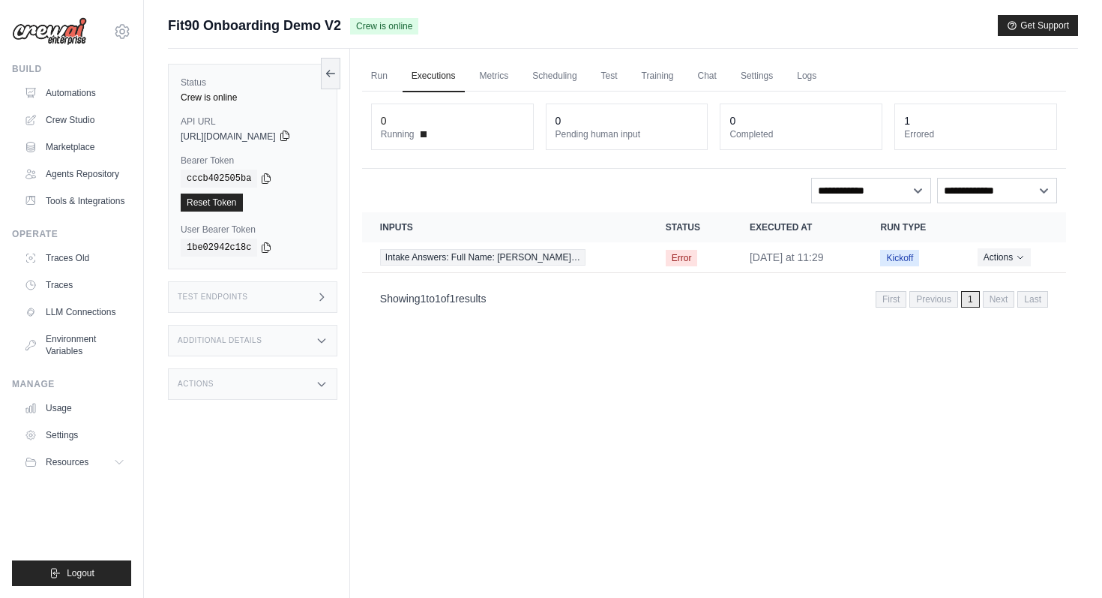
click at [291, 136] on icon at bounding box center [285, 136] width 12 height 12
click at [260, 174] on div "cccb402505ba" at bounding box center [253, 178] width 144 height 18
click at [268, 178] on icon at bounding box center [266, 178] width 12 height 12
click at [225, 202] on link "Reset Token" at bounding box center [212, 202] width 62 height 18
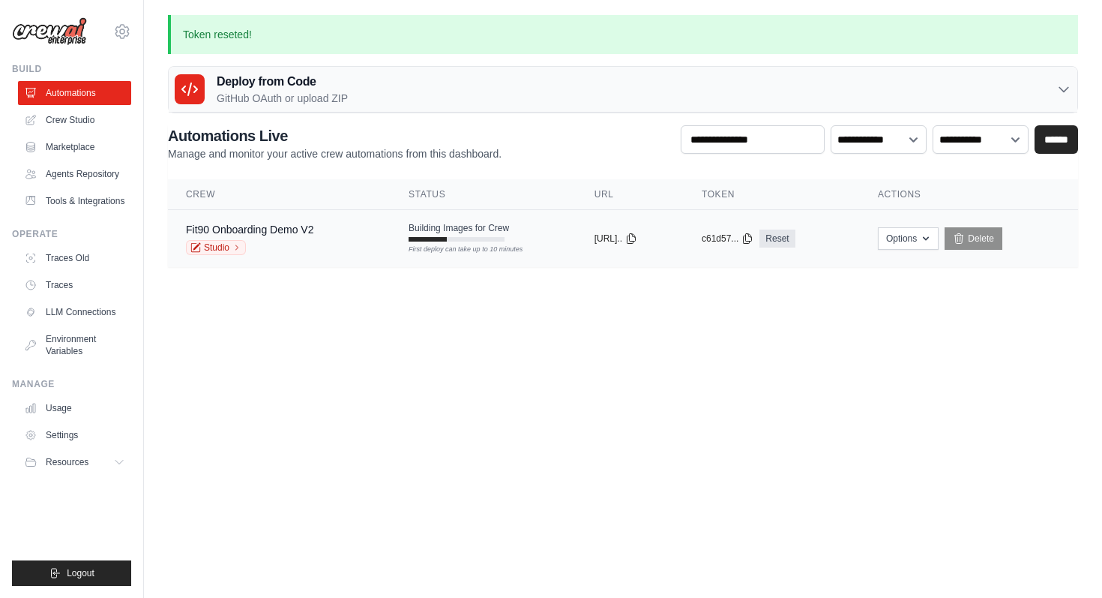
click at [329, 236] on div "Fit90 Onboarding Demo V2 Studio" at bounding box center [279, 238] width 187 height 33
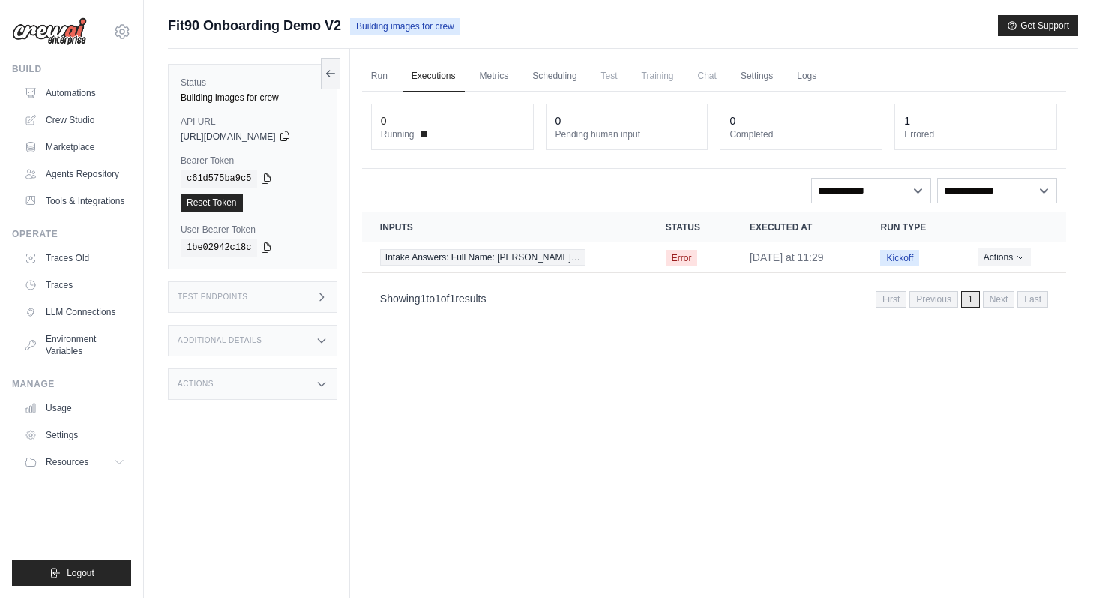
click at [291, 134] on icon at bounding box center [285, 136] width 12 height 12
click at [291, 138] on icon at bounding box center [285, 136] width 12 height 12
click at [268, 178] on icon at bounding box center [266, 178] width 12 height 12
click at [91, 123] on link "Crew Studio" at bounding box center [75, 120] width 113 height 24
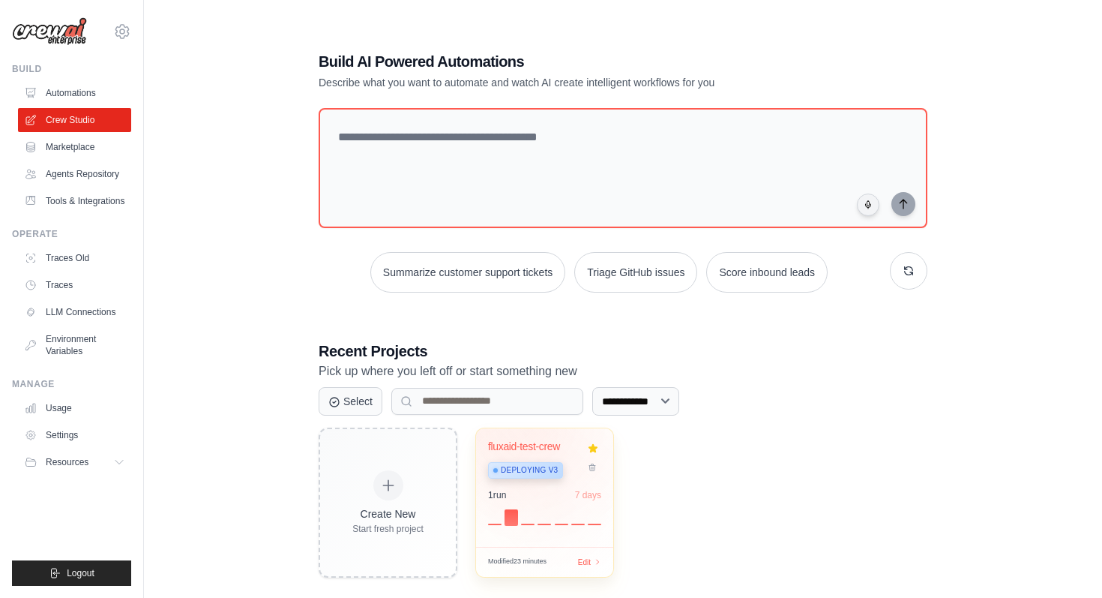
scroll to position [30, 0]
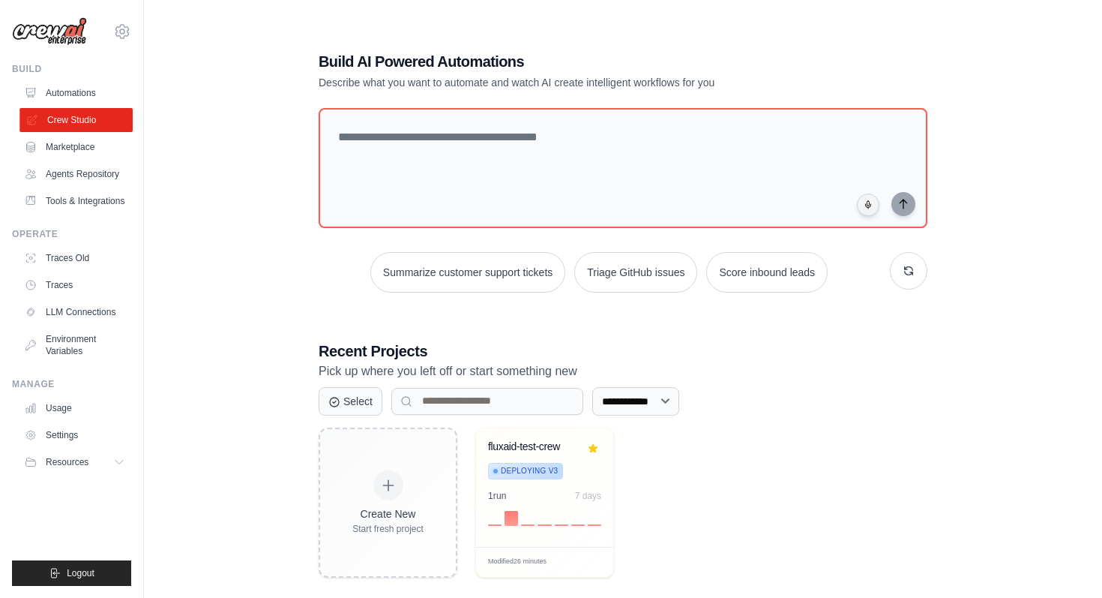
click at [99, 118] on link "Crew Studio" at bounding box center [75, 120] width 113 height 24
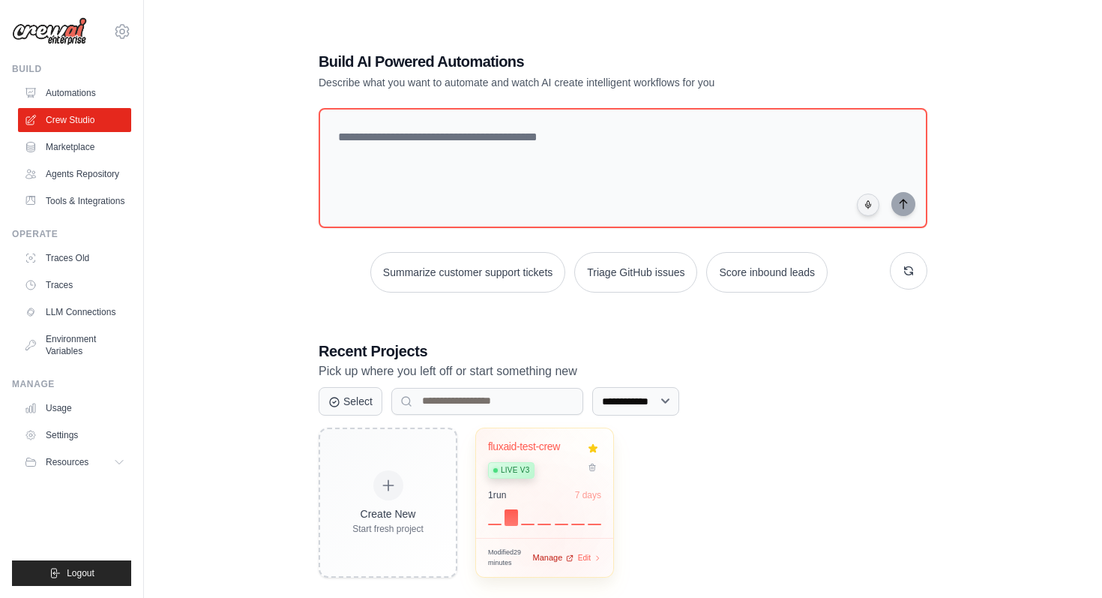
click at [558, 556] on span "Manage" at bounding box center [547, 557] width 30 height 13
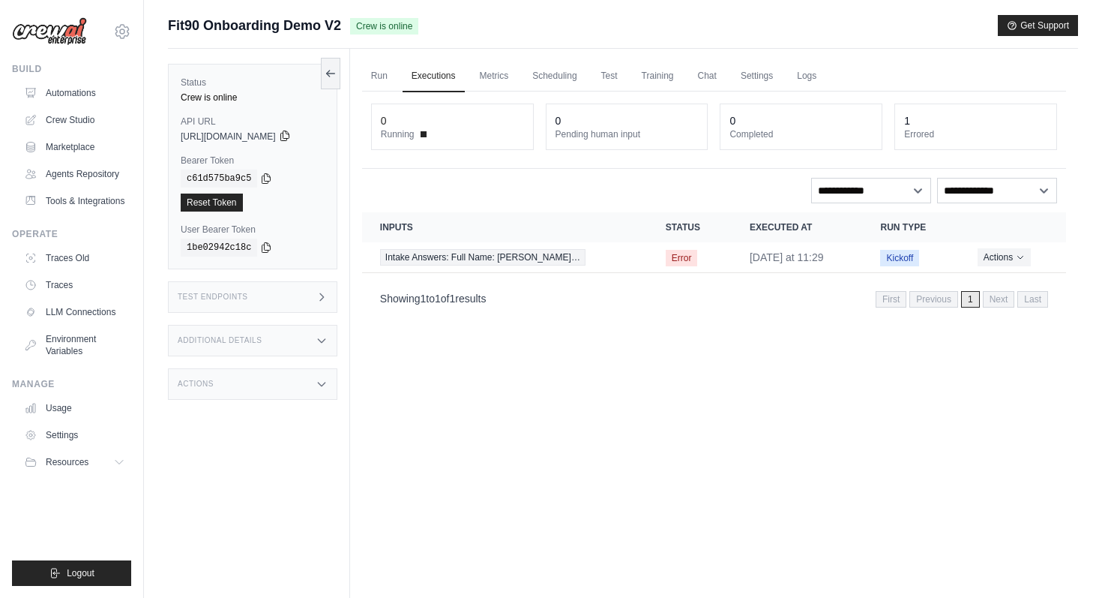
click at [289, 133] on icon at bounding box center [284, 136] width 8 height 10
click at [265, 183] on icon at bounding box center [266, 178] width 12 height 12
click at [79, 112] on link "Crew Studio" at bounding box center [75, 120] width 113 height 24
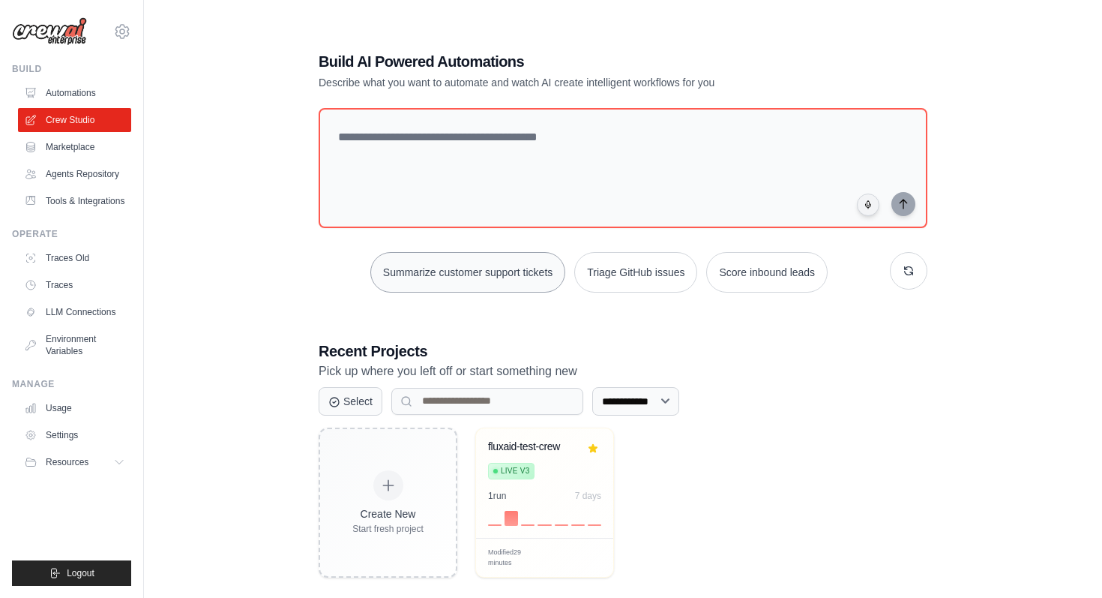
scroll to position [30, 0]
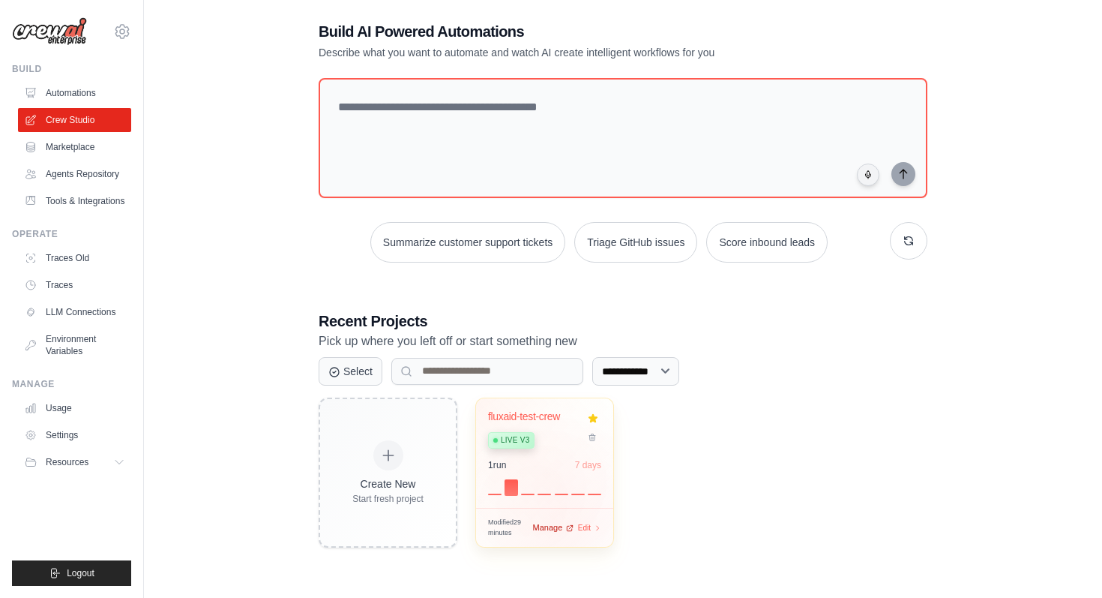
click at [557, 523] on span "Manage" at bounding box center [547, 527] width 30 height 13
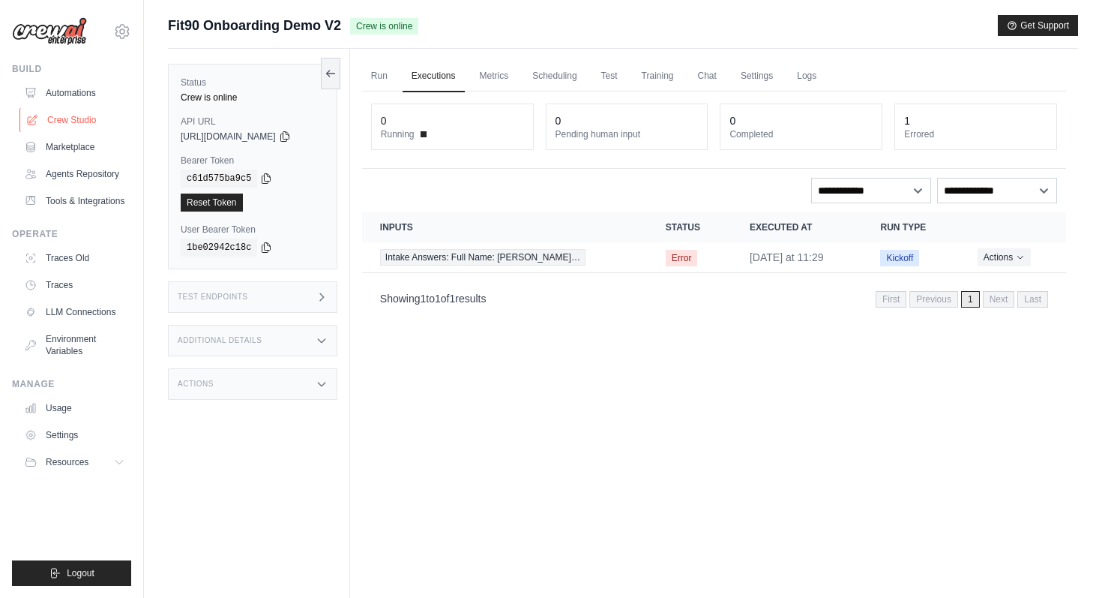
click at [113, 115] on link "Crew Studio" at bounding box center [75, 120] width 113 height 24
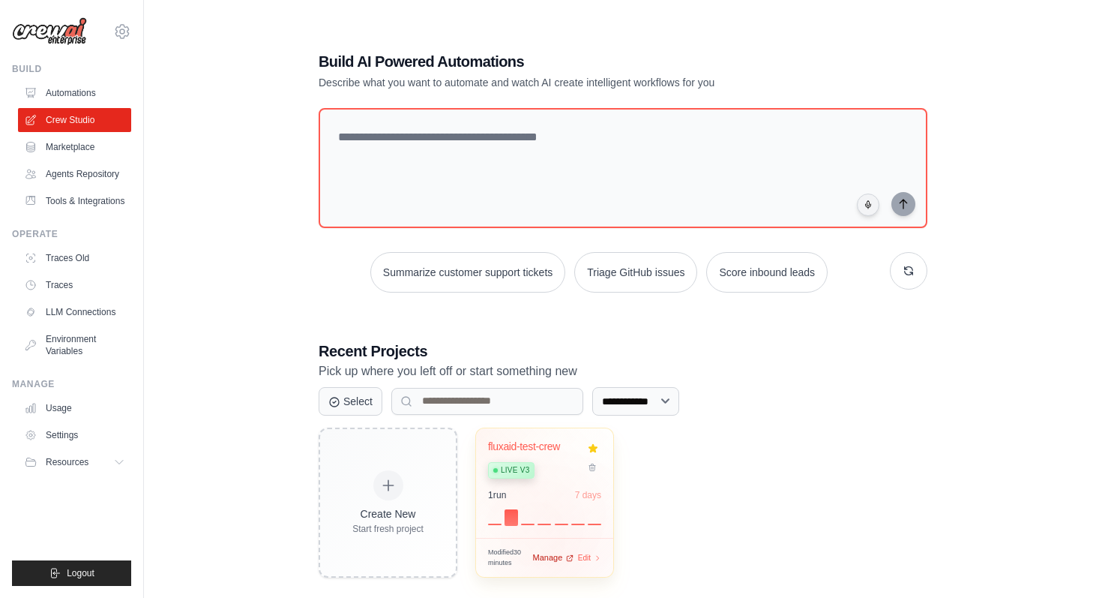
click at [559, 557] on span "Manage" at bounding box center [547, 557] width 30 height 13
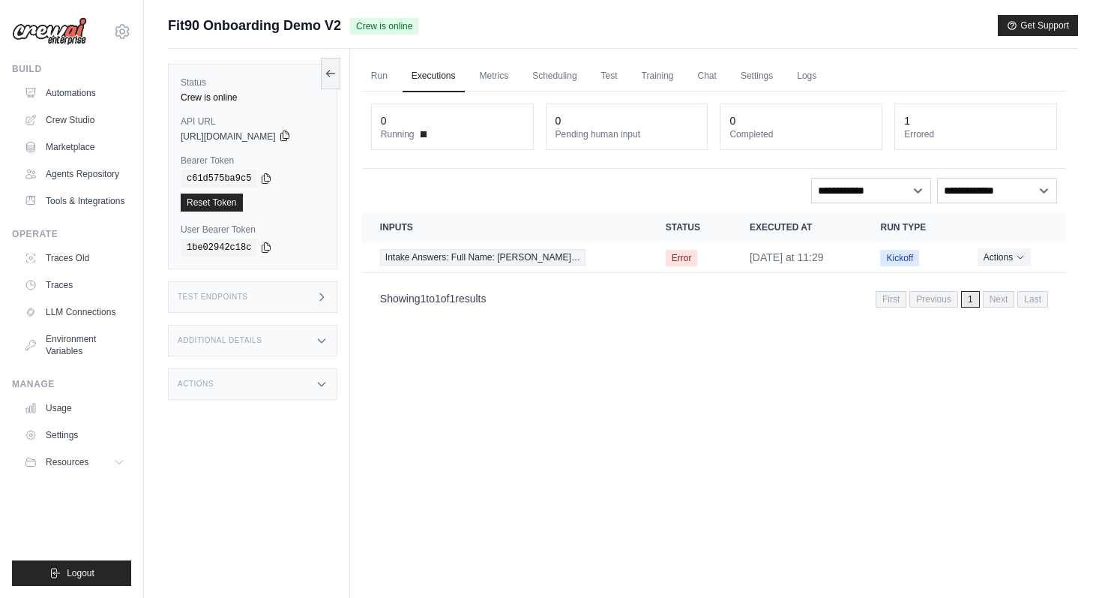
click at [289, 140] on icon at bounding box center [284, 136] width 8 height 10
click at [266, 169] on div "c61d575ba9c5" at bounding box center [253, 178] width 144 height 18
click at [270, 185] on div "c61d575ba9c5" at bounding box center [253, 178] width 144 height 18
click at [266, 177] on icon at bounding box center [266, 178] width 12 height 12
drag, startPoint x: 165, startPoint y: 24, endPoint x: 340, endPoint y: 30, distance: 175.6
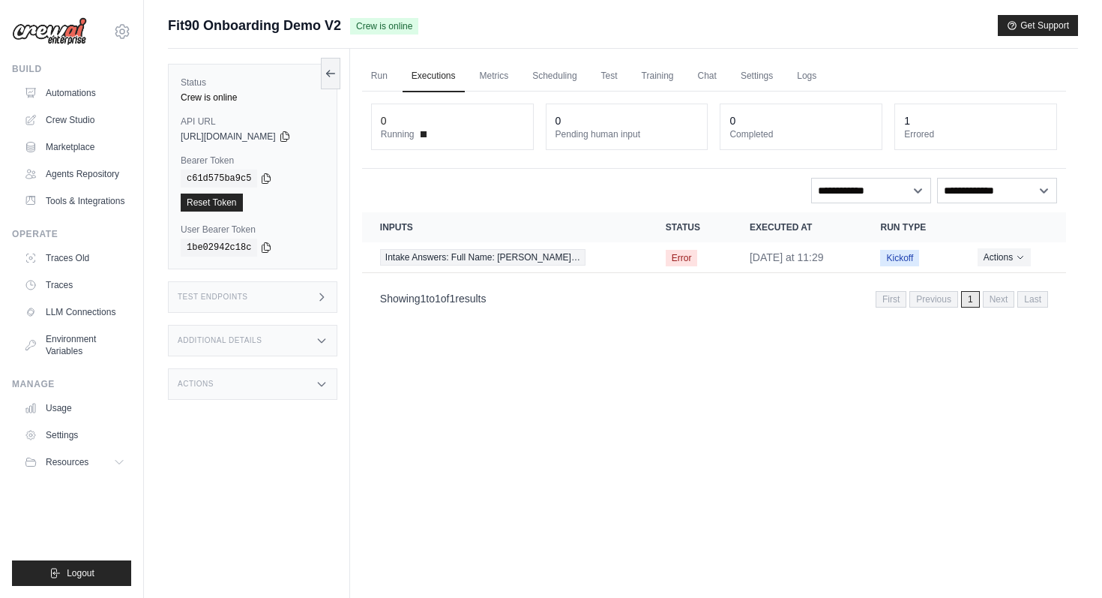
click at [340, 30] on div "Submit a support request Describe your issue or question * Please be specific a…" at bounding box center [623, 330] width 958 height 631
copy span "Fit90 Onboarding Demo V2"
click at [475, 190] on div "**********" at bounding box center [714, 190] width 686 height 25
click at [553, 80] on link "Scheduling" at bounding box center [554, 76] width 62 height 31
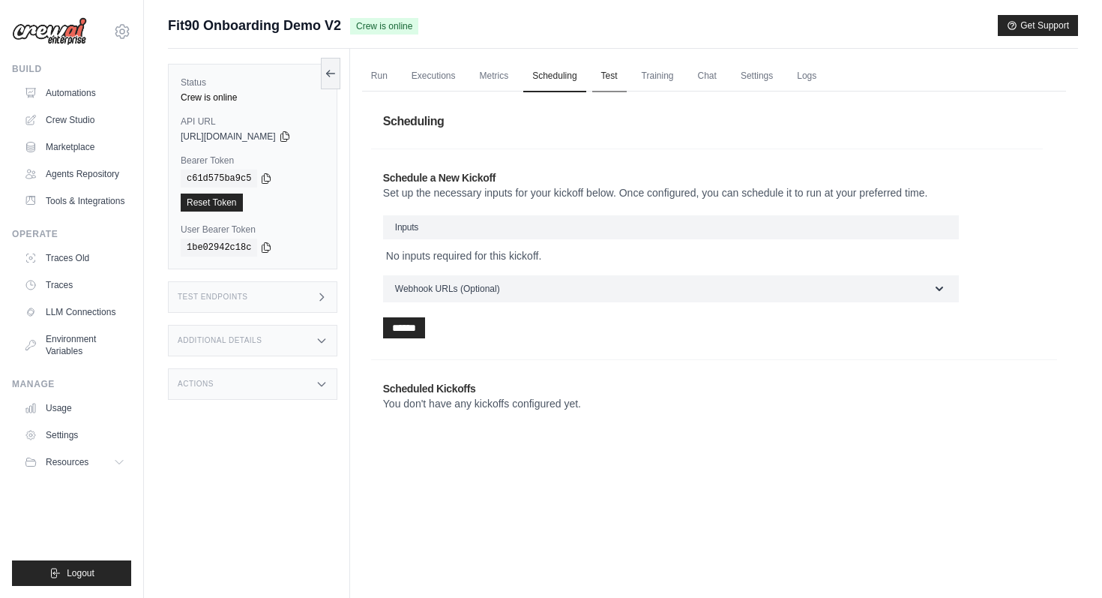
click at [609, 80] on link "Test" at bounding box center [609, 76] width 34 height 31
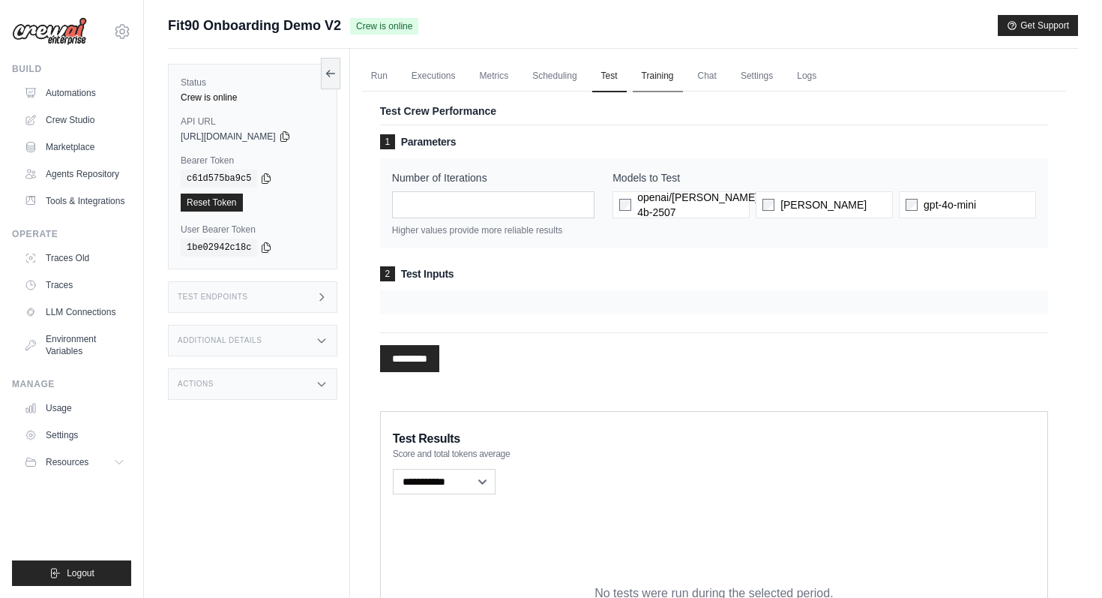
click at [667, 79] on link "Training" at bounding box center [658, 76] width 50 height 31
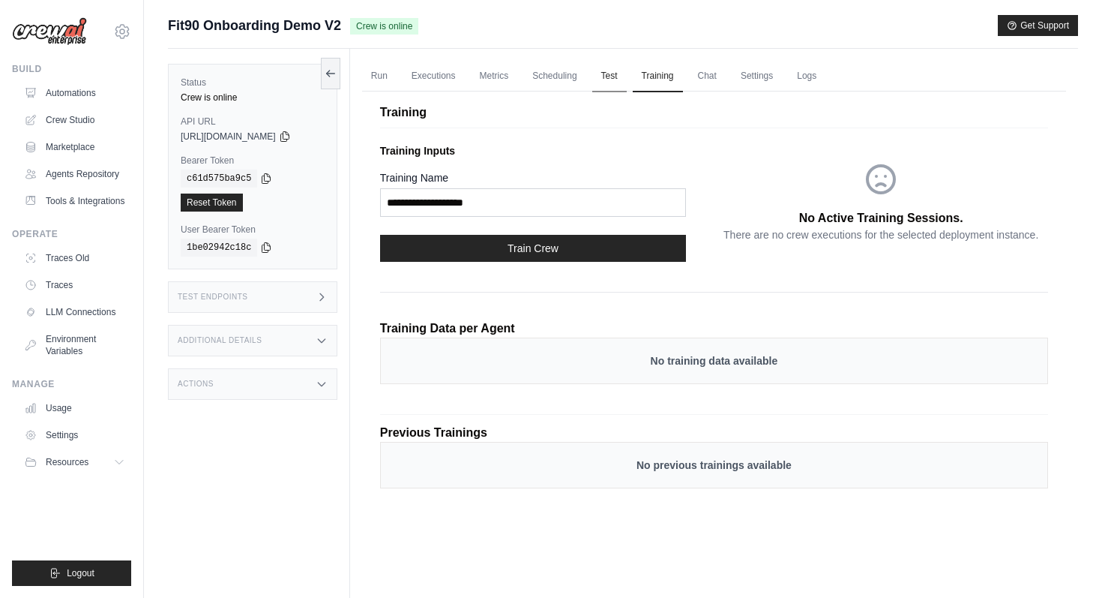
click at [611, 79] on link "Test" at bounding box center [609, 76] width 34 height 31
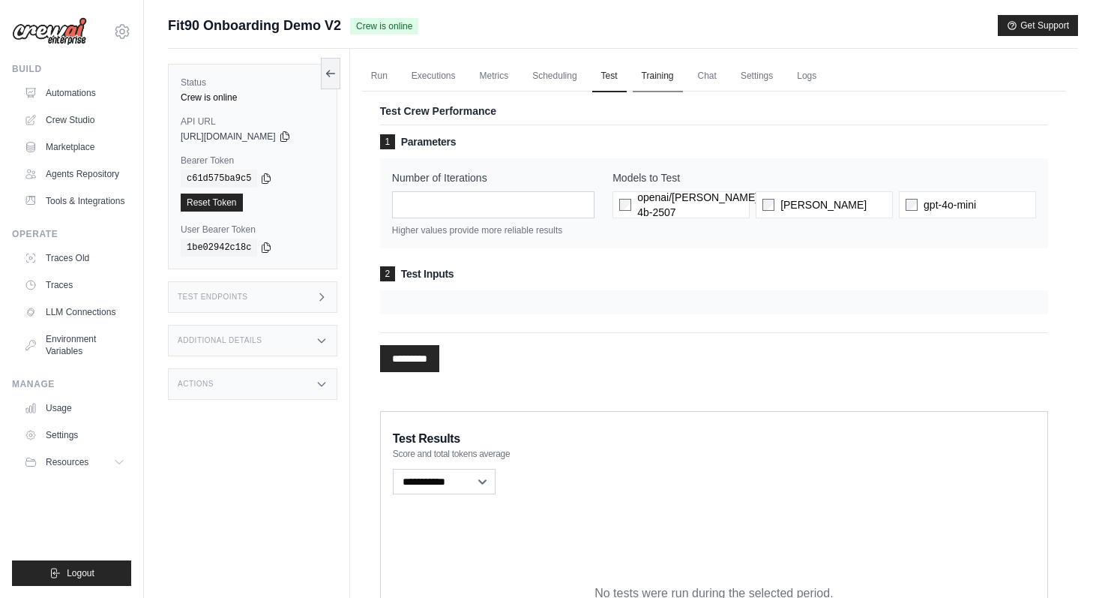
click at [663, 82] on link "Training" at bounding box center [658, 76] width 50 height 31
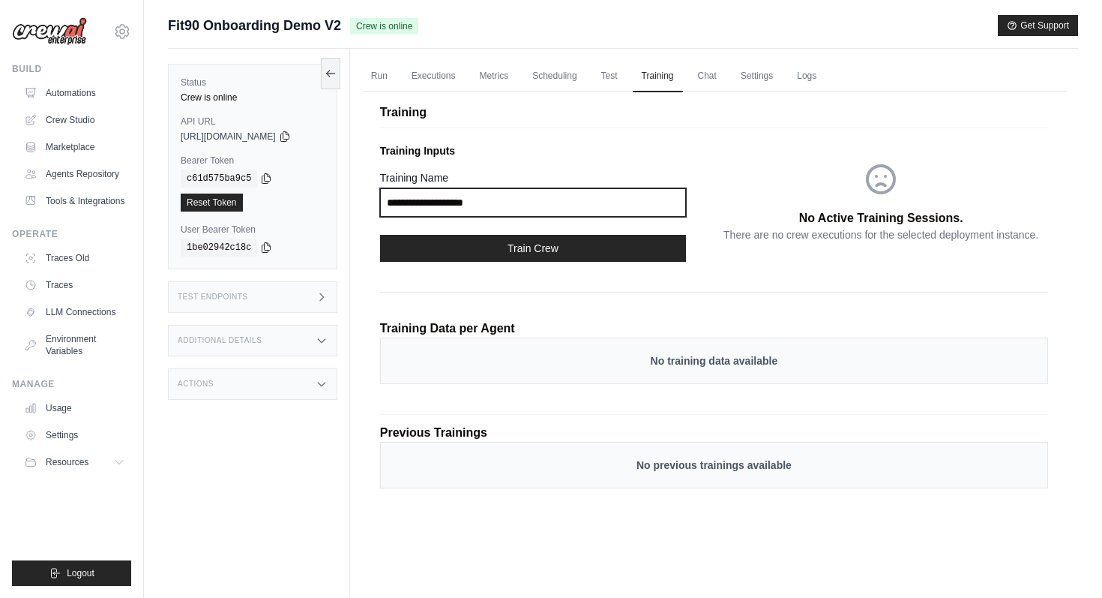
click at [652, 215] on input "Training Name" at bounding box center [533, 202] width 306 height 28
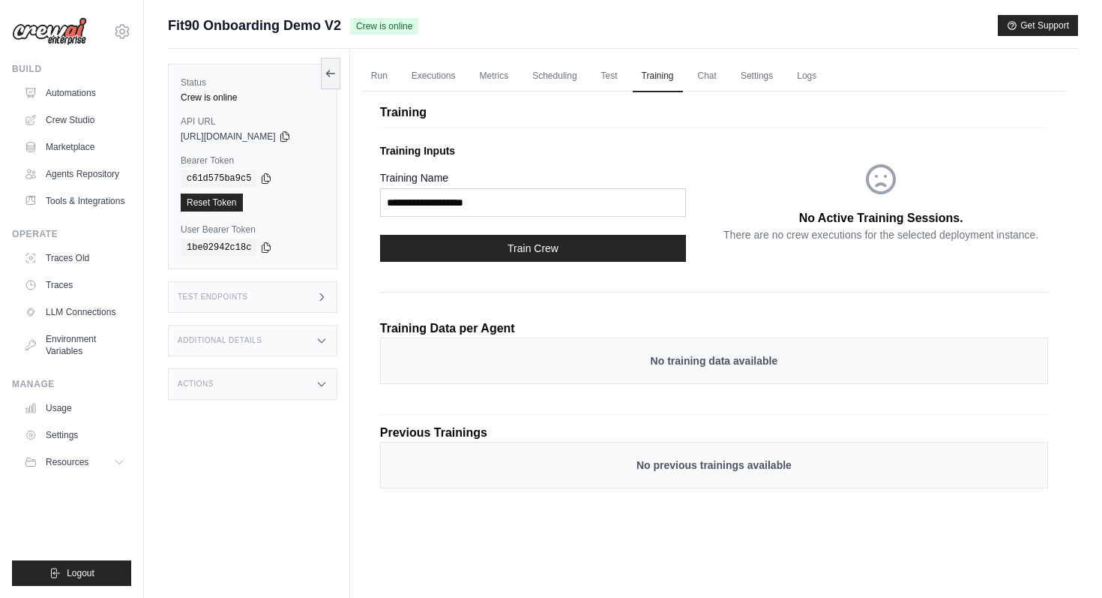
click at [709, 172] on div "Training Name" at bounding box center [547, 196] width 334 height 52
click at [388, 79] on link "Run" at bounding box center [379, 76] width 34 height 31
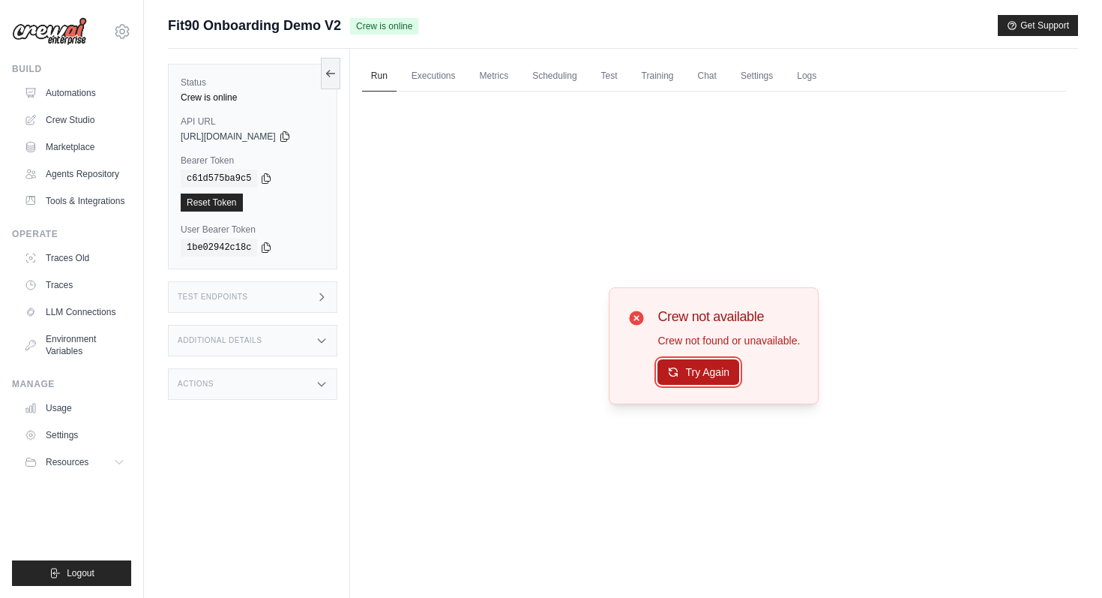
click at [709, 376] on button "Try Again" at bounding box center [699, 371] width 82 height 25
click at [693, 370] on button "Try Again" at bounding box center [699, 371] width 82 height 25
click at [422, 78] on link "Executions" at bounding box center [434, 76] width 62 height 31
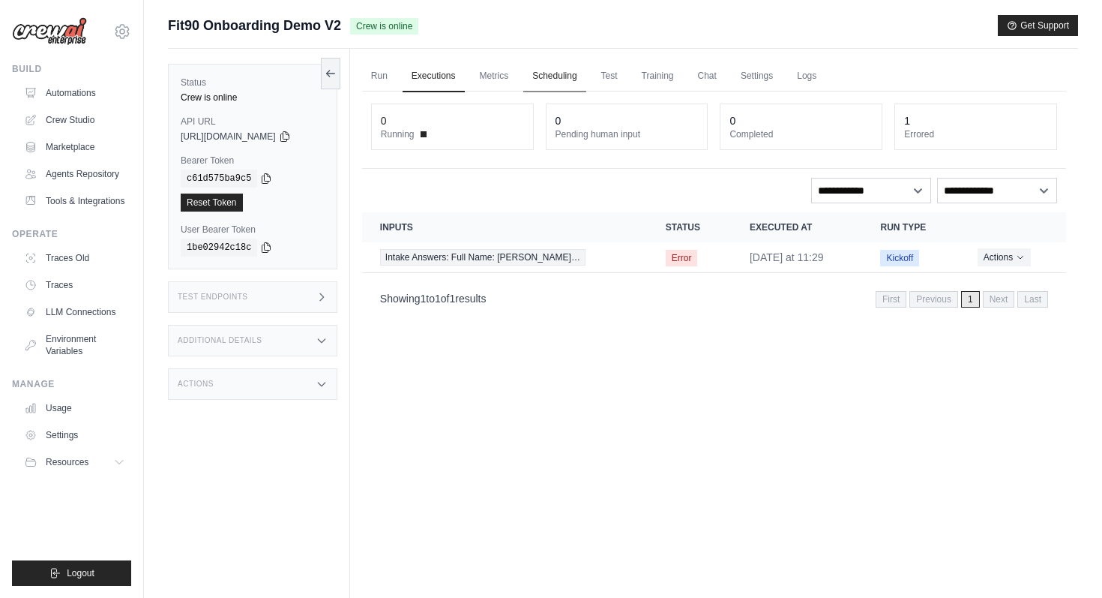
click at [549, 82] on link "Scheduling" at bounding box center [554, 76] width 62 height 31
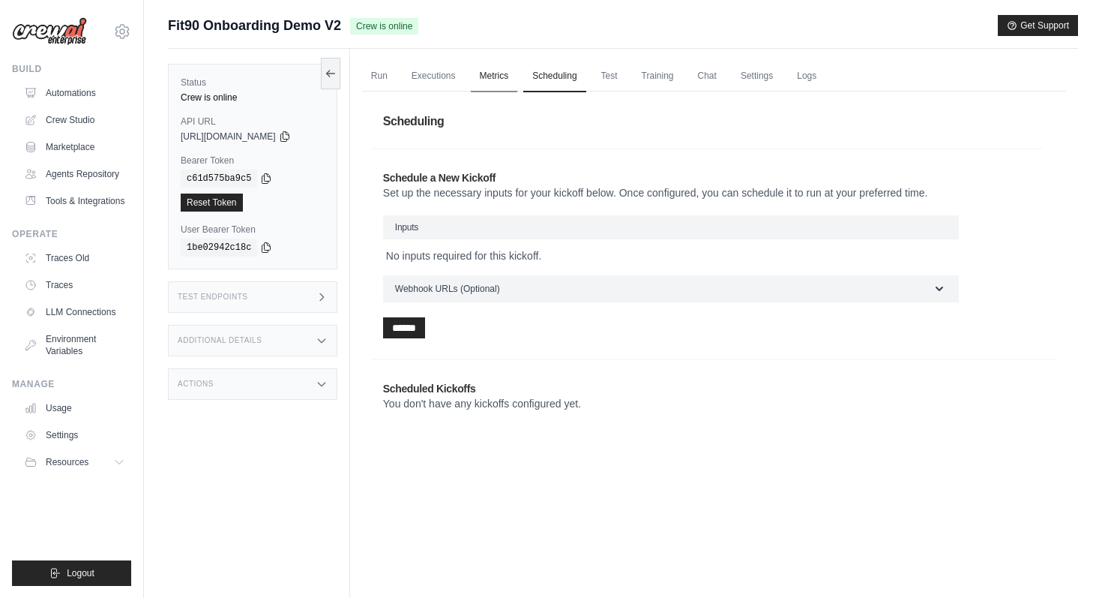
click at [506, 79] on link "Metrics" at bounding box center [494, 76] width 47 height 31
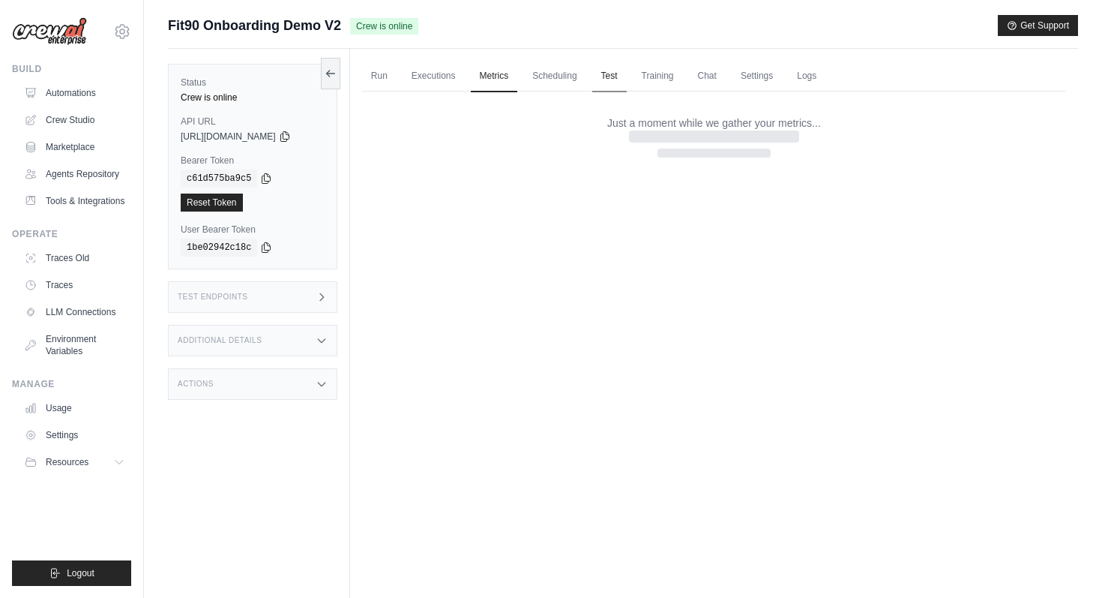
click at [612, 77] on link "Test" at bounding box center [609, 76] width 34 height 31
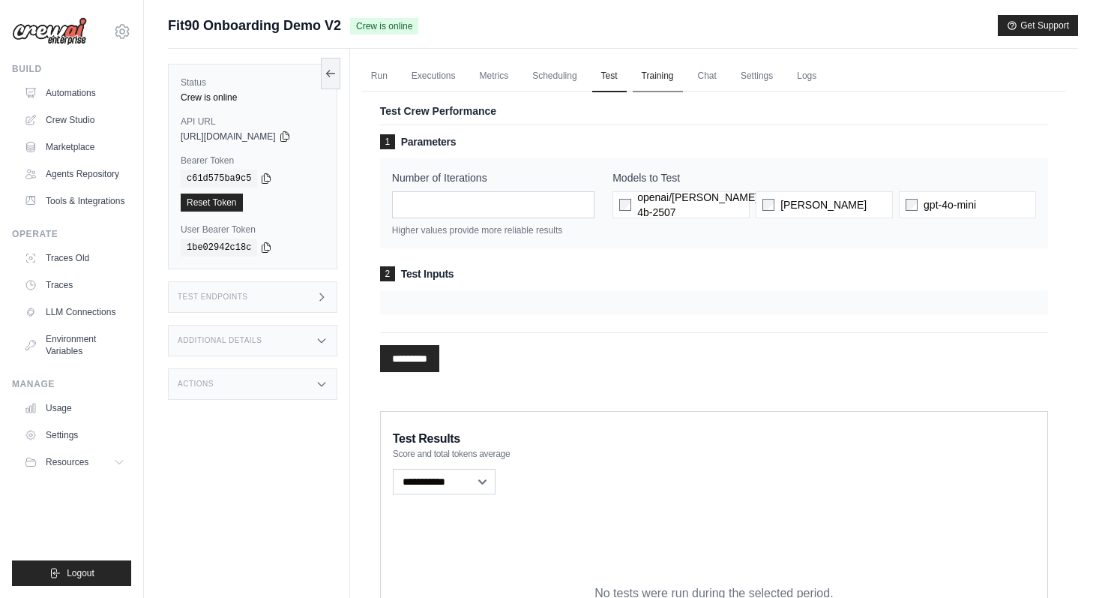
click at [667, 76] on link "Training" at bounding box center [658, 76] width 50 height 31
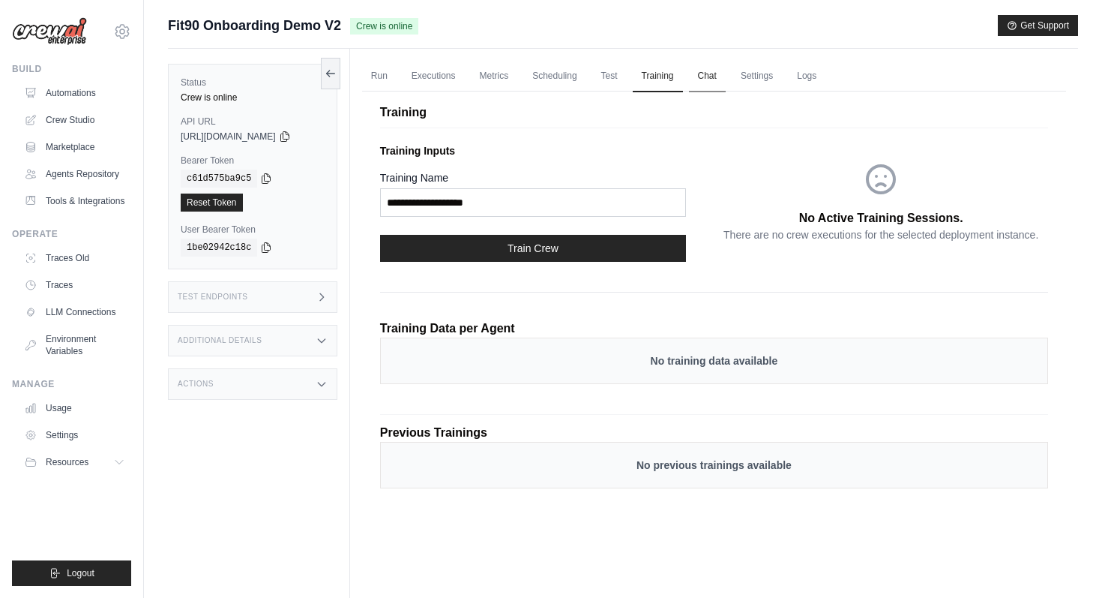
click at [721, 71] on link "Chat" at bounding box center [707, 76] width 37 height 31
click at [771, 75] on link "Settings" at bounding box center [757, 76] width 50 height 31
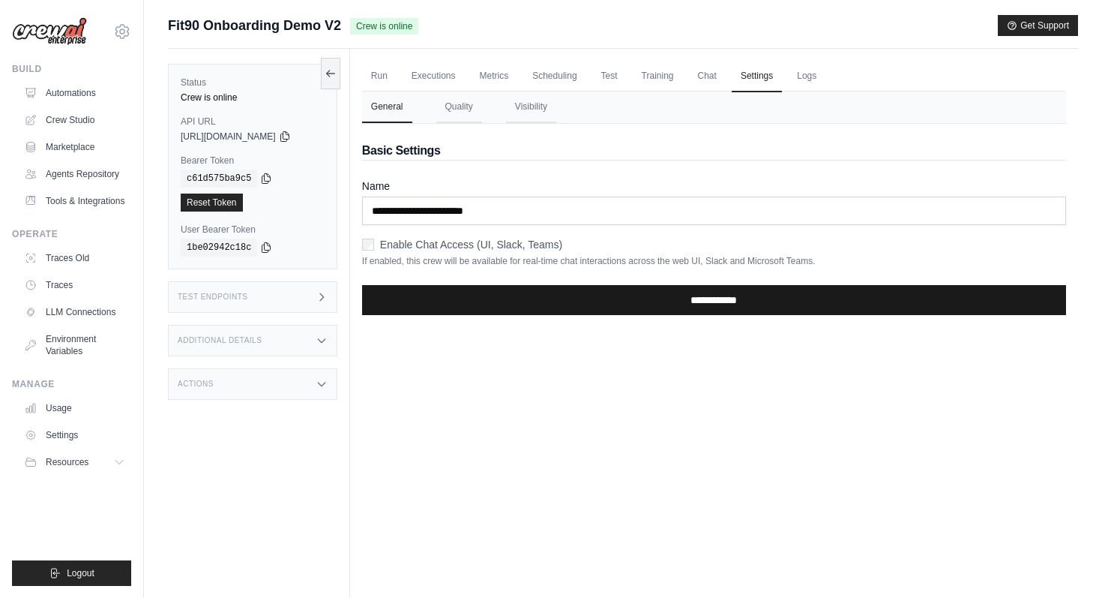
click at [619, 301] on input "**********" at bounding box center [714, 300] width 704 height 30
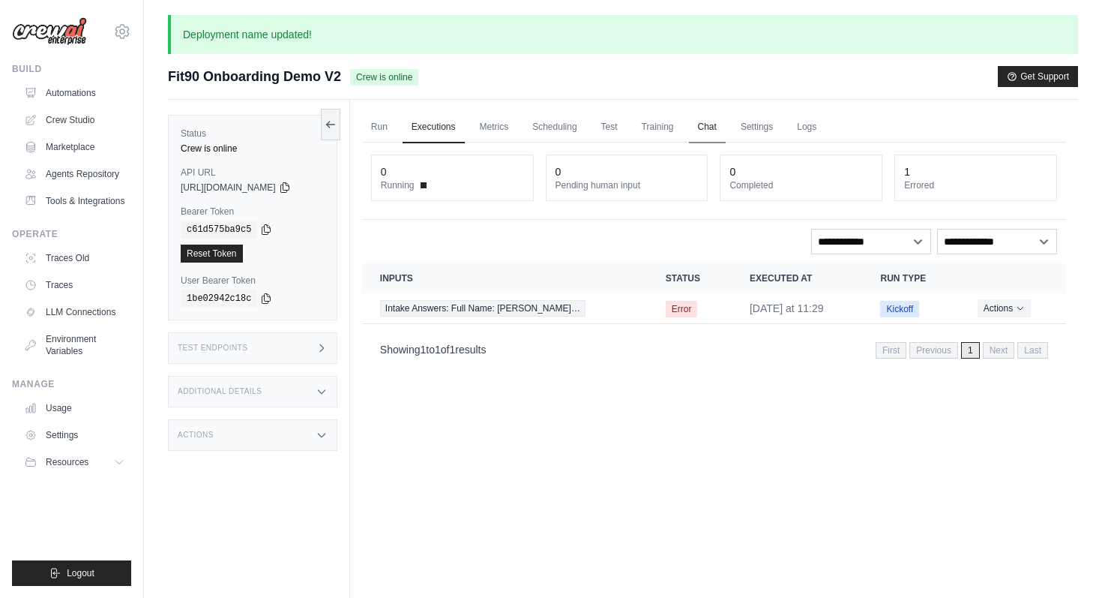
click at [700, 130] on link "Chat" at bounding box center [707, 127] width 37 height 31
click at [757, 128] on link "Settings" at bounding box center [757, 127] width 50 height 31
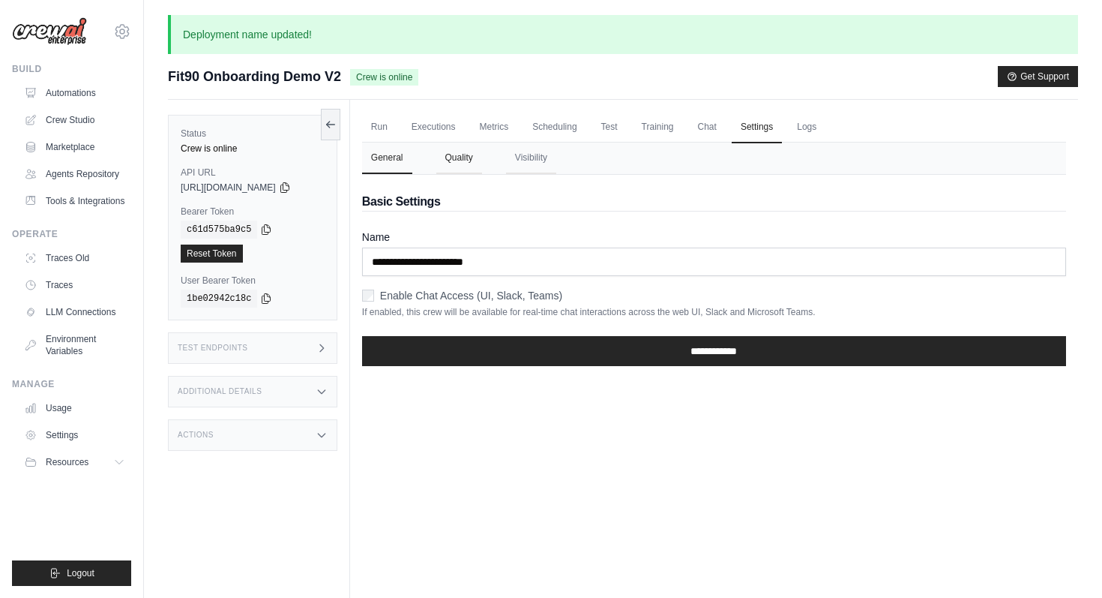
click at [475, 161] on button "Quality" at bounding box center [459, 157] width 46 height 31
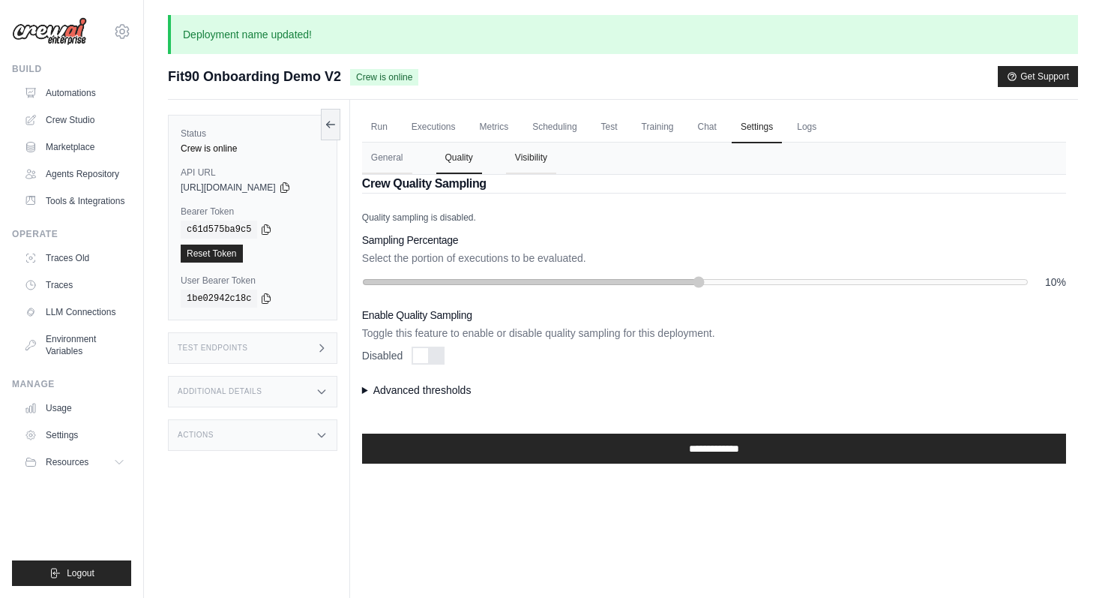
click at [546, 165] on button "Visibility" at bounding box center [531, 157] width 50 height 31
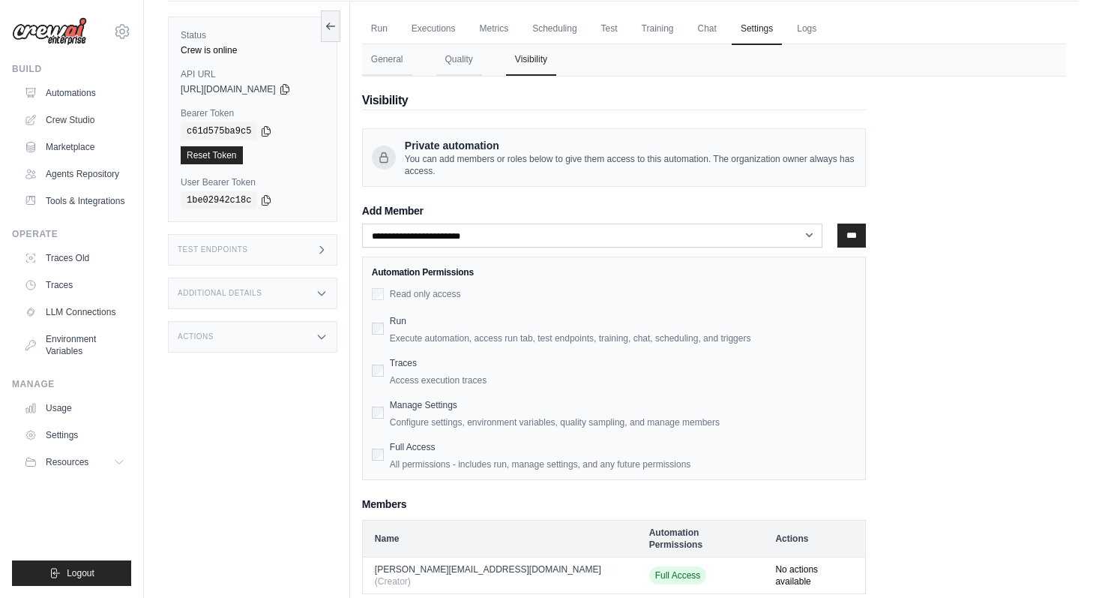
scroll to position [115, 0]
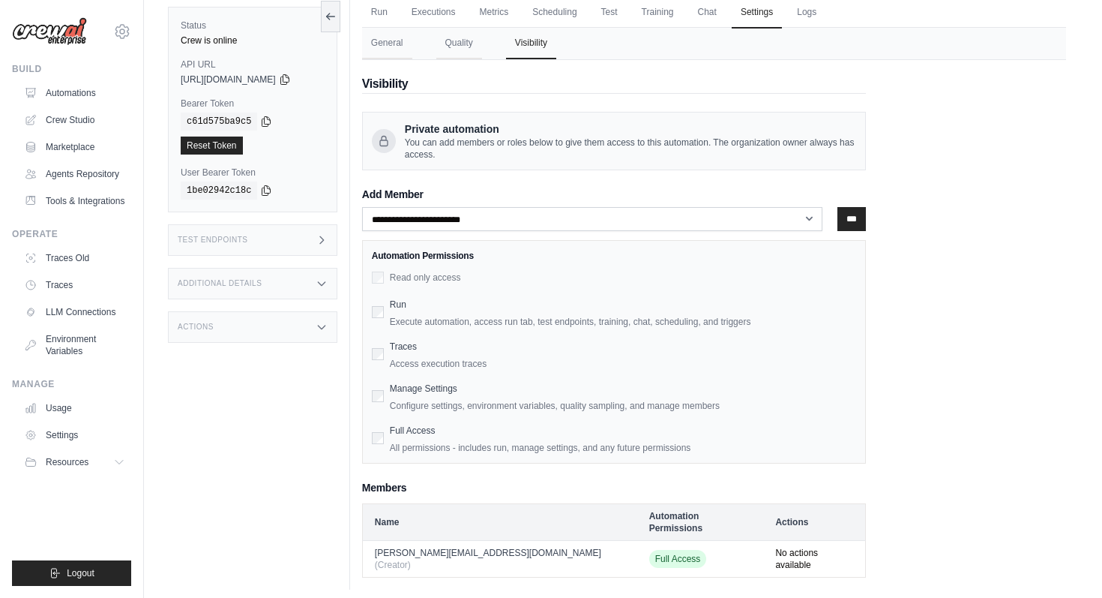
click at [622, 232] on div "**********" at bounding box center [614, 335] width 504 height 256
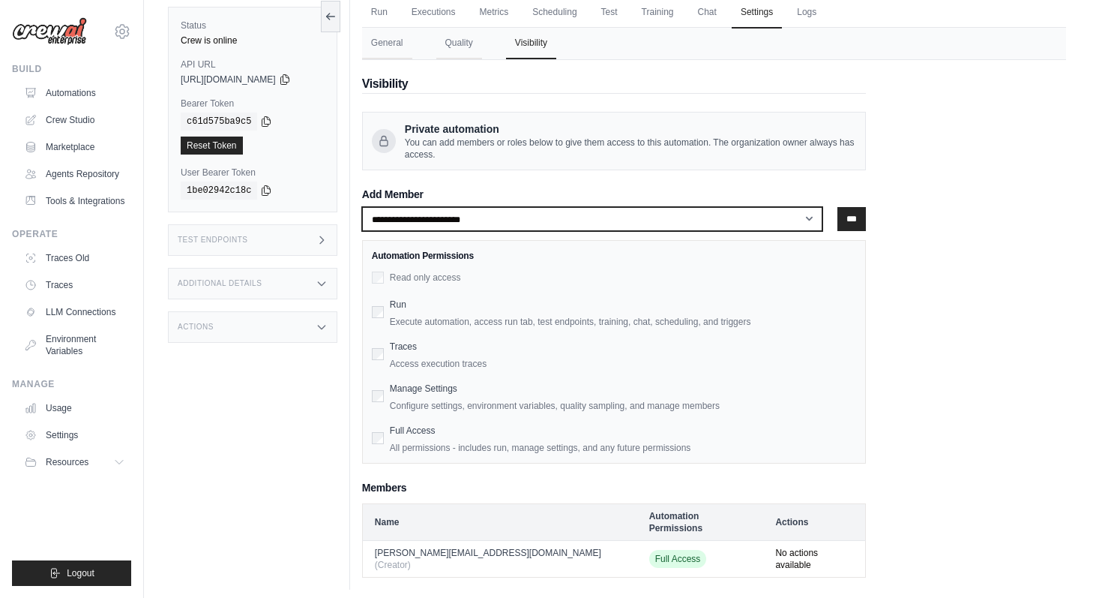
click at [812, 217] on select "**********" at bounding box center [592, 219] width 461 height 24
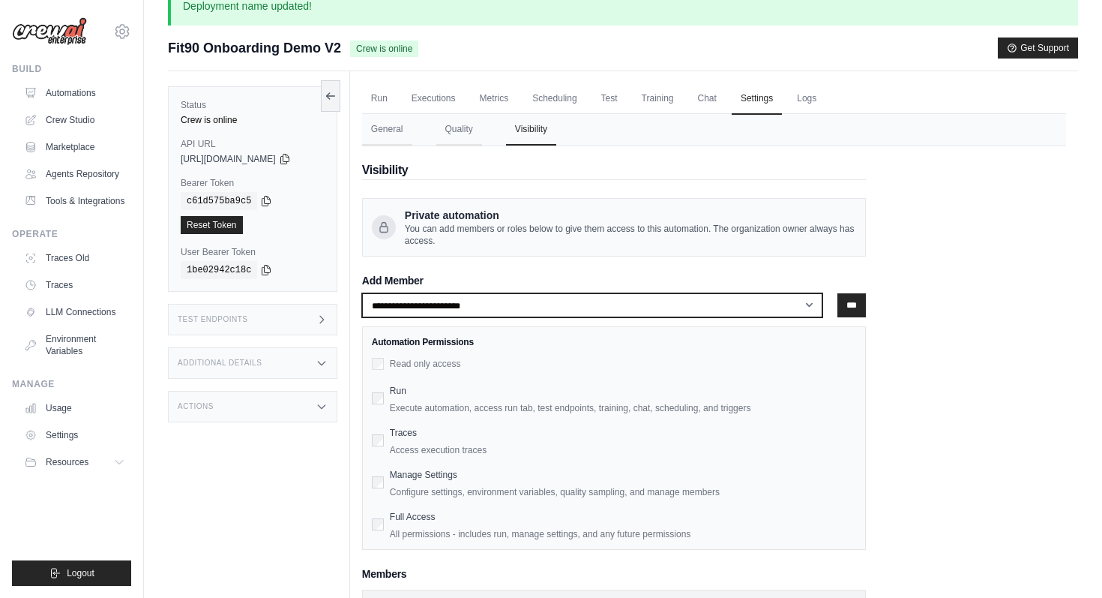
scroll to position [0, 0]
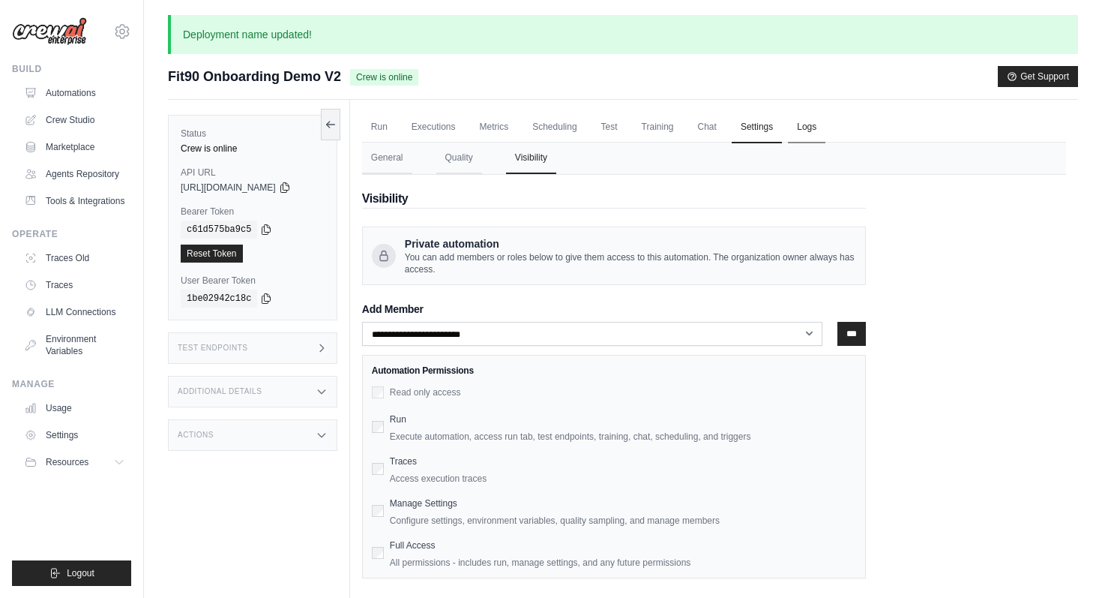
click at [811, 123] on link "Logs" at bounding box center [806, 127] width 37 height 31
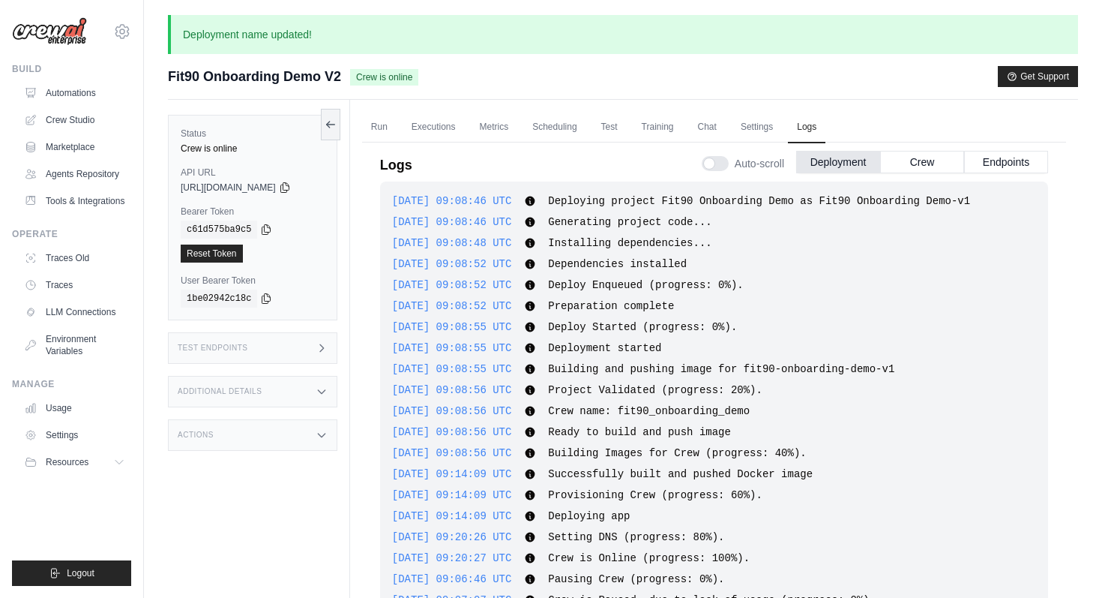
scroll to position [1813, 0]
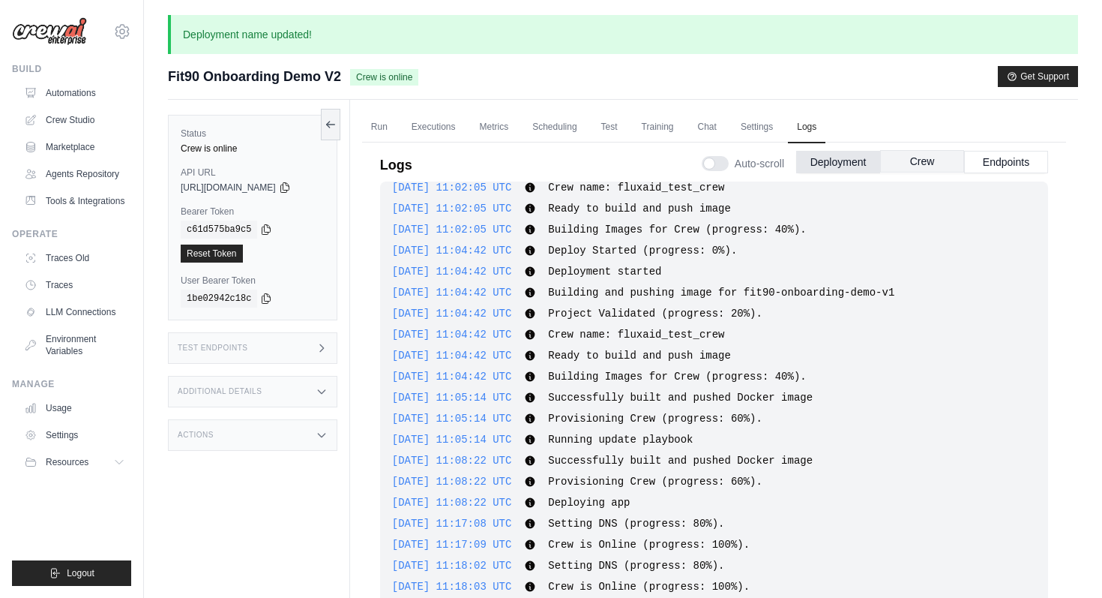
click at [933, 165] on button "Crew" at bounding box center [922, 161] width 84 height 22
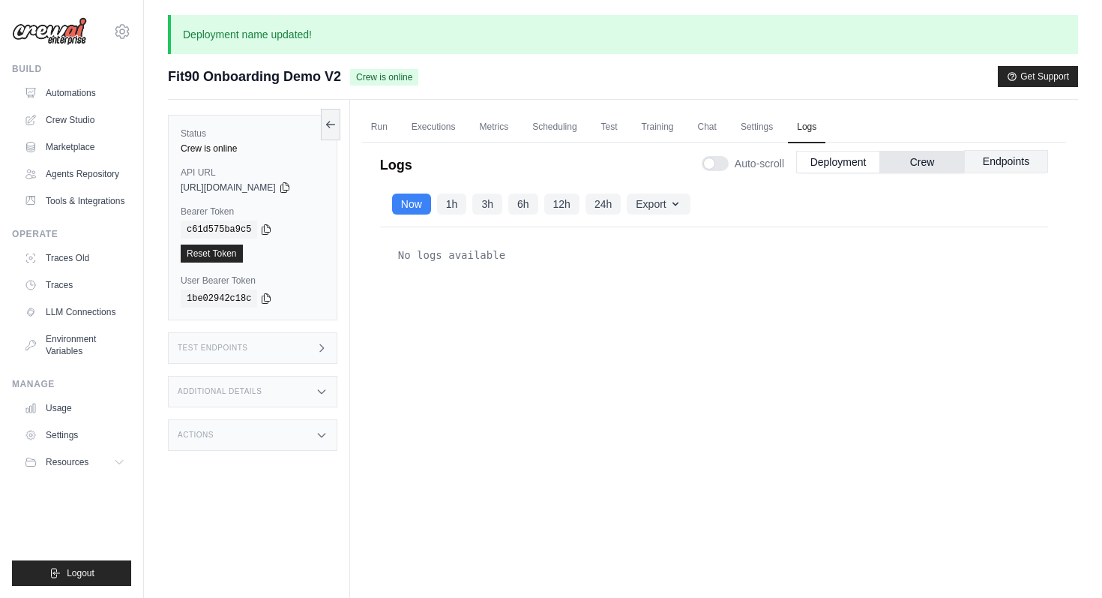
click at [996, 161] on button "Endpoints" at bounding box center [1006, 161] width 84 height 22
click at [454, 208] on button "1h" at bounding box center [452, 203] width 30 height 21
click at [382, 124] on link "Run" at bounding box center [379, 127] width 34 height 31
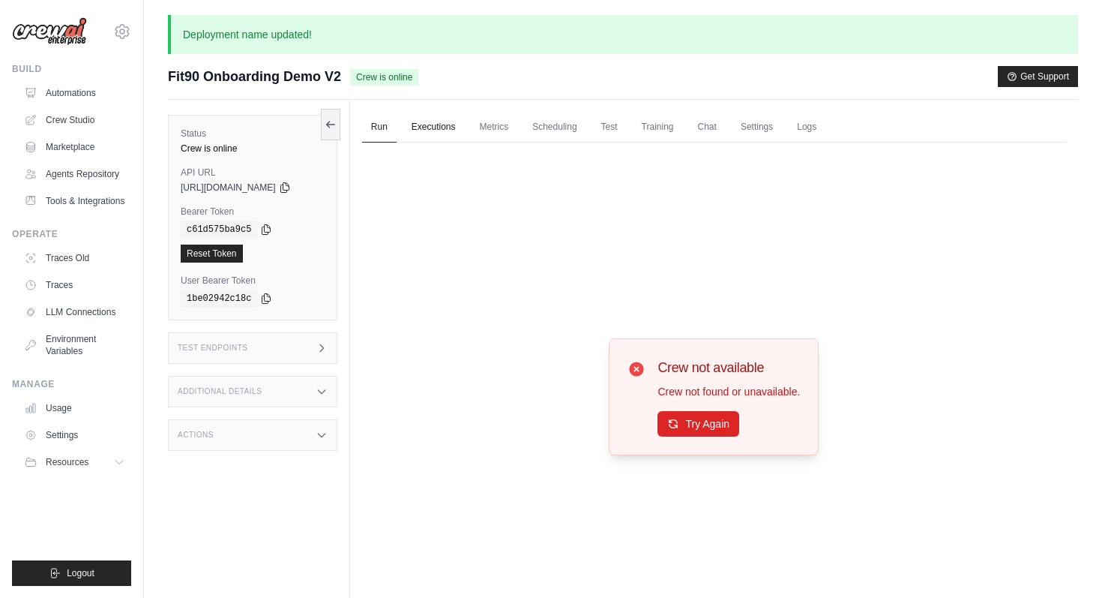
click at [456, 128] on link "Executions" at bounding box center [434, 127] width 62 height 31
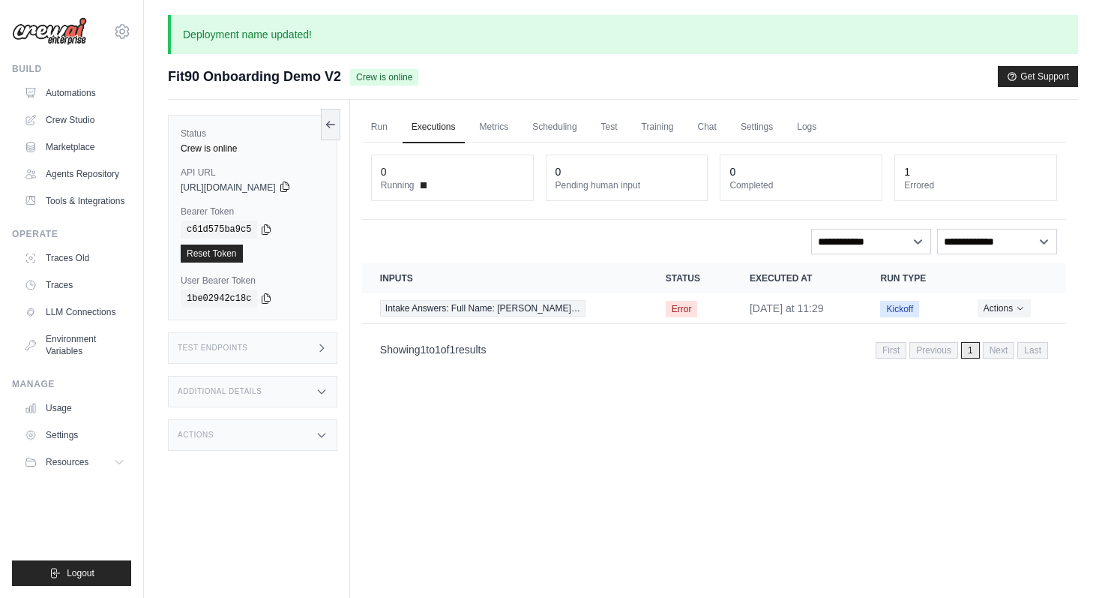
click at [289, 189] on icon at bounding box center [284, 187] width 8 height 10
click at [271, 223] on icon at bounding box center [266, 229] width 12 height 12
click at [265, 227] on icon at bounding box center [266, 229] width 8 height 10
click at [291, 187] on icon at bounding box center [285, 187] width 12 height 12
click at [265, 227] on icon at bounding box center [266, 229] width 12 height 12
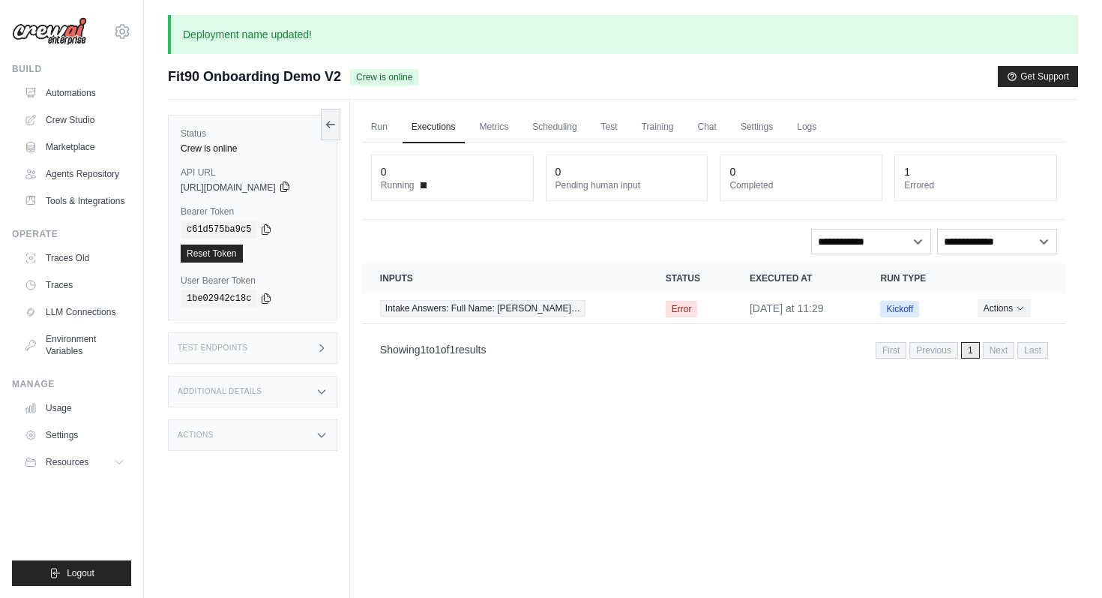
click at [291, 184] on icon at bounding box center [285, 187] width 12 height 12
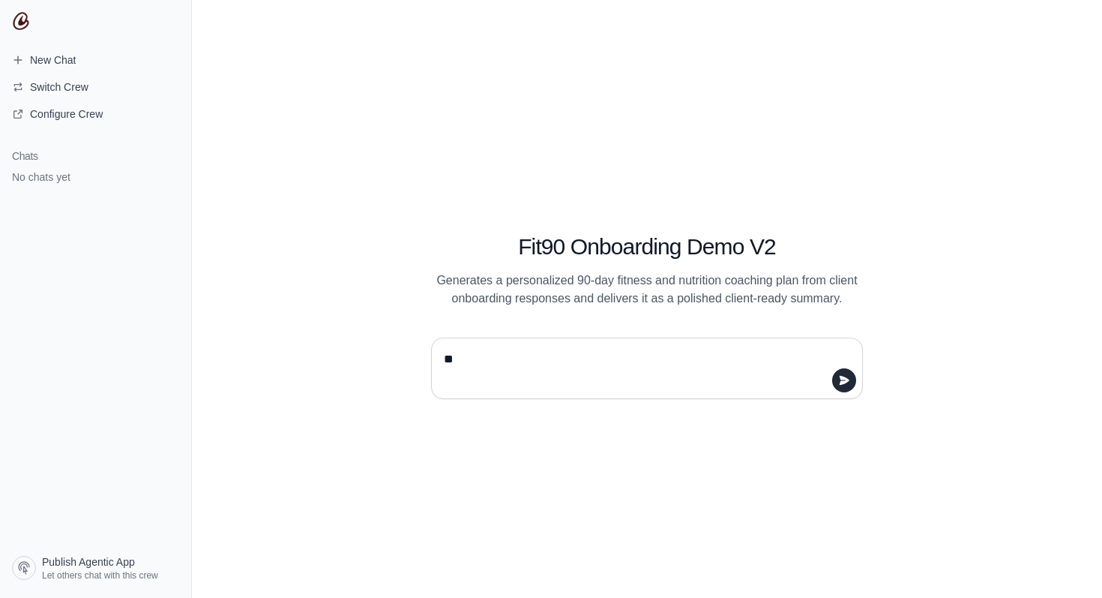
type textarea "***"
